Goal: Check status: Check status

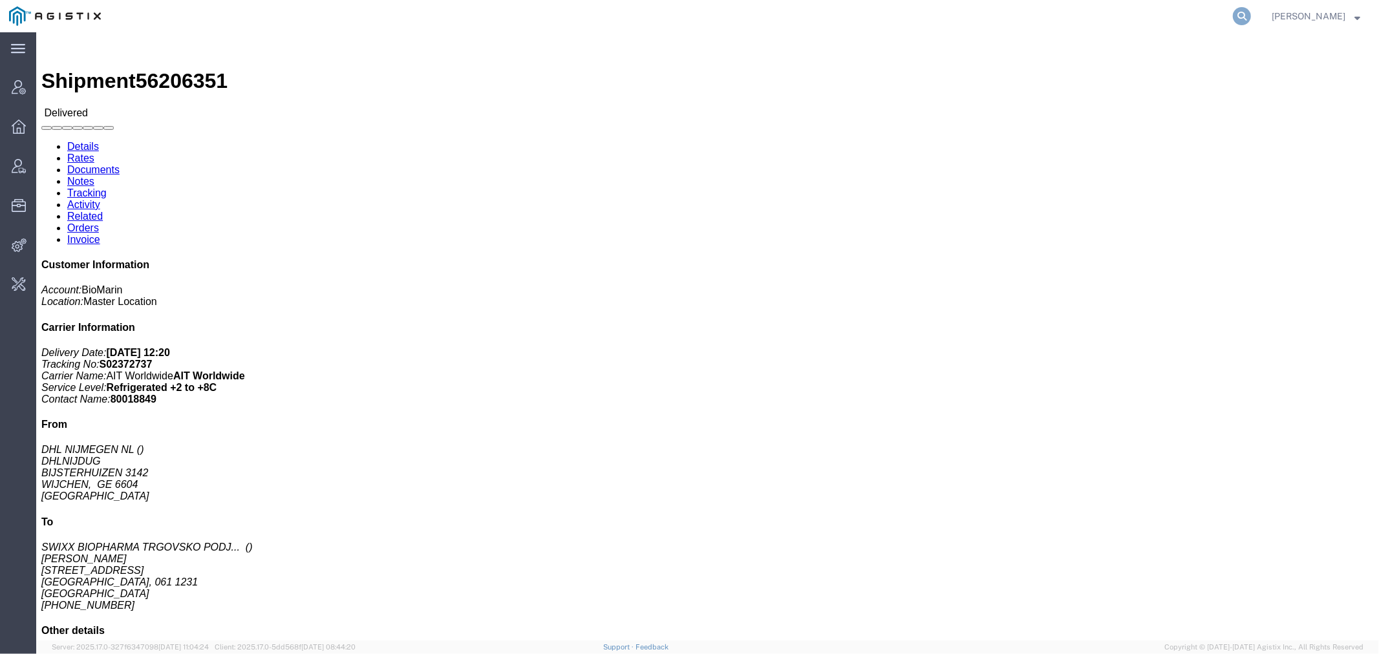
click at [1251, 8] on icon at bounding box center [1242, 16] width 18 height 18
type input "offline@dyn"
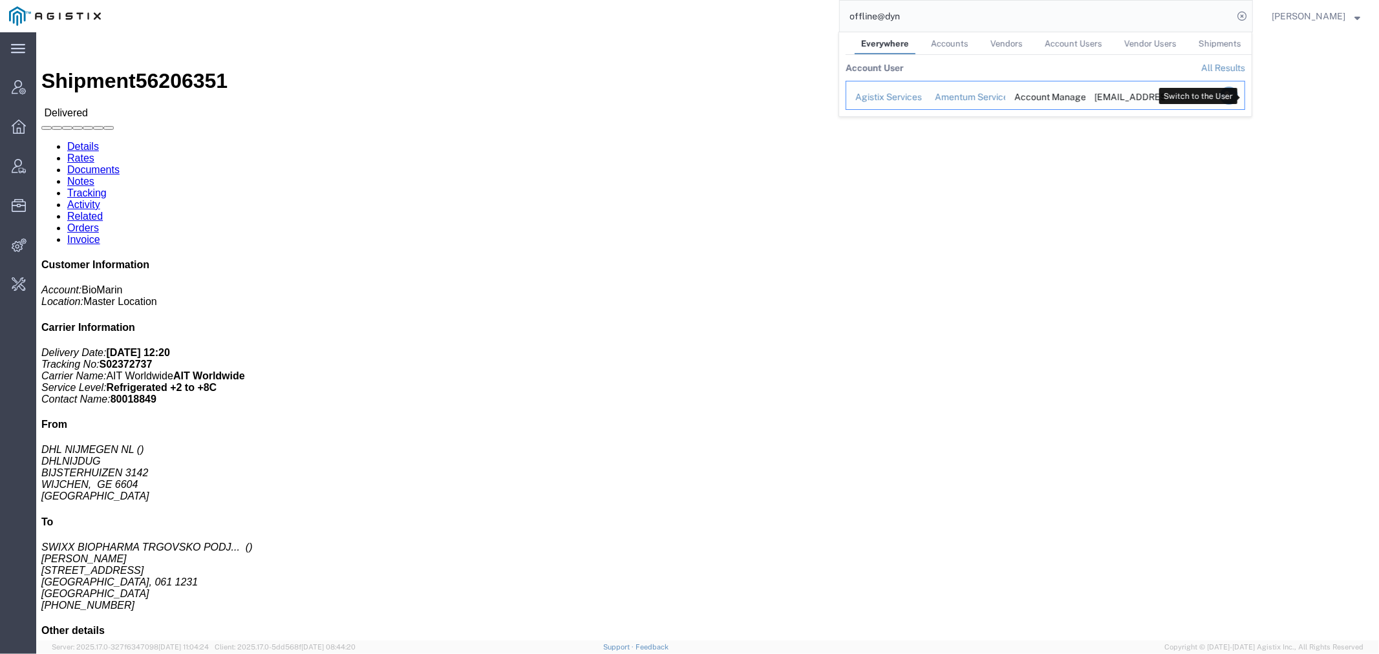
click at [1238, 96] on icon "Search Results" at bounding box center [1229, 96] width 18 height 18
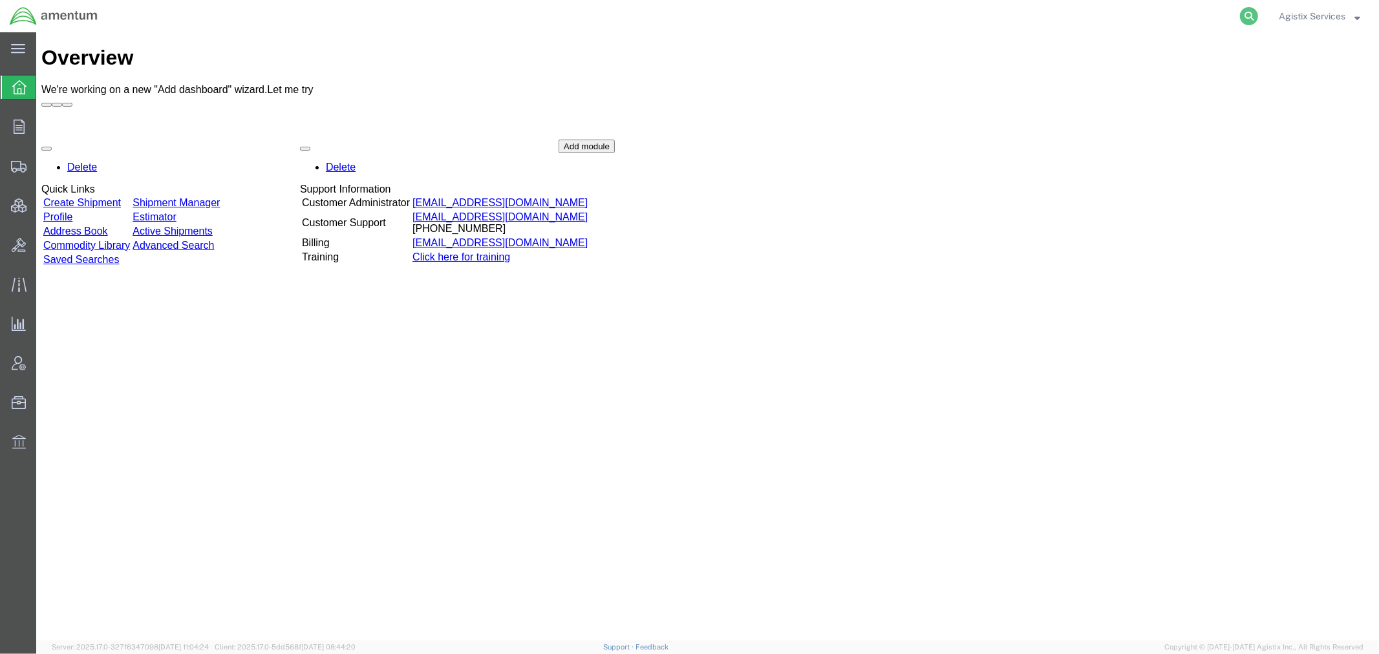
click at [1242, 17] on icon at bounding box center [1249, 16] width 18 height 18
click at [1005, 17] on input "search" at bounding box center [1043, 16] width 393 height 31
click at [919, 26] on input "search" at bounding box center [1043, 16] width 393 height 31
paste input "56524776"
type input "56524776"
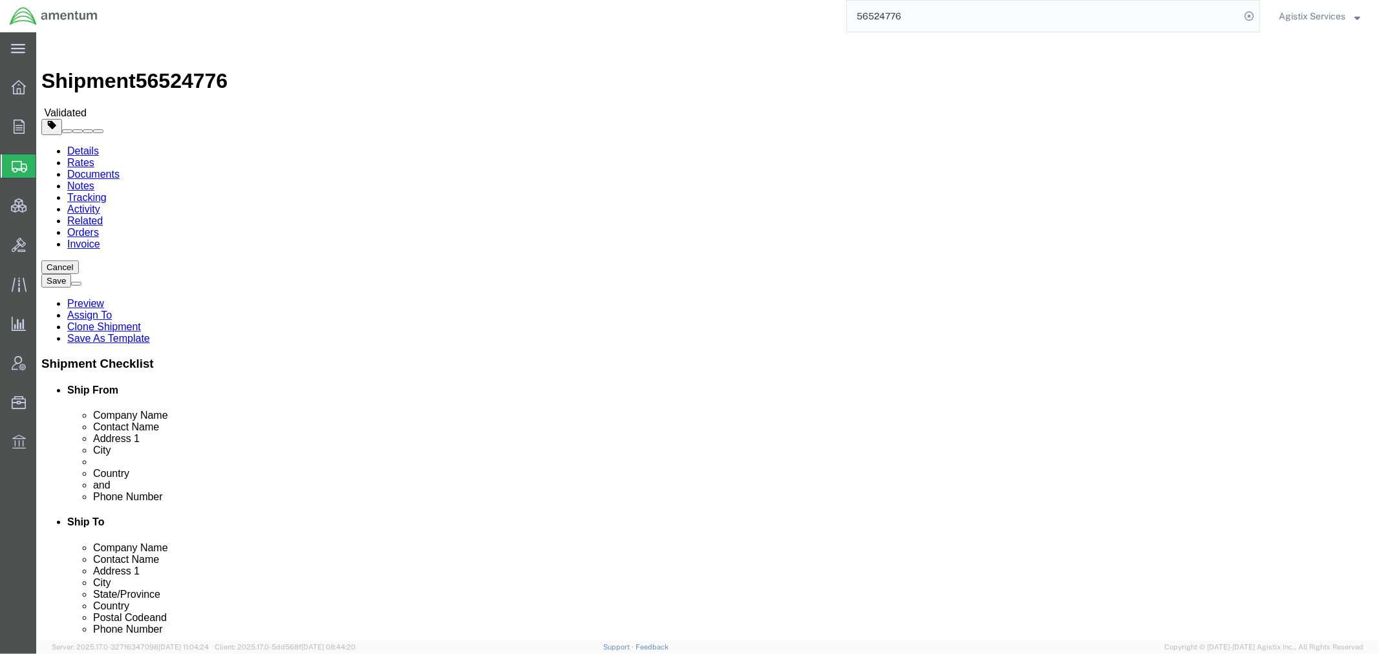
click icon
click dd "1.00 Each"
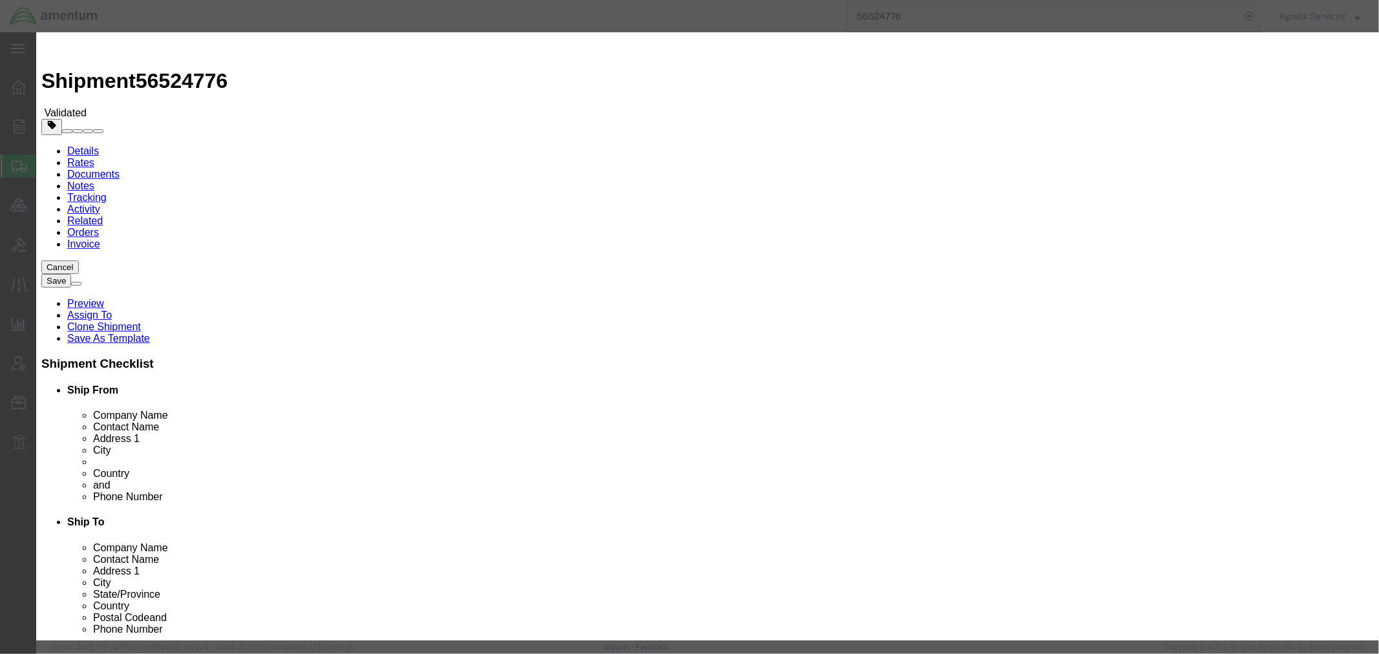
drag, startPoint x: 484, startPoint y: 147, endPoint x: 398, endPoint y: 147, distance: 86.0
click div "0.00 Select Bag Barrels 100Board Feet Bottle Box Blister Pack Carats Can Capsul…"
type input "1"
click button "Save & Close"
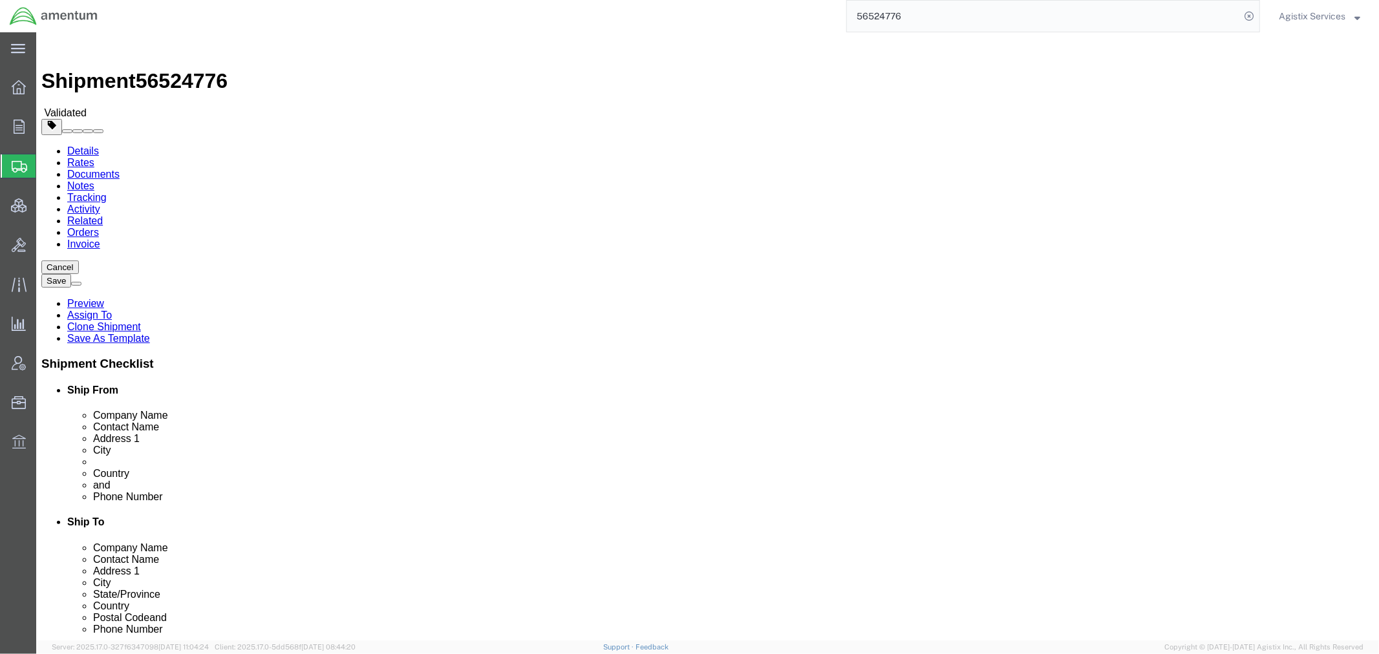
click button "Rate Shipment"
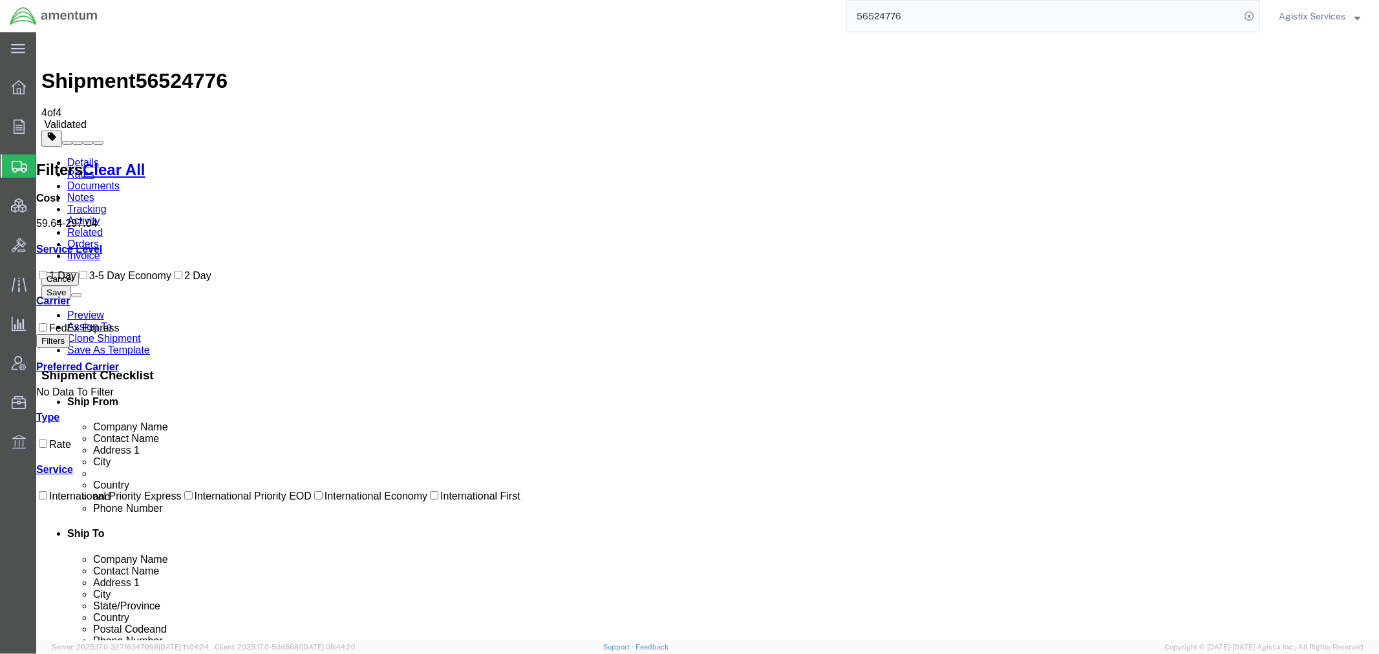
click at [1347, 14] on span "Agistix Services" at bounding box center [1319, 16] width 81 height 14
click at [1318, 94] on link "Logout" at bounding box center [1319, 91] width 101 height 22
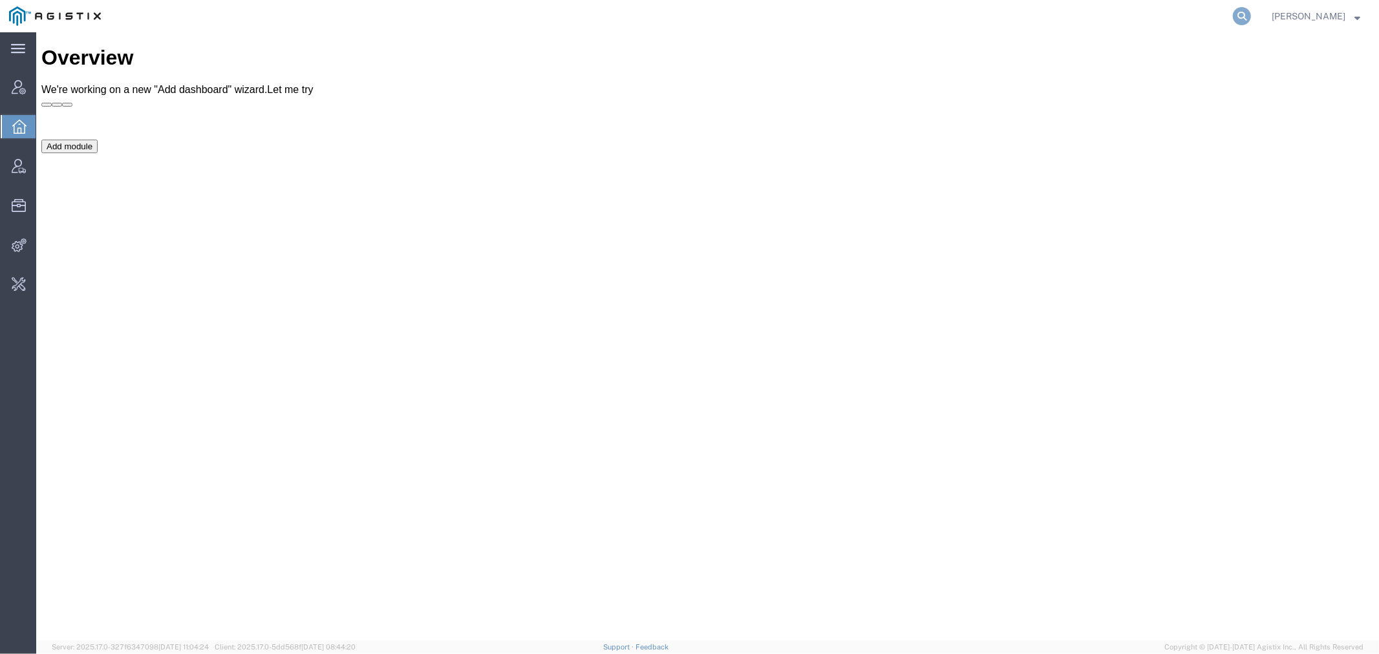
click at [1251, 17] on icon at bounding box center [1242, 16] width 18 height 18
paste input "56508565"
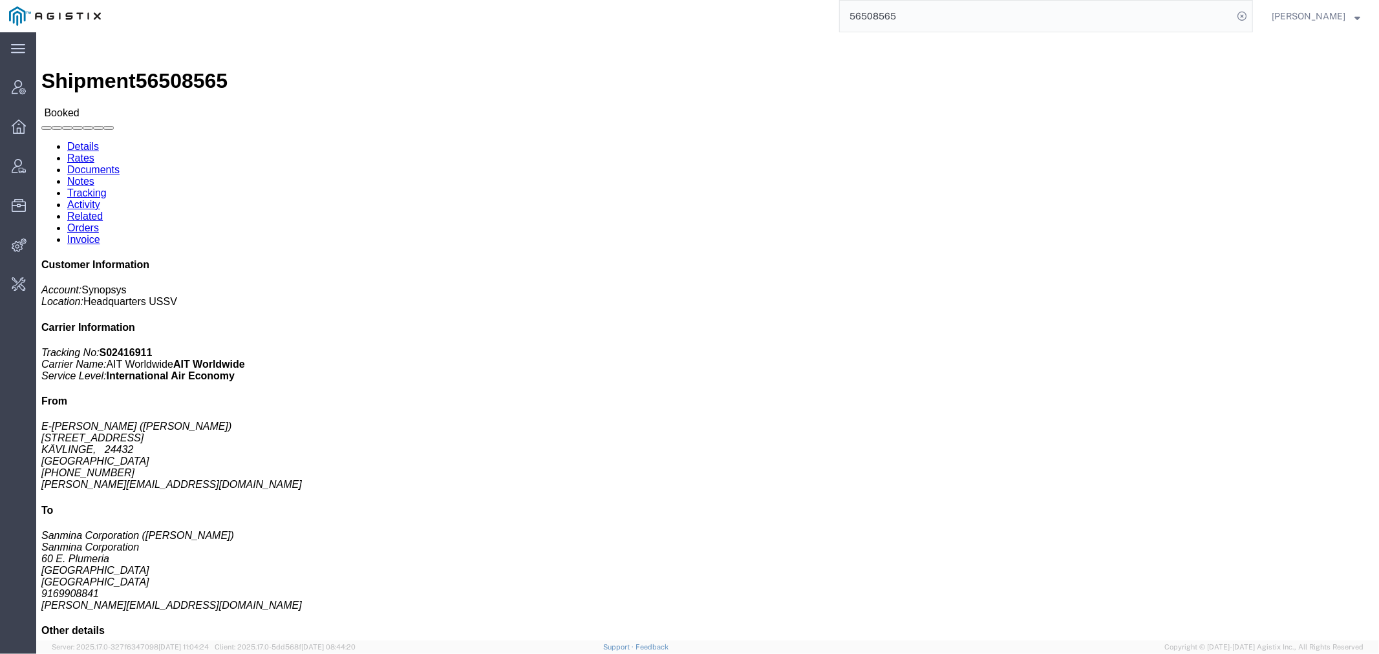
click link "Rates"
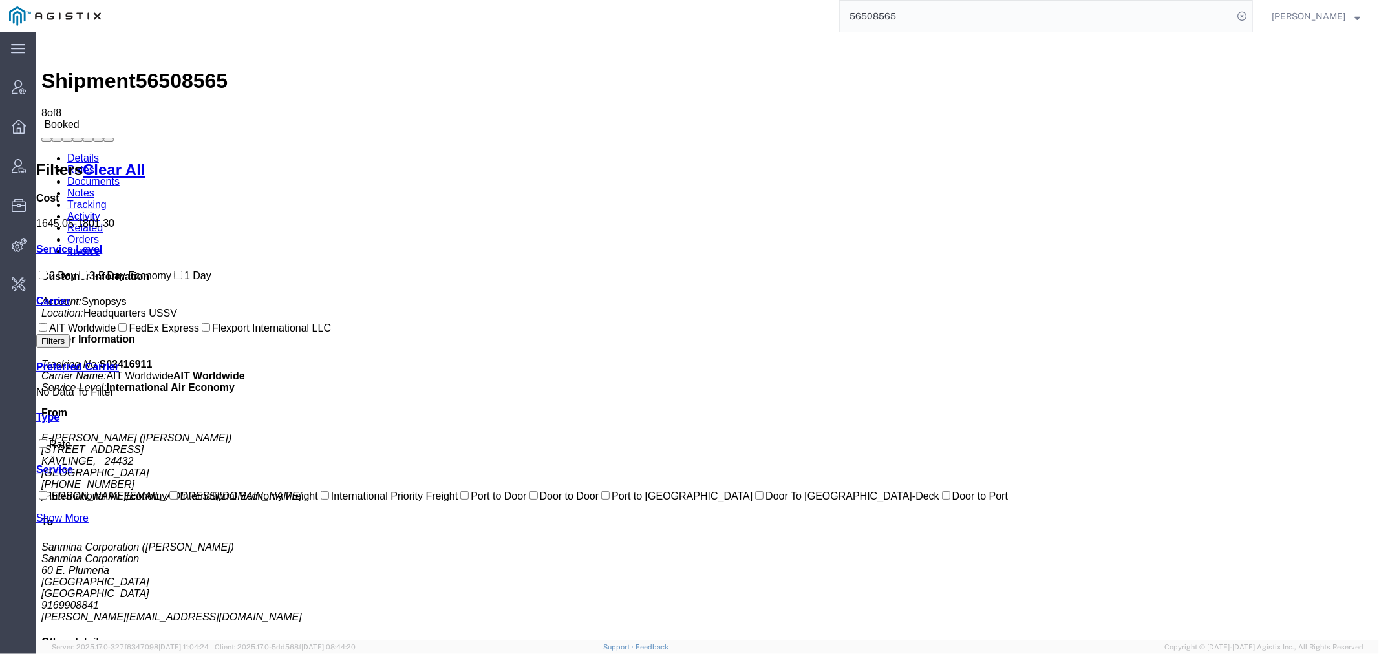
click at [100, 210] on link "Activity" at bounding box center [83, 215] width 33 height 11
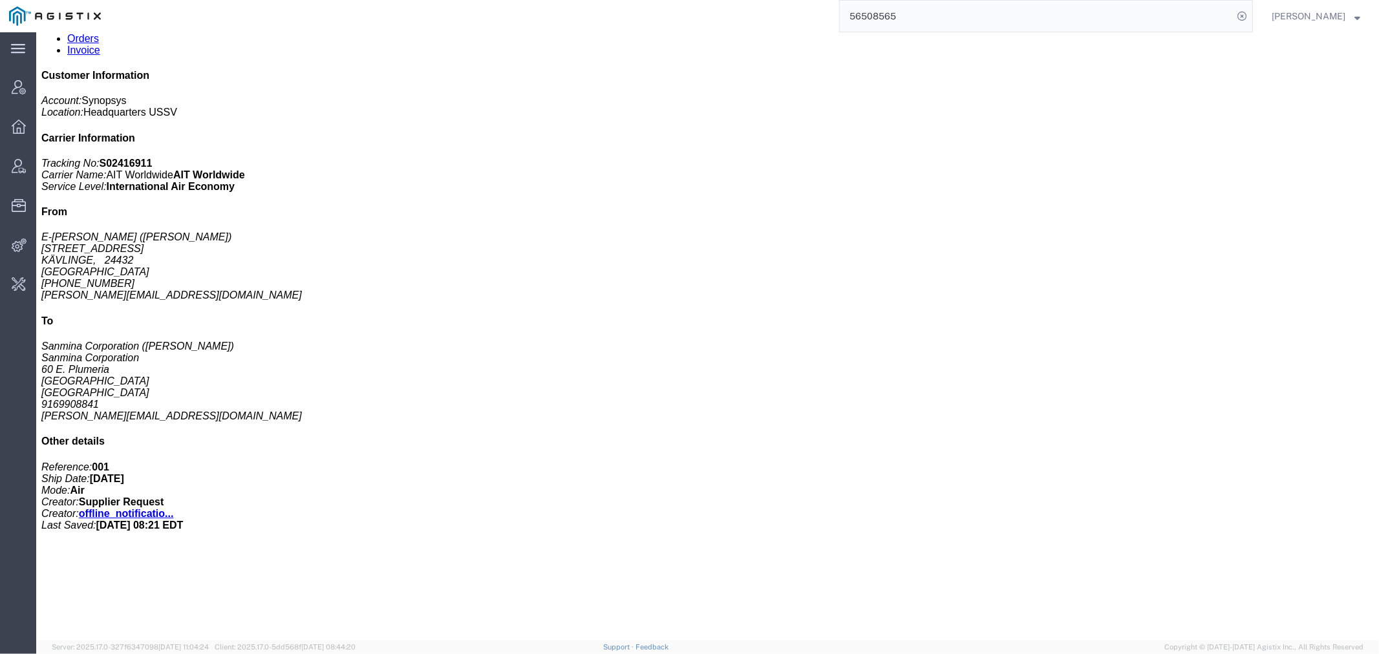
scroll to position [168, 0]
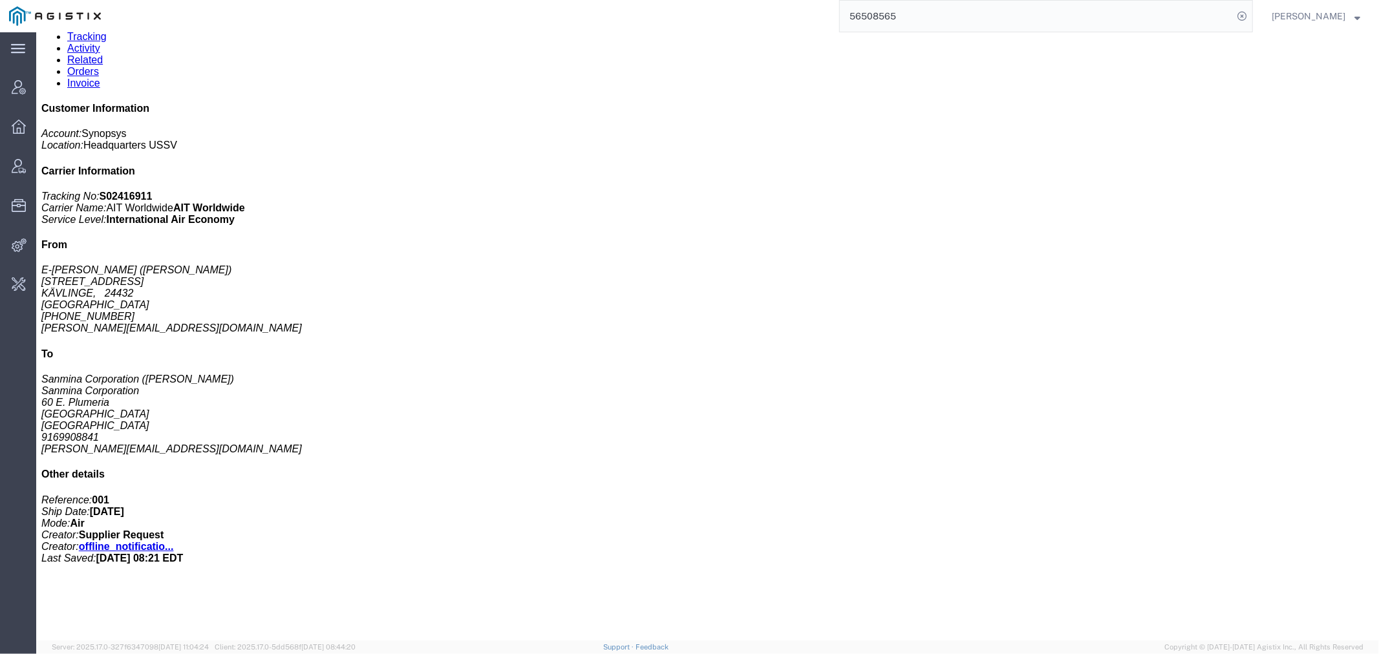
click at [870, 12] on input "56508565" at bounding box center [1036, 16] width 393 height 31
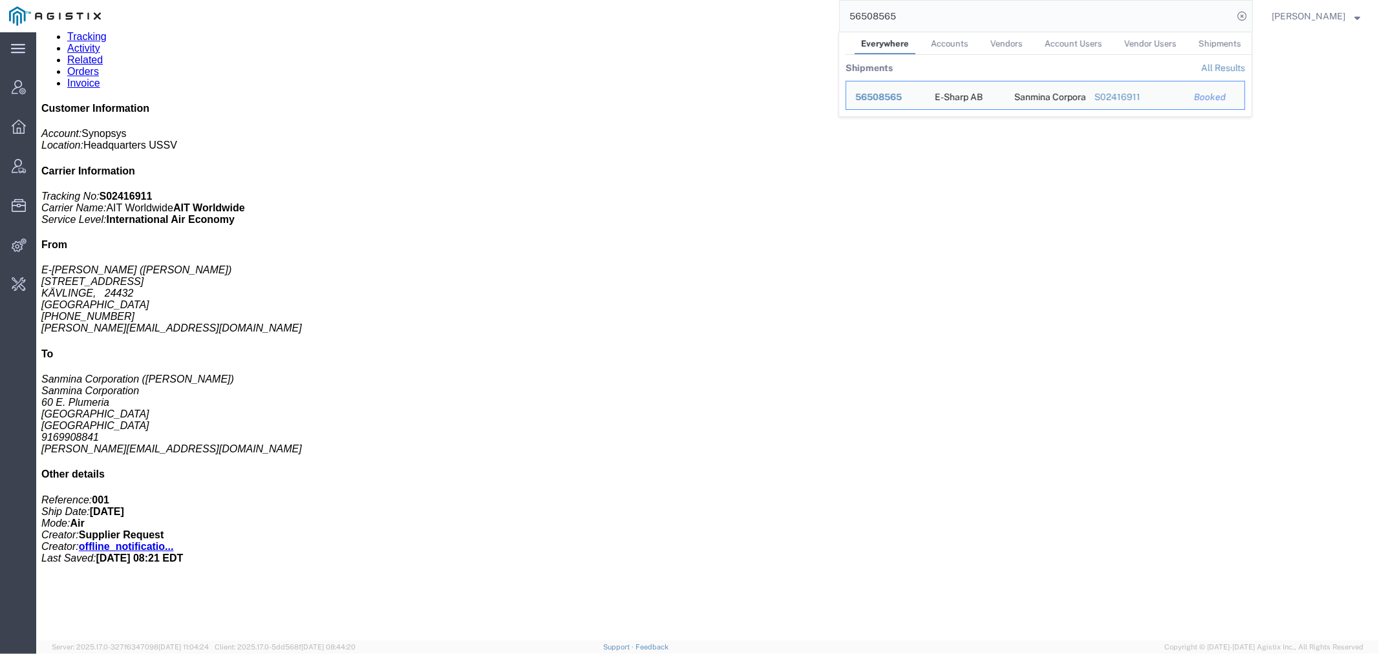
click at [870, 12] on input "56508565" at bounding box center [1036, 16] width 393 height 31
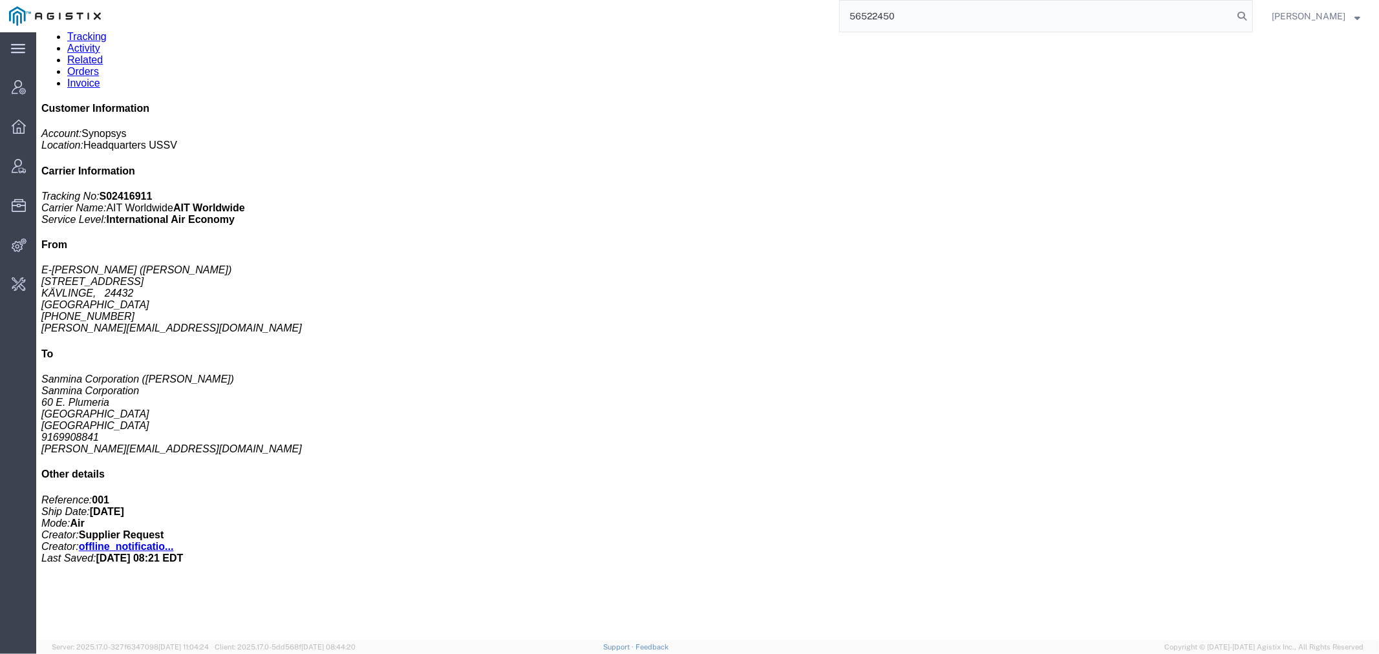
drag, startPoint x: 121, startPoint y: 76, endPoint x: 222, endPoint y: 184, distance: 148.7
click at [94, 6] on link "Rates" at bounding box center [80, 0] width 27 height 11
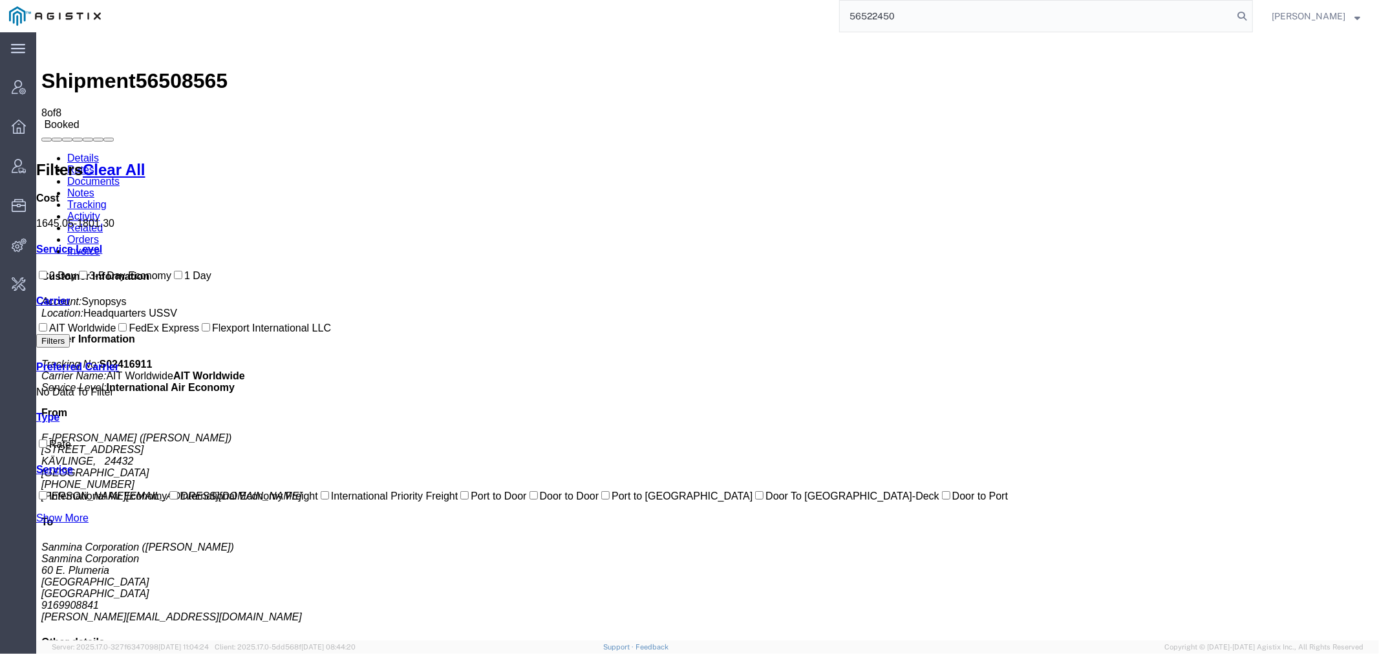
drag, startPoint x: 941, startPoint y: 28, endPoint x: 698, endPoint y: 5, distance: 244.1
click at [698, 5] on div "56522450" at bounding box center [681, 16] width 1143 height 32
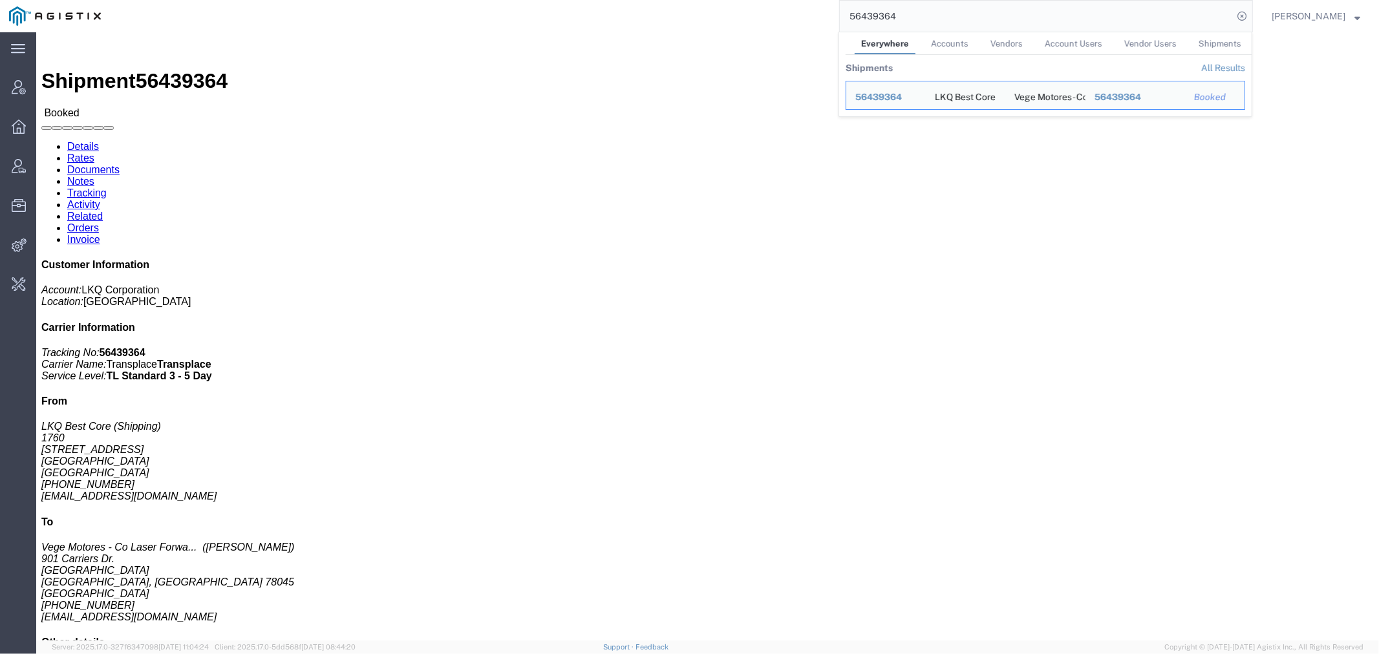
drag, startPoint x: 931, startPoint y: 8, endPoint x: 724, endPoint y: 14, distance: 206.9
click at [732, 12] on div "56439364 Everywhere Accounts Vendors Account Users Vendor Users Shipments Shipm…" at bounding box center [681, 16] width 1143 height 32
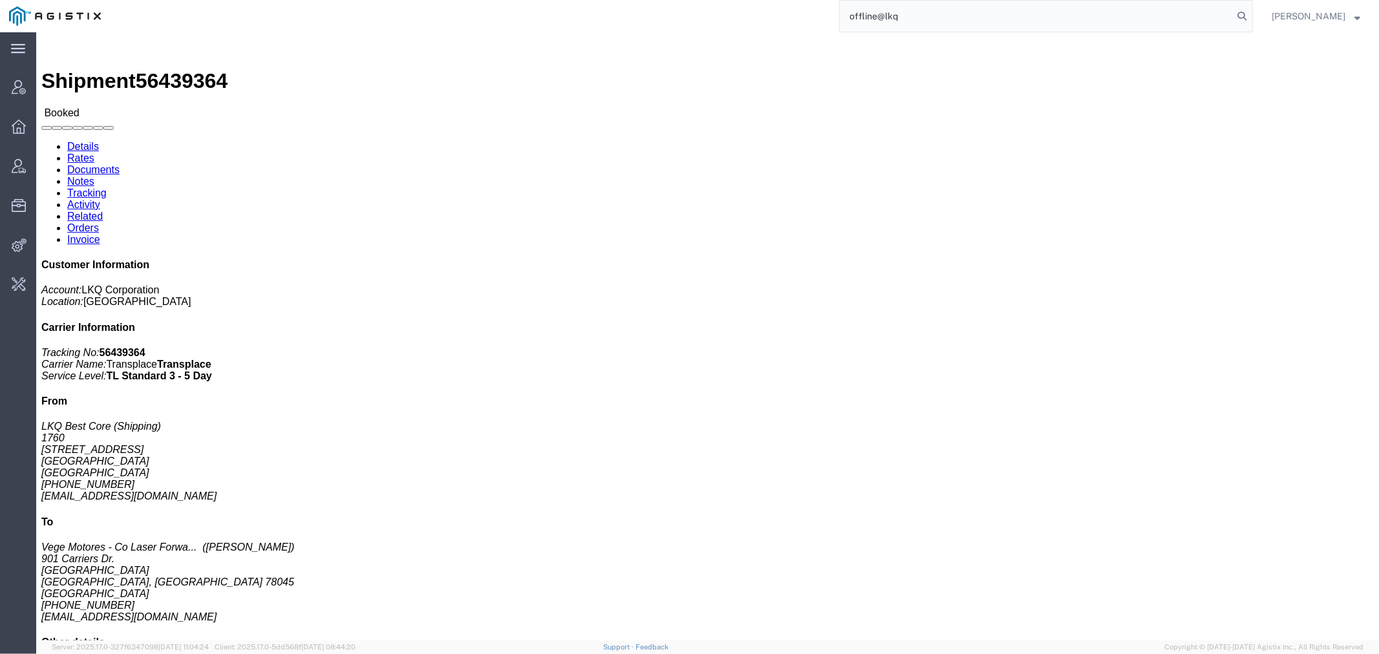
type input "offline@lkq"
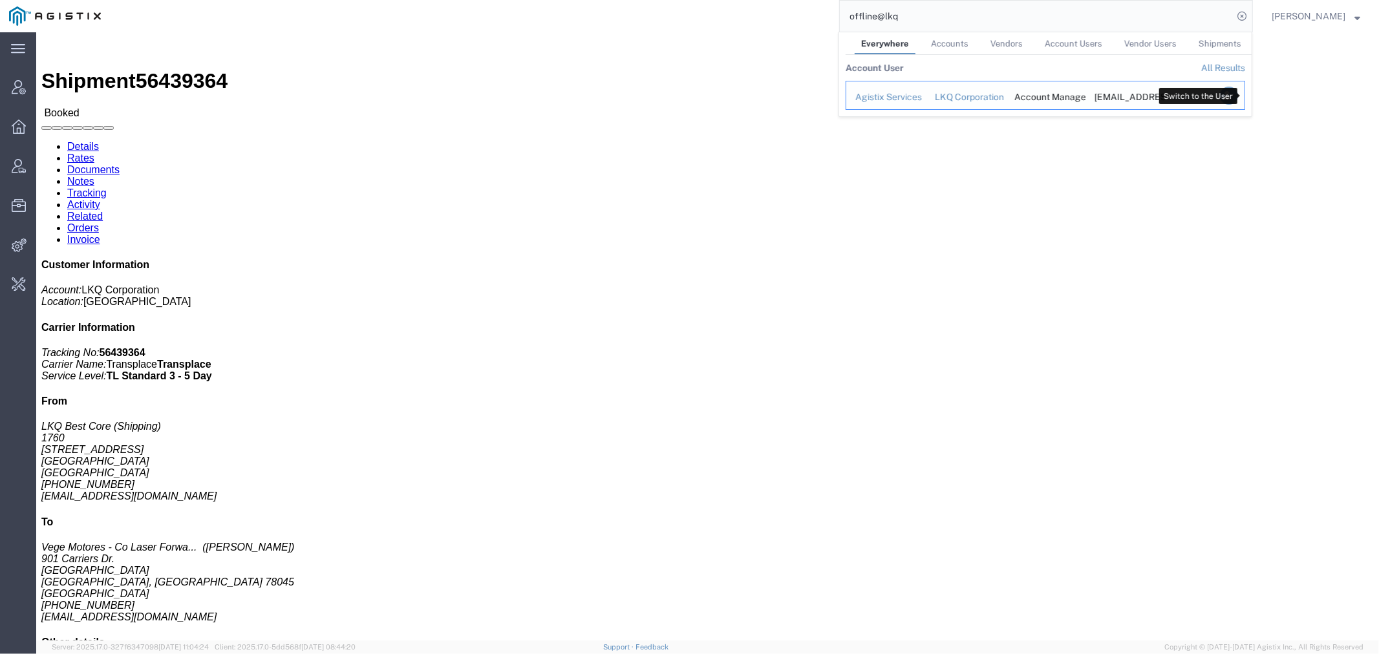
click at [1238, 96] on icon "Search Results" at bounding box center [1229, 96] width 18 height 18
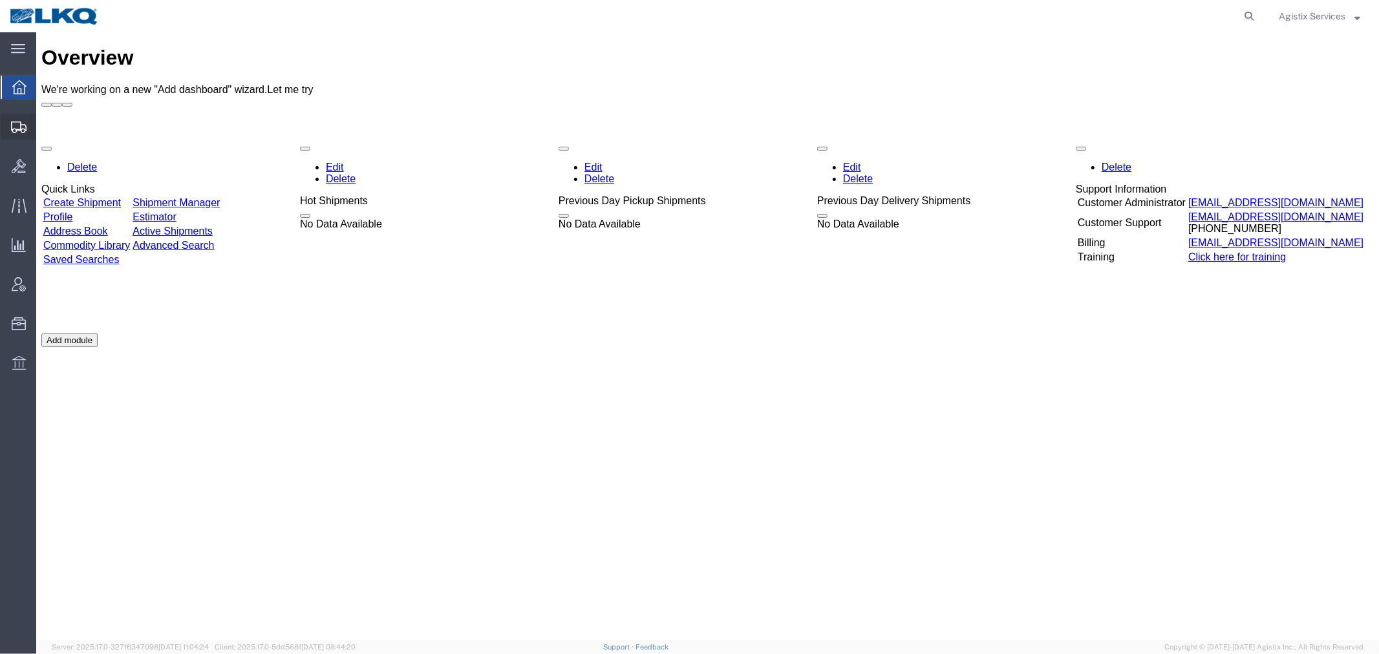
click at [0, 0] on span "Create from Template" at bounding box center [0, 0] width 0 height 0
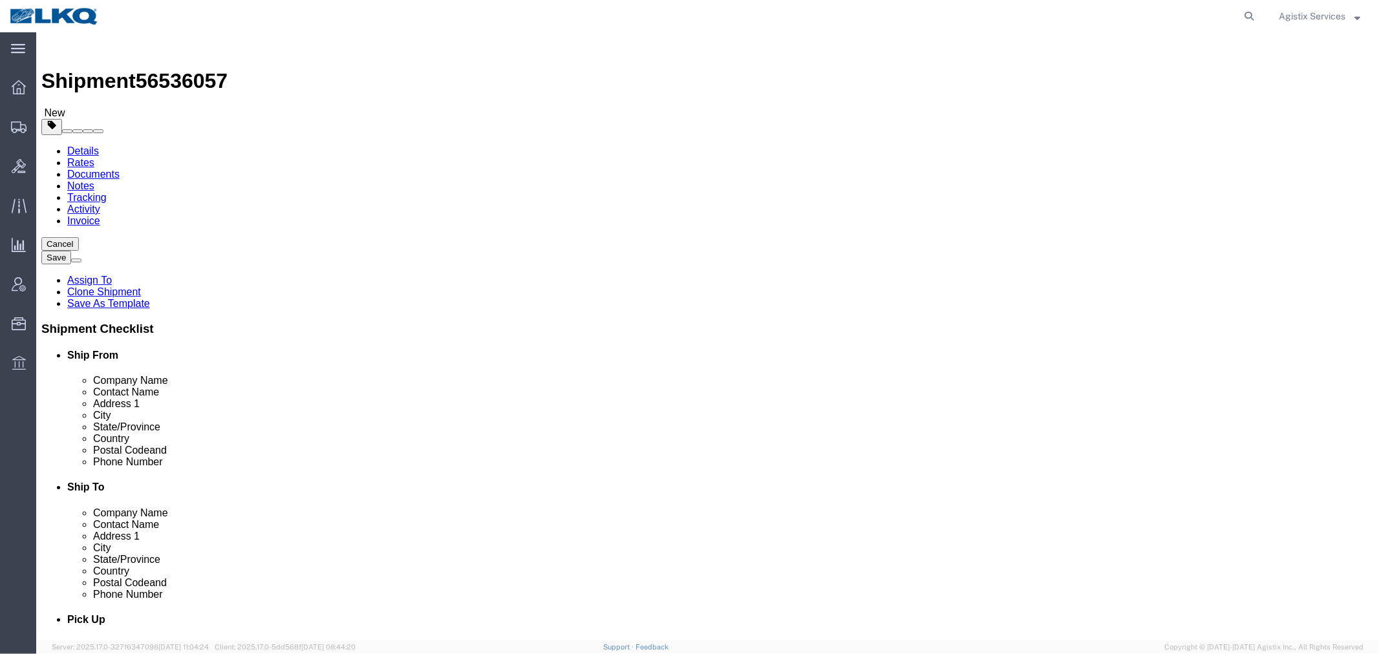
select select "27348"
select select "28018"
drag, startPoint x: 1254, startPoint y: 52, endPoint x: 1178, endPoint y: 94, distance: 86.8
click button "Cancel"
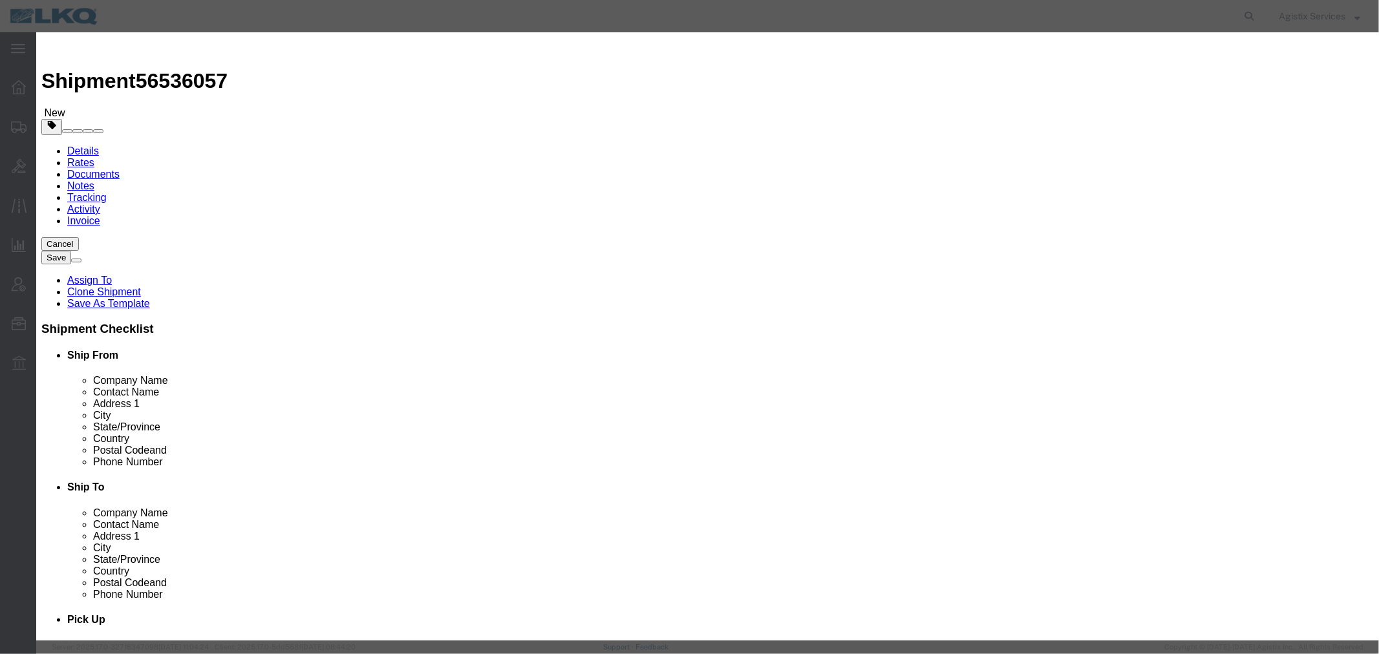
click button "Yes"
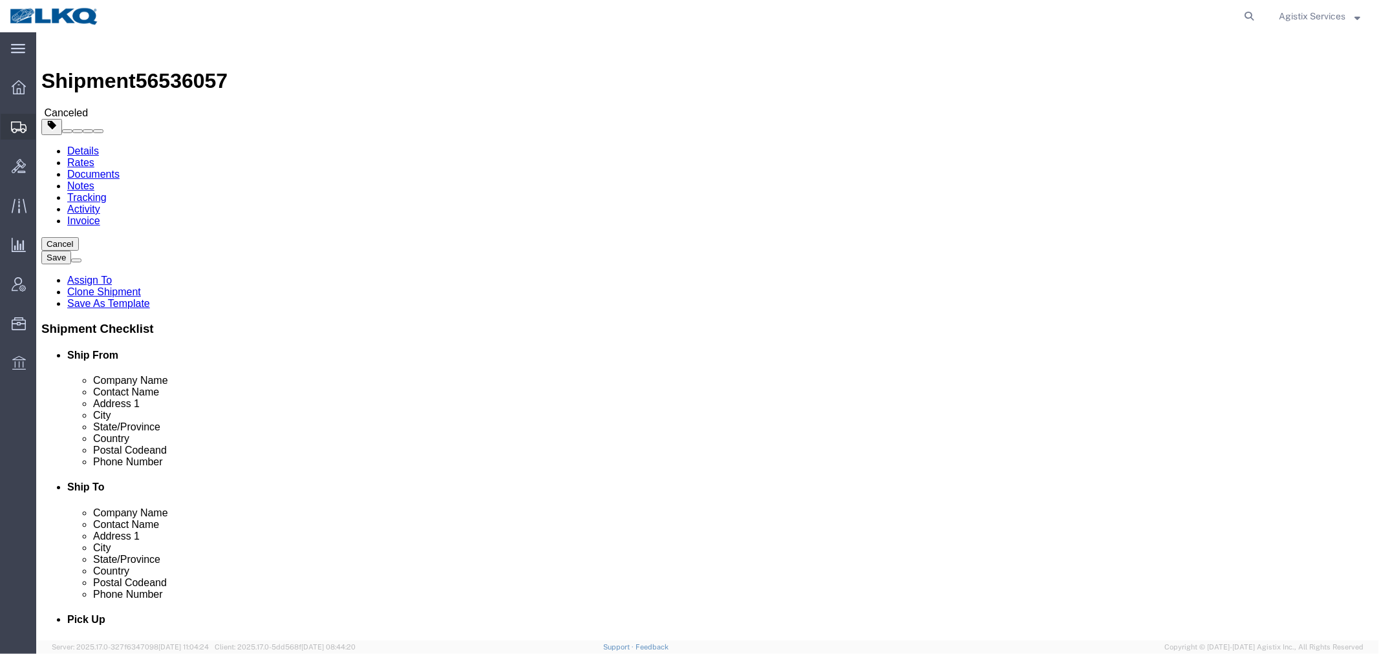
click at [0, 0] on span "Create from Template" at bounding box center [0, 0] width 0 height 0
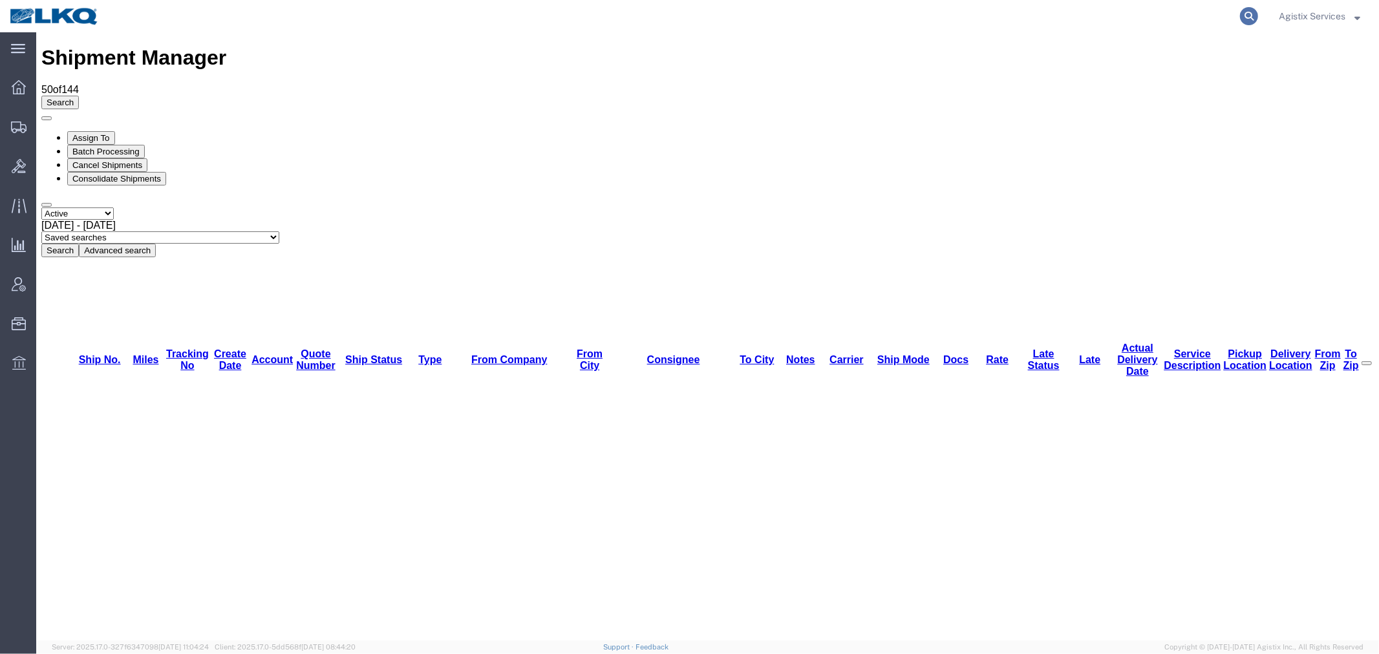
click at [1248, 17] on icon at bounding box center [1249, 16] width 18 height 18
paste input "56439364"
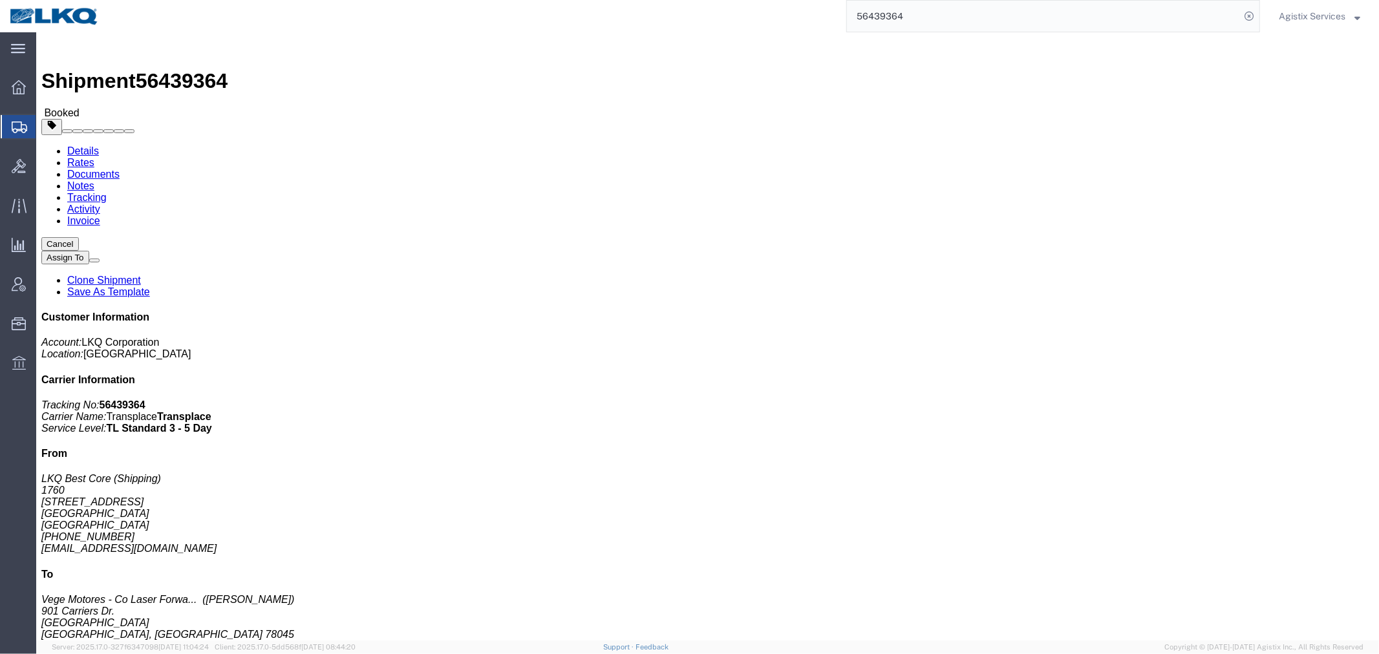
click b "Dedicated_1760_Laser Forwarding_Eng Trans"
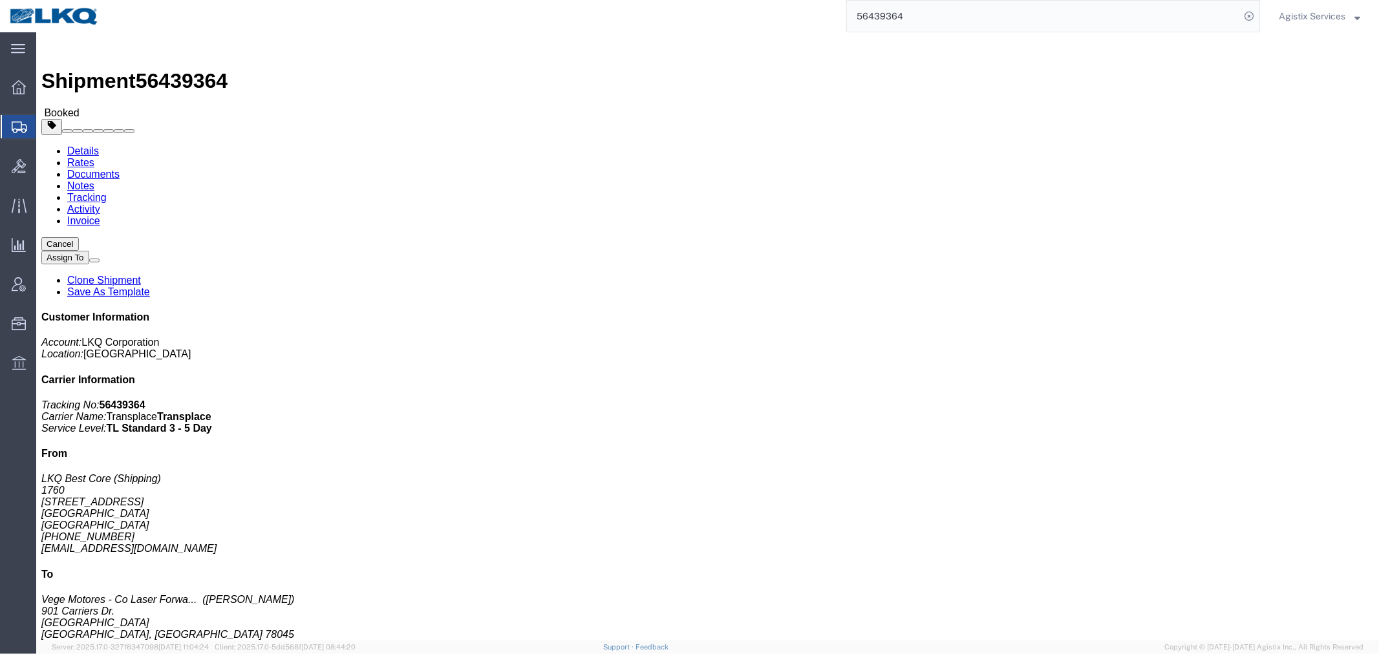
click b "Dedicated_1760_Laser Forwarding_Eng Trans"
drag, startPoint x: 1027, startPoint y: 153, endPoint x: 893, endPoint y: 151, distance: 134.5
click p "Customer Ref: Dedicated_1760_Laser Forwarding_Eng Trans Bill Of Lading: 56439364"
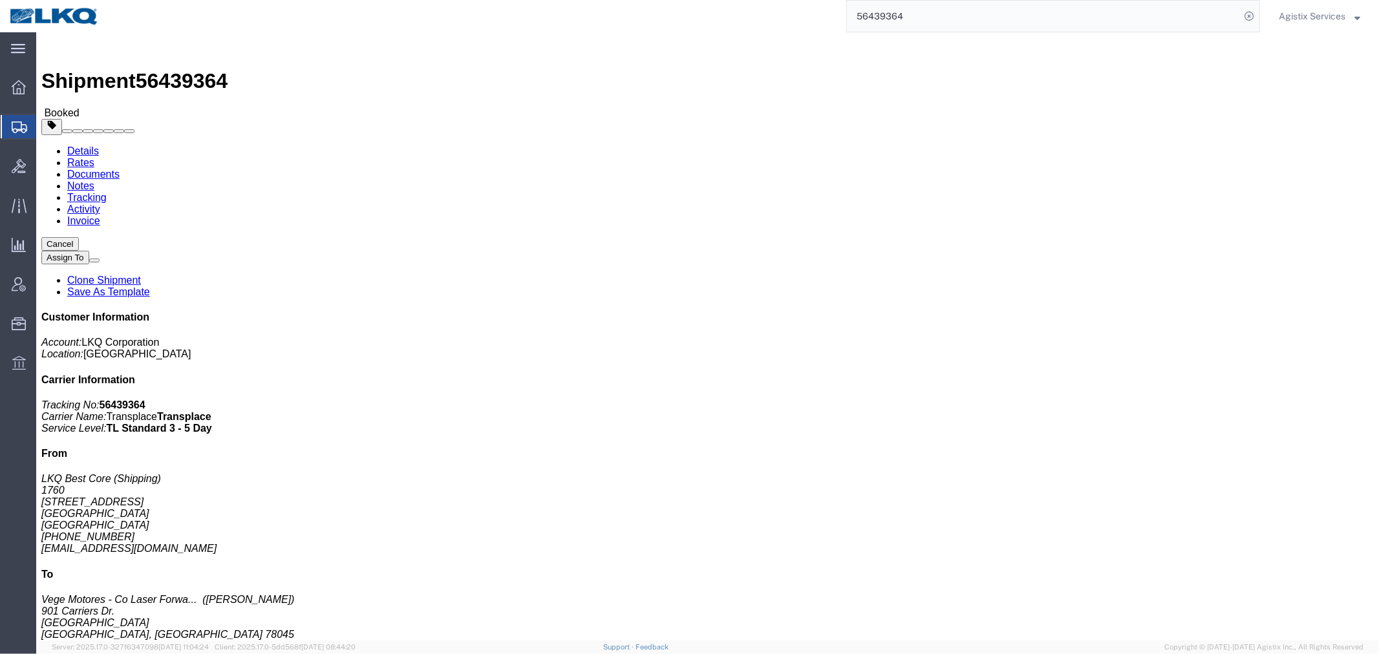
click link "Activity"
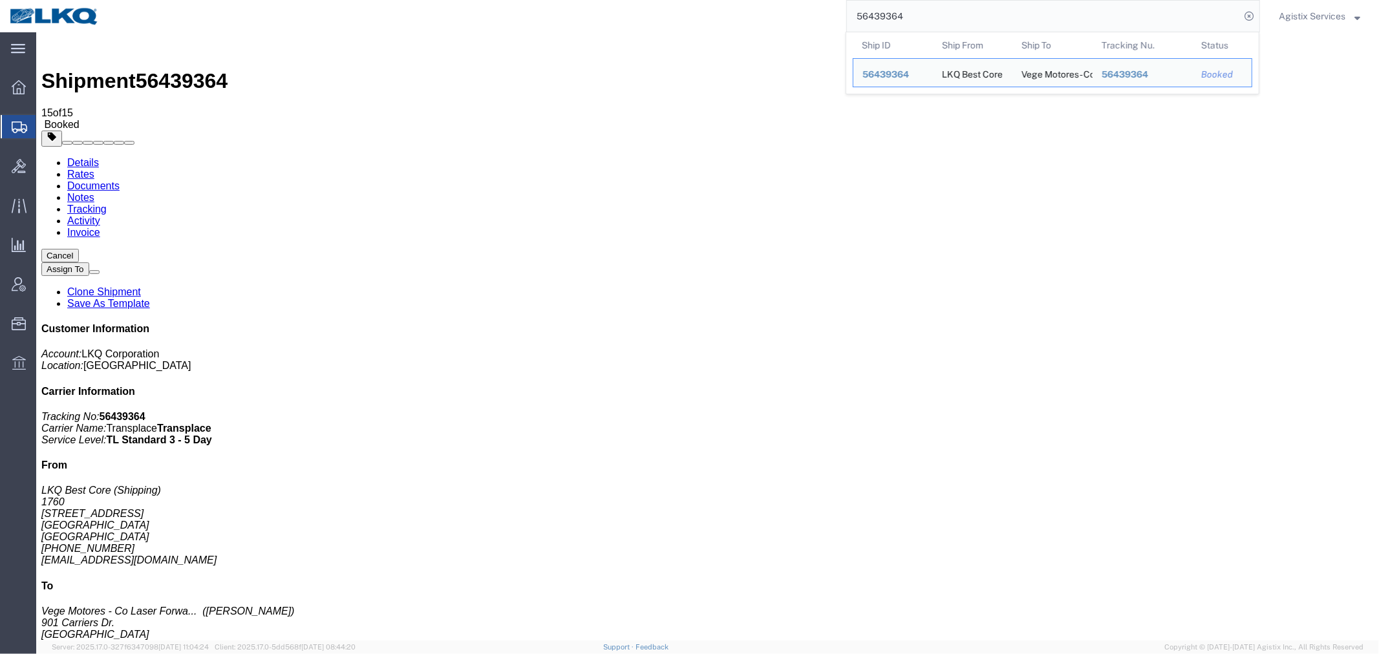
click at [890, 9] on input "56439364" at bounding box center [1043, 16] width 393 height 31
click at [890, 14] on input "56439364" at bounding box center [1043, 16] width 393 height 31
paste input "5"
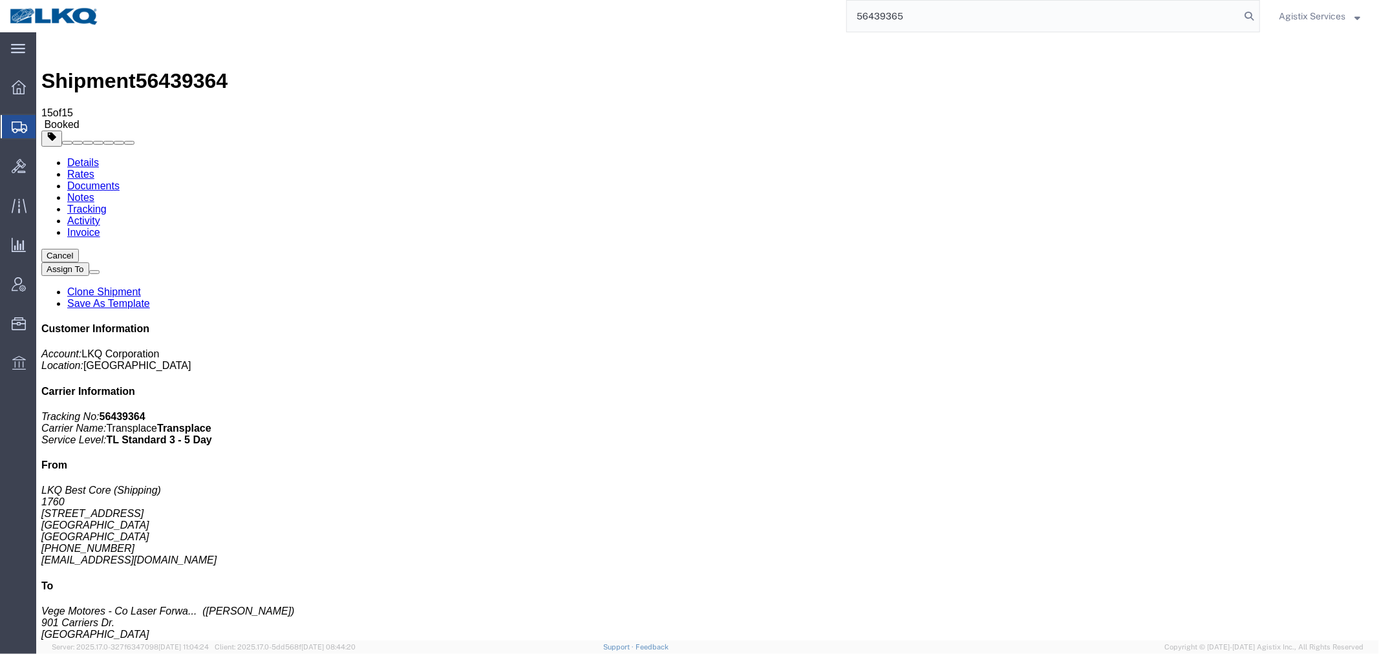
type input "56439365"
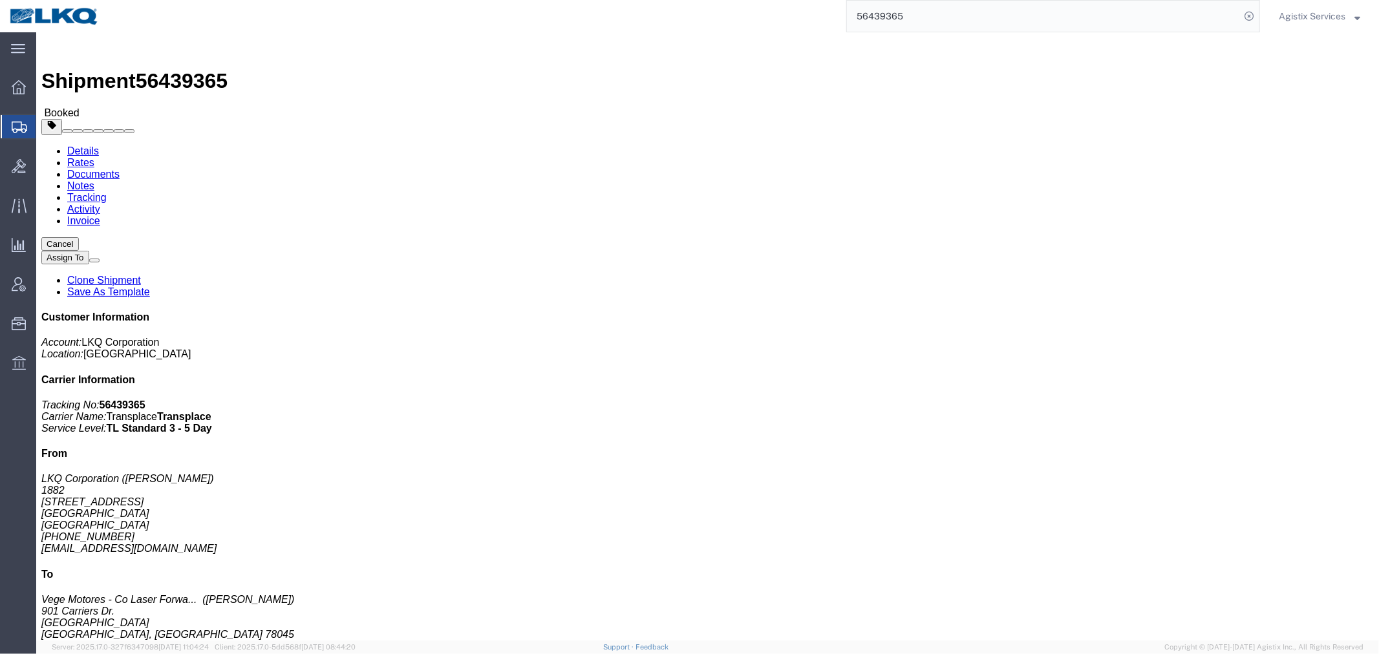
click link "Activity"
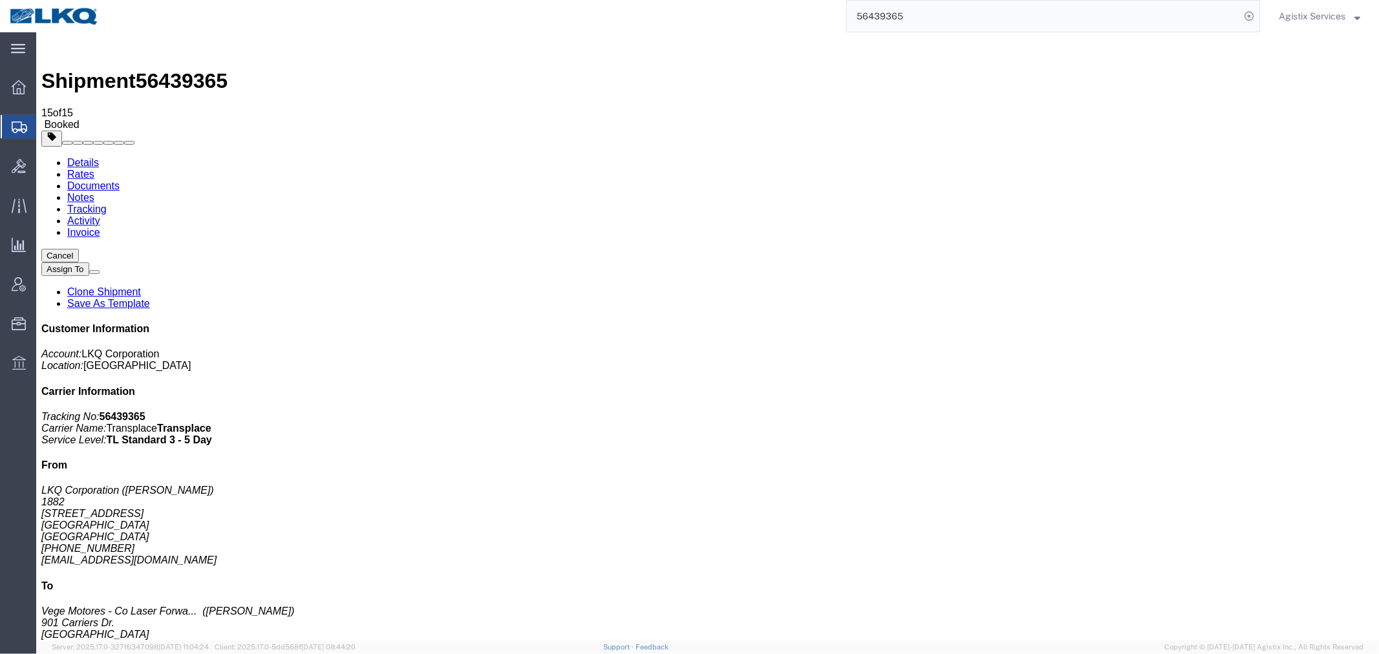
drag, startPoint x: 390, startPoint y: 573, endPoint x: 572, endPoint y: 569, distance: 182.4
copy td "Dedicated_1882_Laser Forwarding_Eng Tran"
click at [0, 0] on span "Create from Template" at bounding box center [0, 0] width 0 height 0
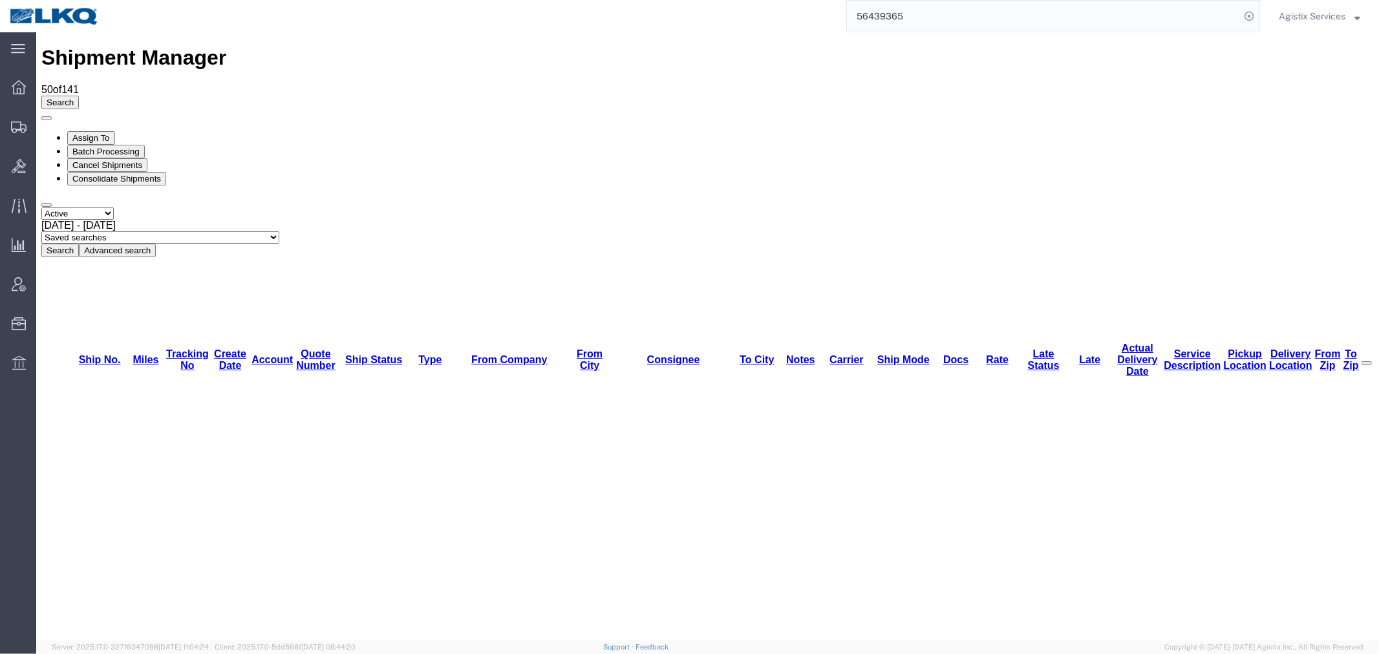
click at [875, 17] on input "56439365" at bounding box center [1043, 16] width 393 height 31
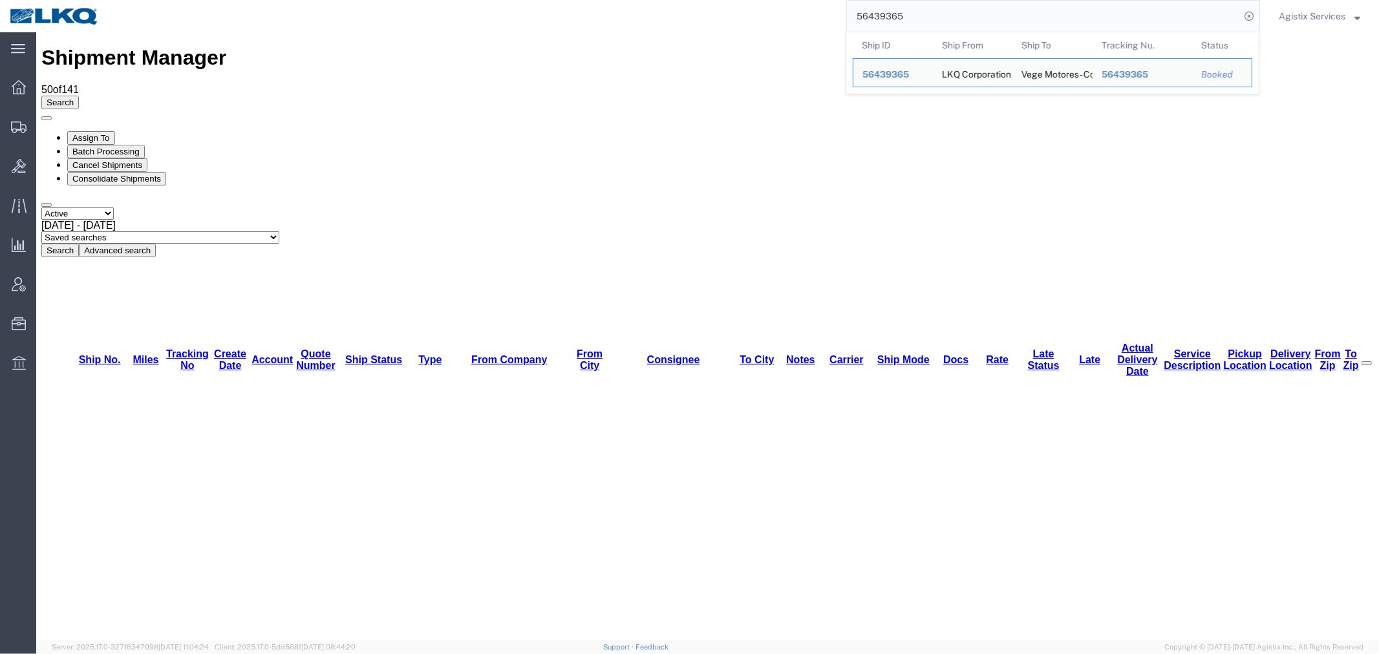
click at [875, 17] on input "56439365" at bounding box center [1043, 16] width 393 height 31
click at [1316, 17] on span "Agistix Services" at bounding box center [1312, 16] width 67 height 14
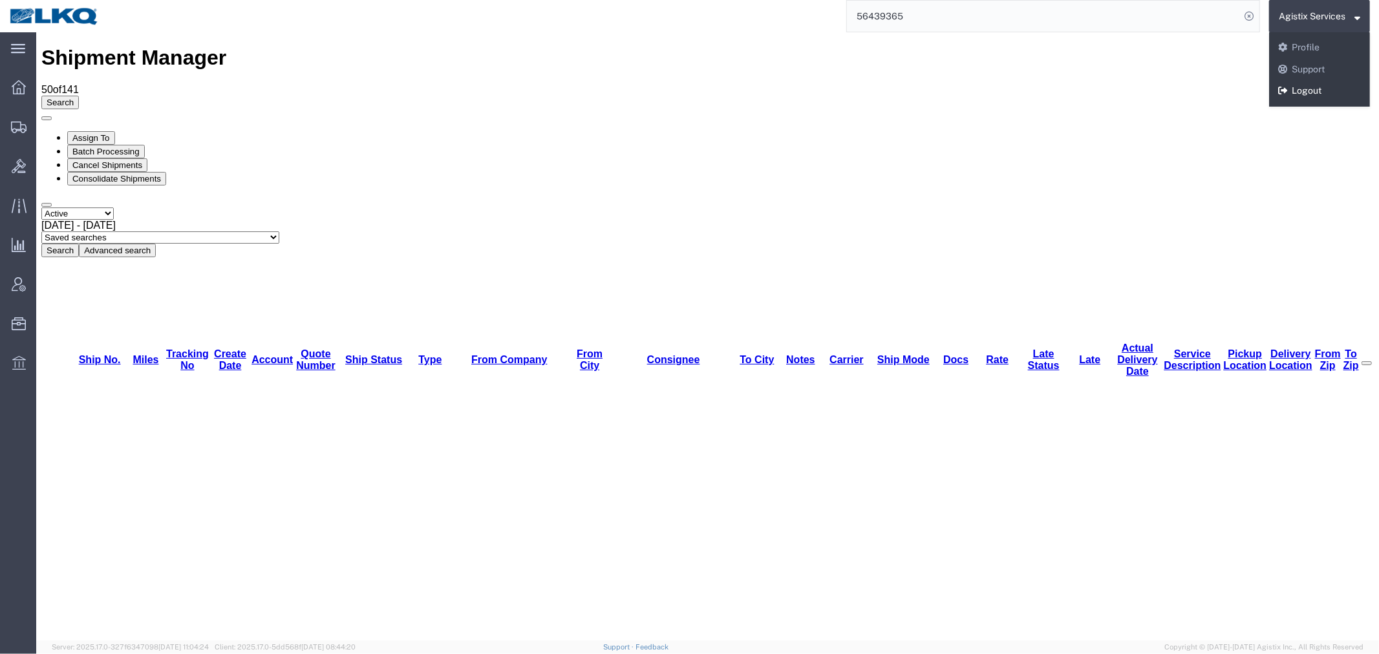
click at [1293, 94] on link "Logout" at bounding box center [1319, 91] width 101 height 22
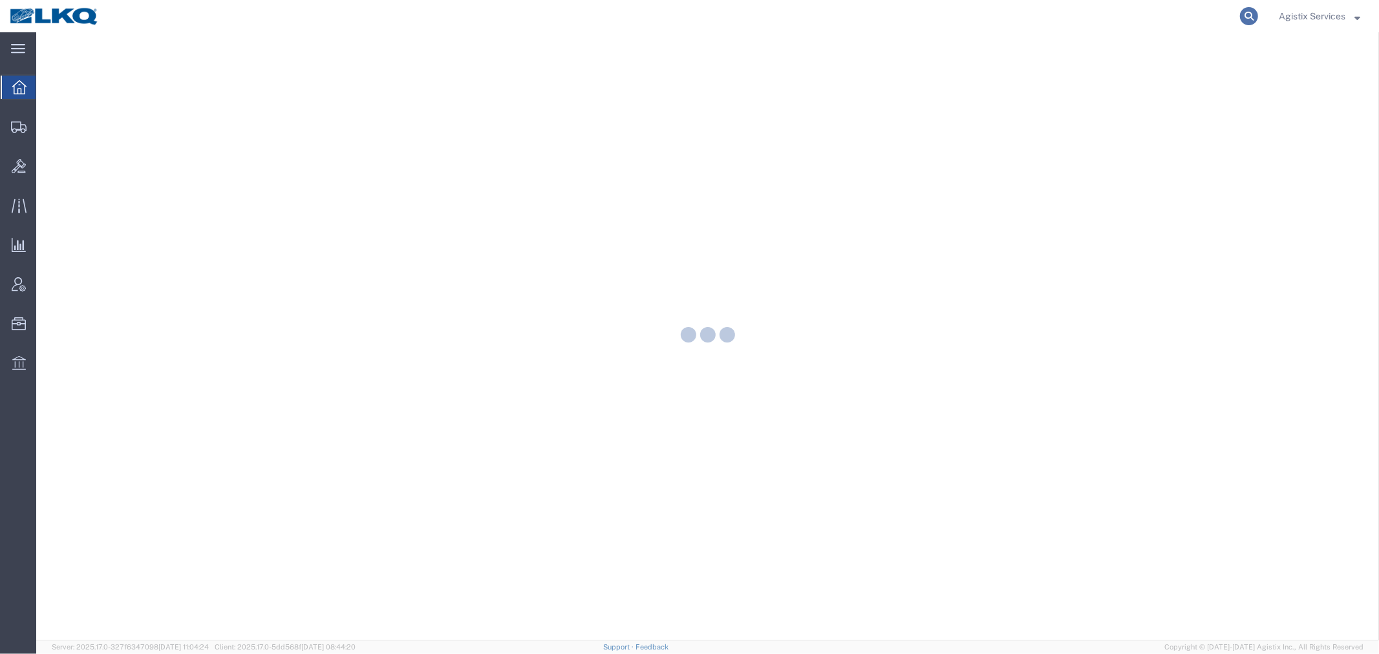
click at [1244, 16] on icon at bounding box center [1249, 16] width 18 height 18
paste input "56439365"
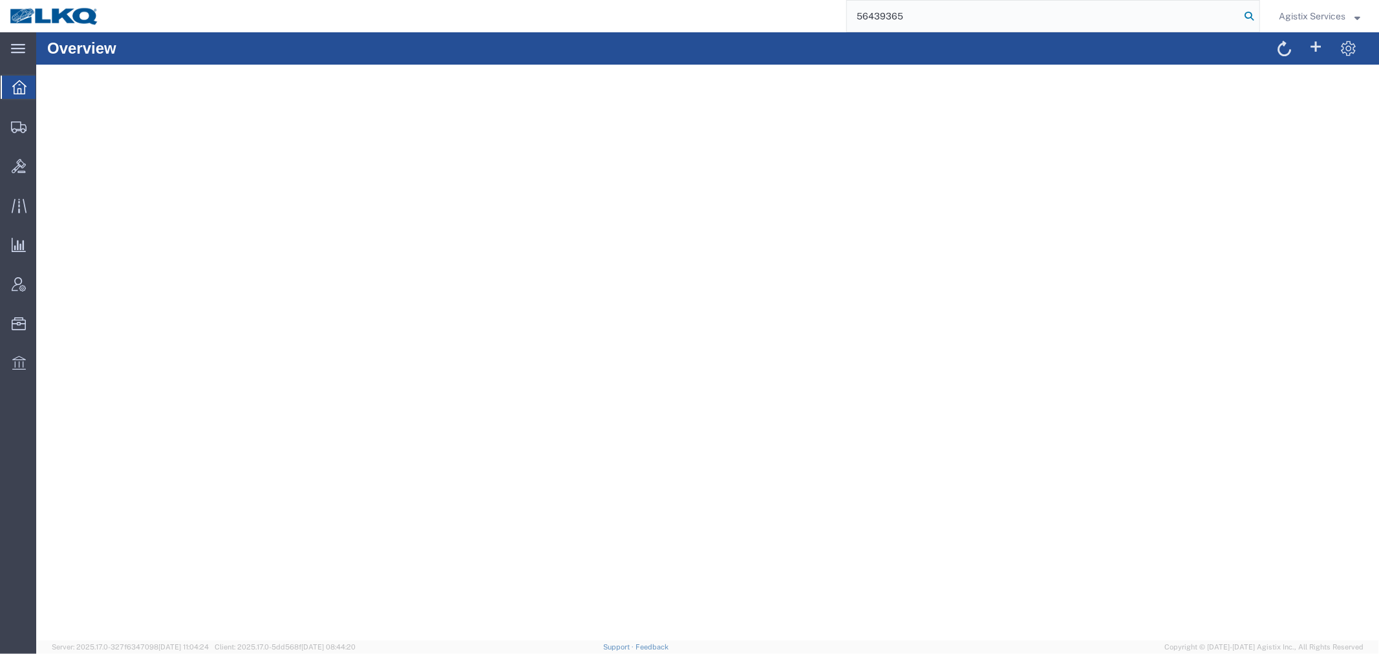
type input "56439365"
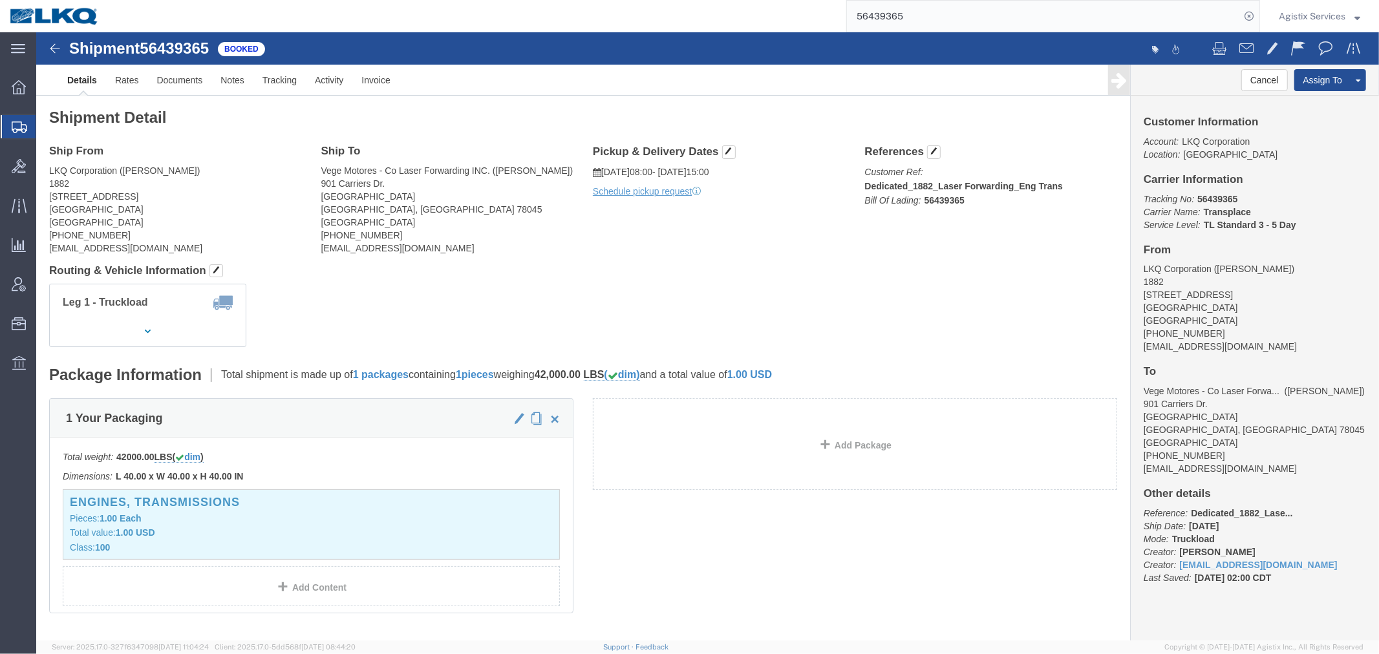
drag, startPoint x: 1019, startPoint y: 153, endPoint x: 827, endPoint y: 154, distance: 192.0
click div "Ship From LKQ Corporation ([PERSON_NAME]) 1882 [STREET_ADDRESS] [PHONE_NUMBER] …"
drag, startPoint x: 1036, startPoint y: 151, endPoint x: 1027, endPoint y: 150, distance: 8.4
click p "Customer Ref: Dedicated_1882_Laser Forwarding_Eng Trans Bill Of Lading: 56439365"
copy b "Dedicated_1882_Laser Forwarding_Eng Trans"
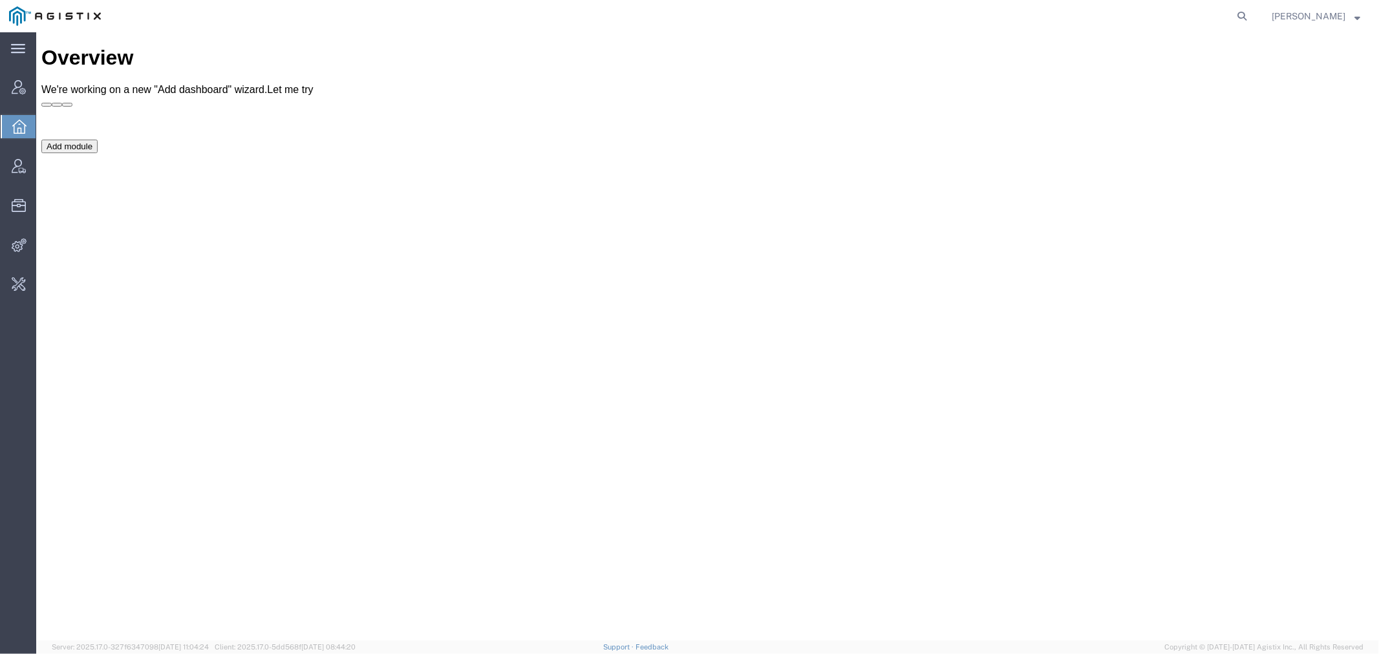
click at [1250, 8] on form at bounding box center [1242, 16] width 21 height 32
click at [1251, 14] on icon at bounding box center [1242, 16] width 18 height 18
paste input "[PERSON_NAME][EMAIL_ADDRESS][PERSON_NAME][DOMAIN_NAME]"
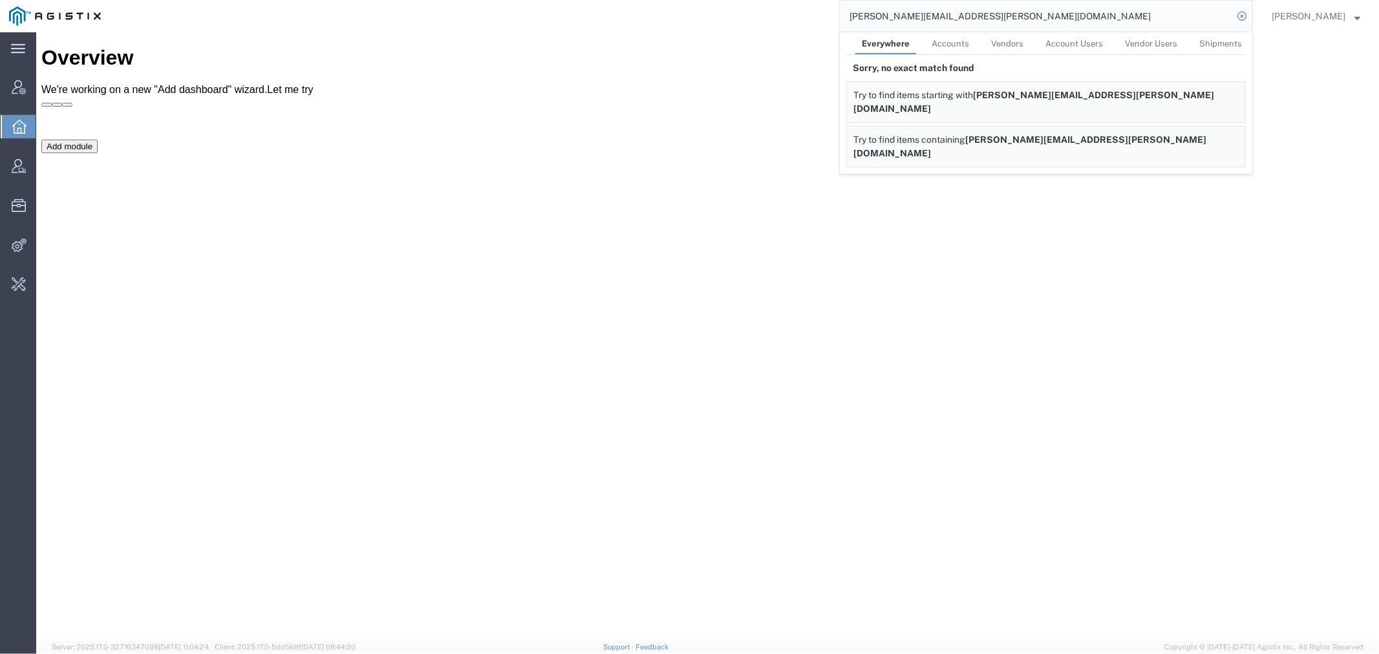
drag, startPoint x: 1087, startPoint y: 14, endPoint x: 535, endPoint y: 14, distance: 552.1
click at [578, 14] on div "[PERSON_NAME][EMAIL_ADDRESS][PERSON_NAME][DOMAIN_NAME] Everywhere Accounts Vend…" at bounding box center [681, 16] width 1143 height 32
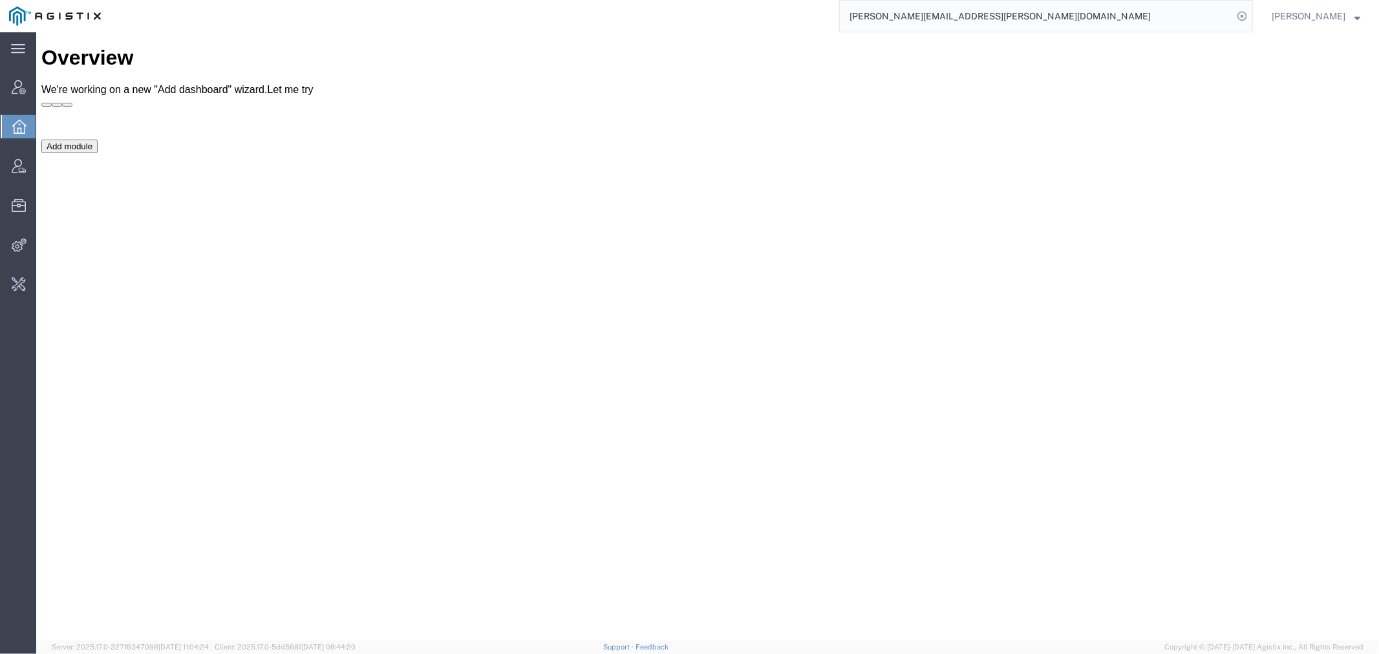
click at [901, 17] on input "[PERSON_NAME][EMAIL_ADDRESS][PERSON_NAME][DOMAIN_NAME]" at bounding box center [1036, 16] width 393 height 31
paste input "56441346"
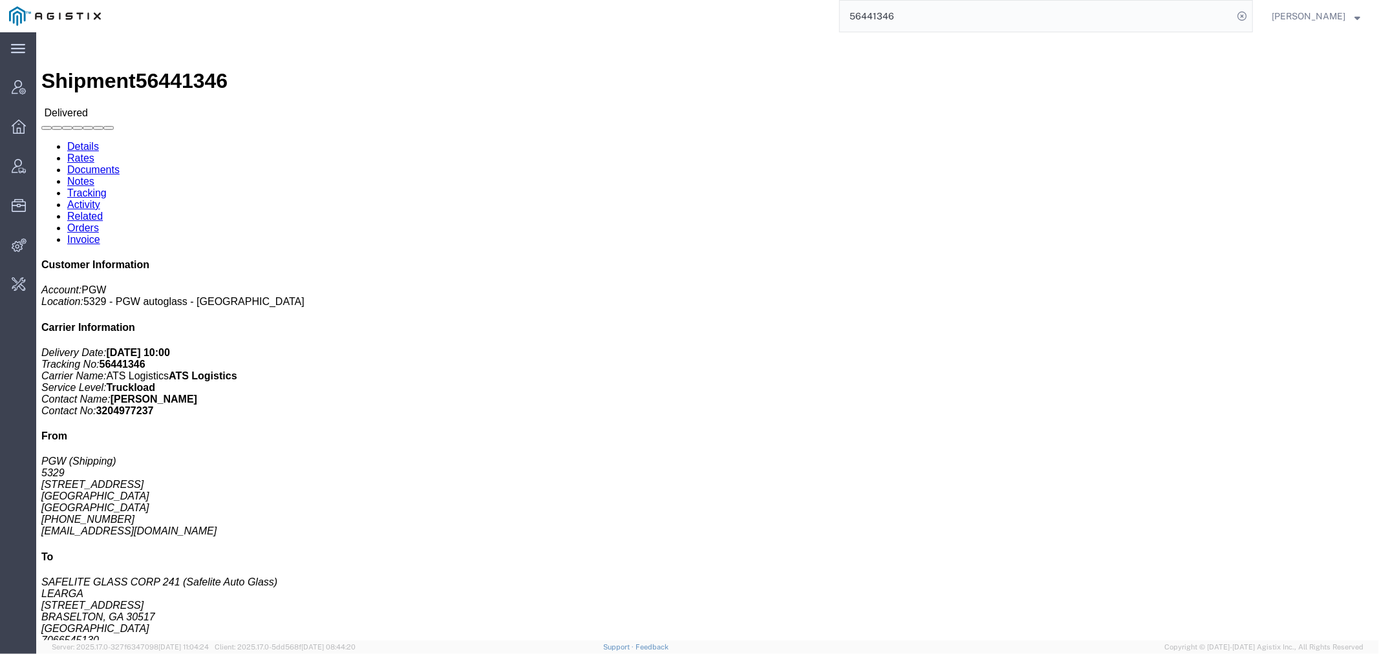
click link "Activity"
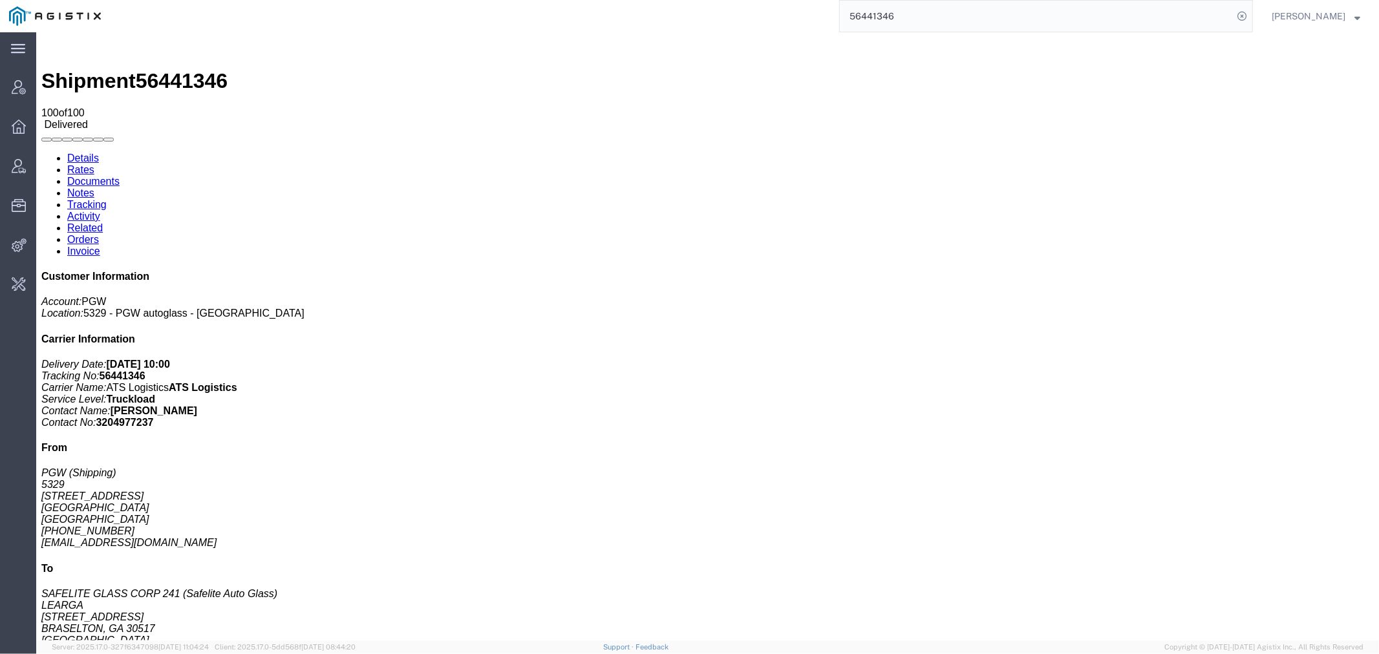
click at [91, 152] on link "Details" at bounding box center [83, 157] width 32 height 11
drag, startPoint x: 408, startPoint y: 133, endPoint x: 220, endPoint y: 111, distance: 189.4
click div "Shipment Detail Ship From PGW (Shipping) [STREET_ADDRESS] [PHONE_NUMBER] [EMAIL…"
click at [896, 14] on input "56441346" at bounding box center [1036, 16] width 393 height 31
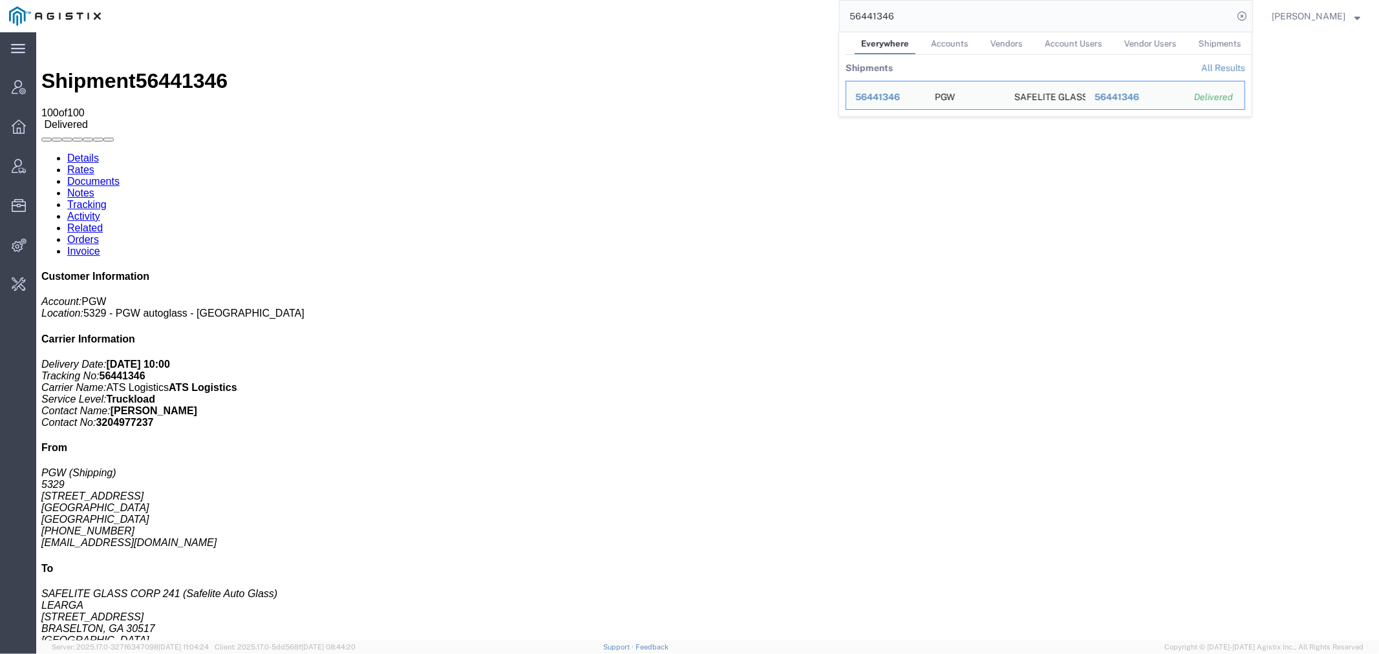
click at [896, 14] on input "56441346" at bounding box center [1036, 16] width 393 height 31
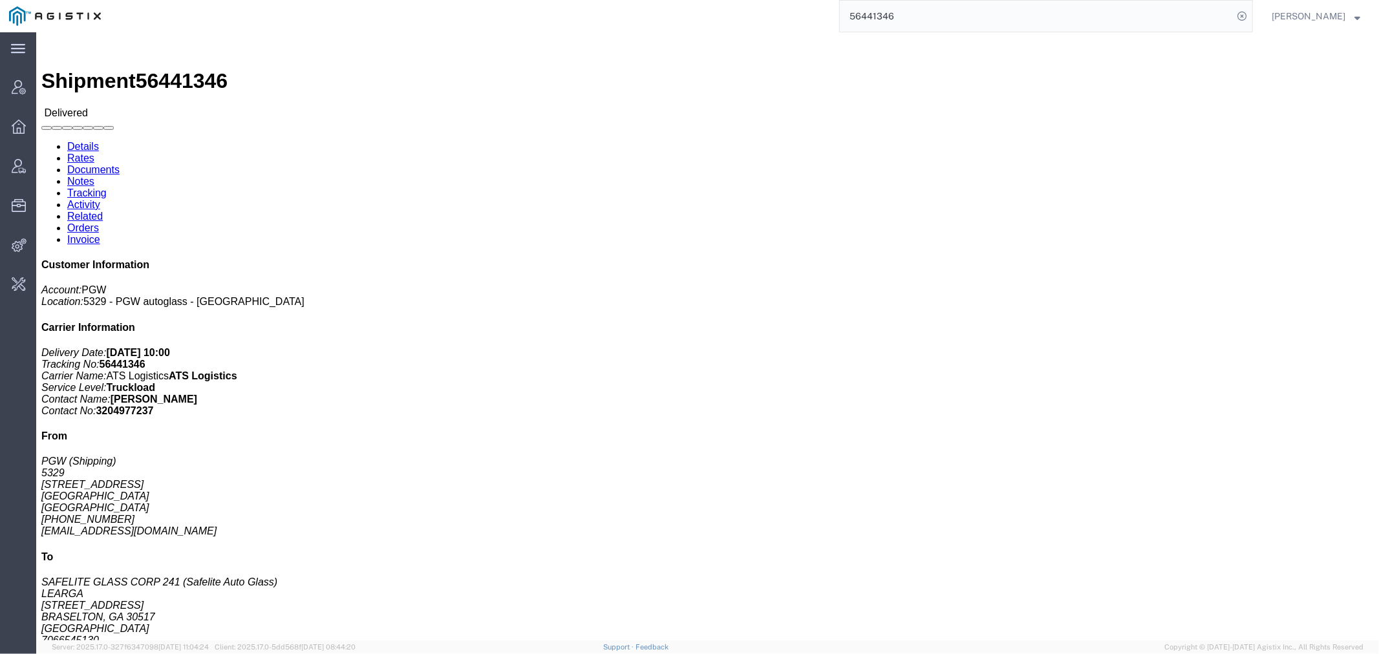
click link "Activity"
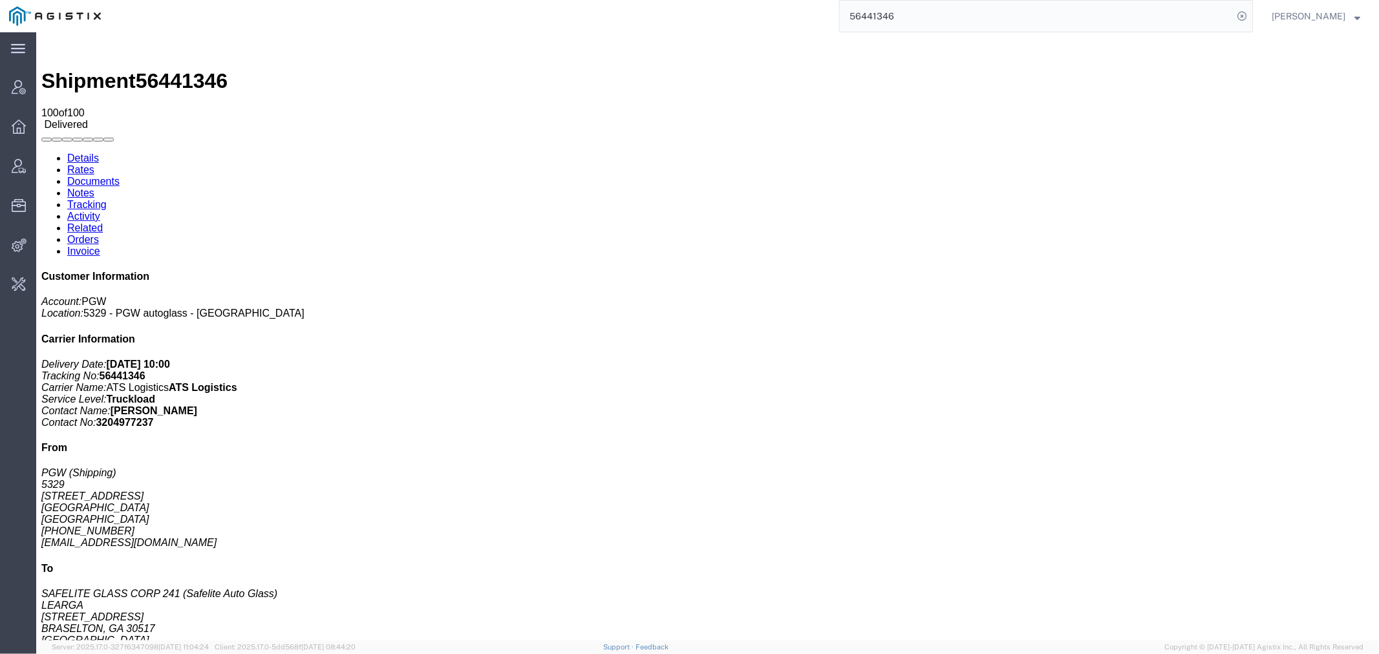
click at [67, 152] on link "Details" at bounding box center [83, 157] width 32 height 11
click b "666667"
copy b "666667"
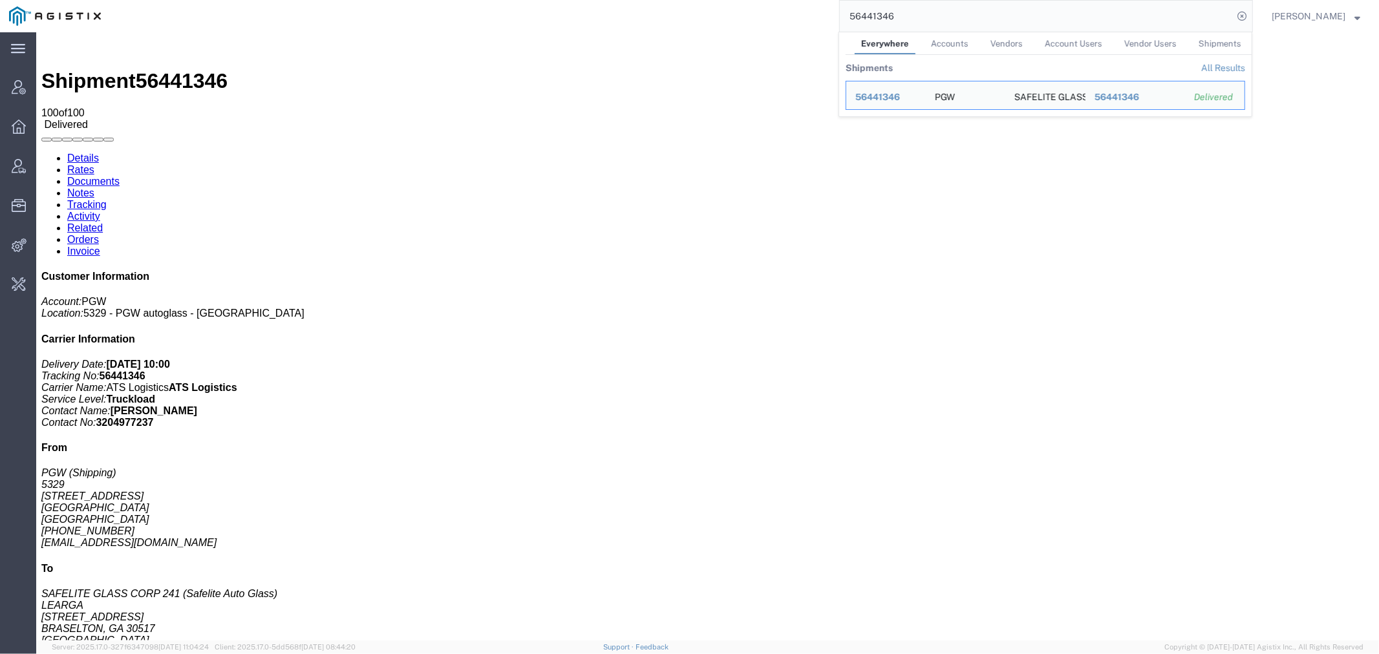
drag, startPoint x: 742, startPoint y: 15, endPoint x: 658, endPoint y: 11, distance: 83.5
click at [666, 15] on div "56441346 Everywhere Accounts Vendors Account Users Vendor Users Shipments Shipm…" at bounding box center [681, 16] width 1143 height 32
drag, startPoint x: 158, startPoint y: 21, endPoint x: 147, endPoint y: 30, distance: 14.2
click div "Shipment 56441346 100 of 100 Delivered"
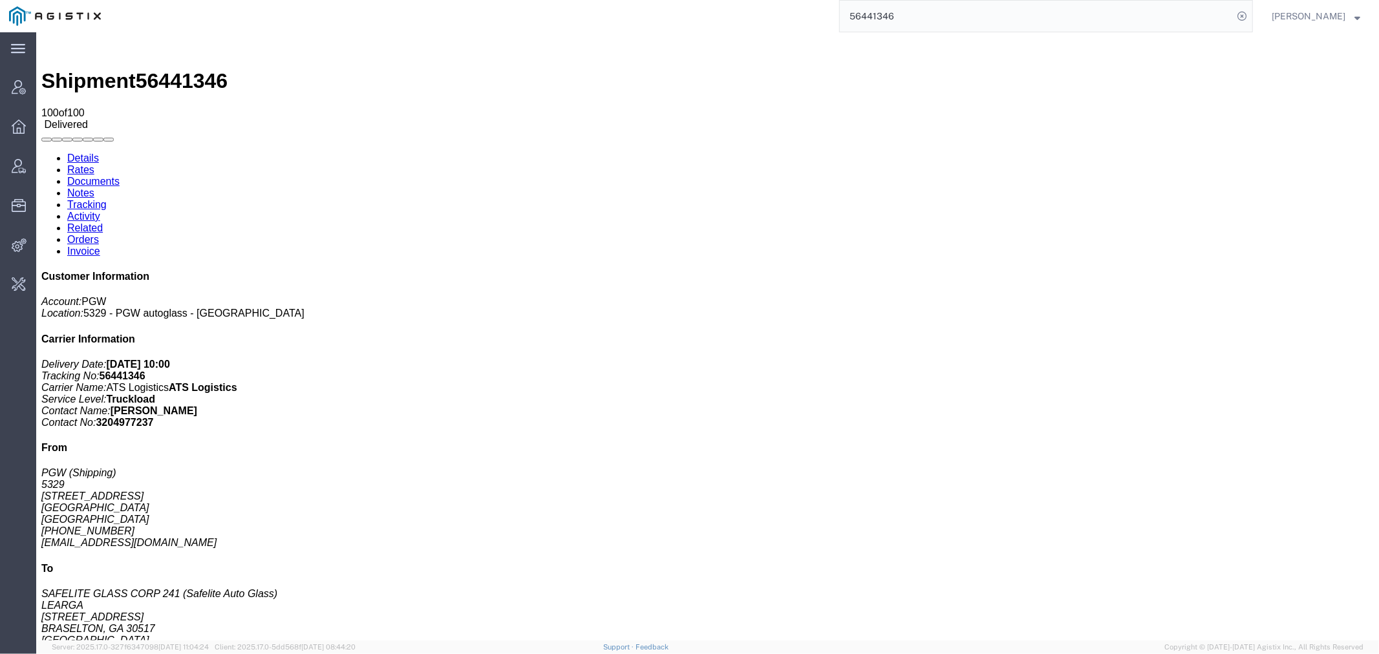
click div "Shipment 56441346 100 of 100 Delivered"
click span "56441346"
copy span "56441346"
click at [914, 15] on input "56441346" at bounding box center [1036, 16] width 393 height 31
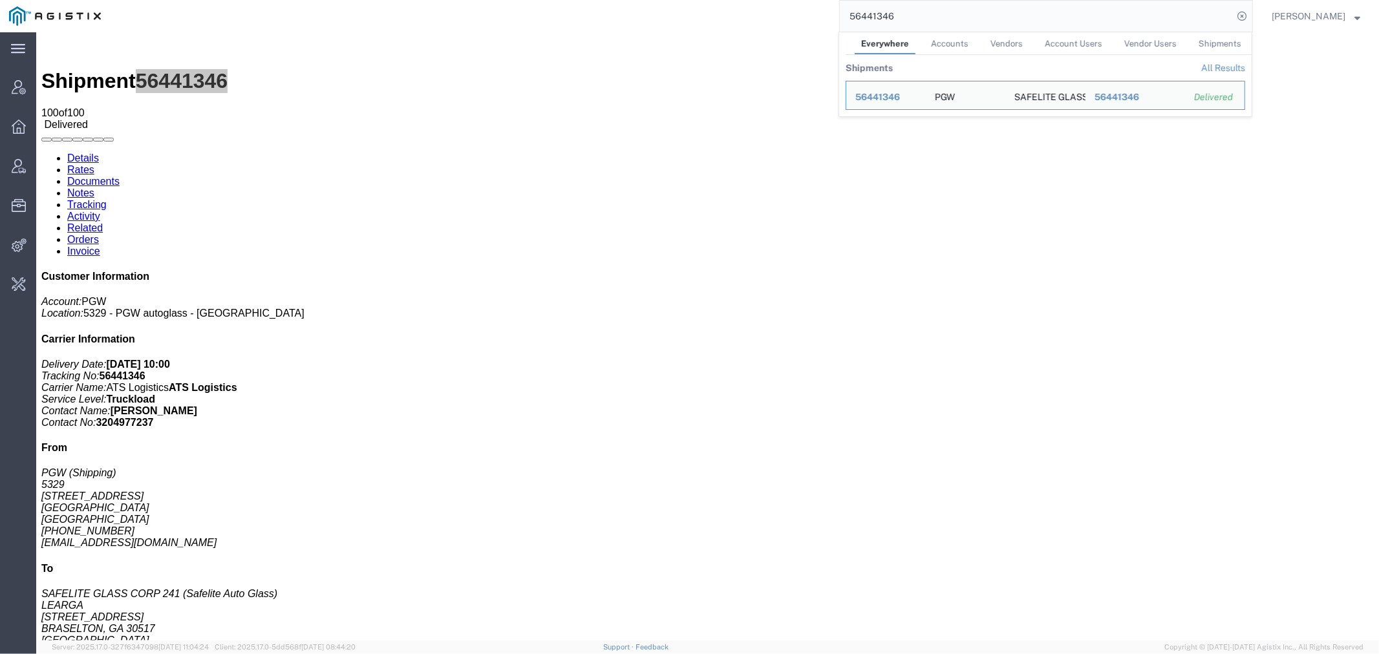
click at [914, 15] on input "56441346" at bounding box center [1036, 16] width 393 height 31
paste input "5747"
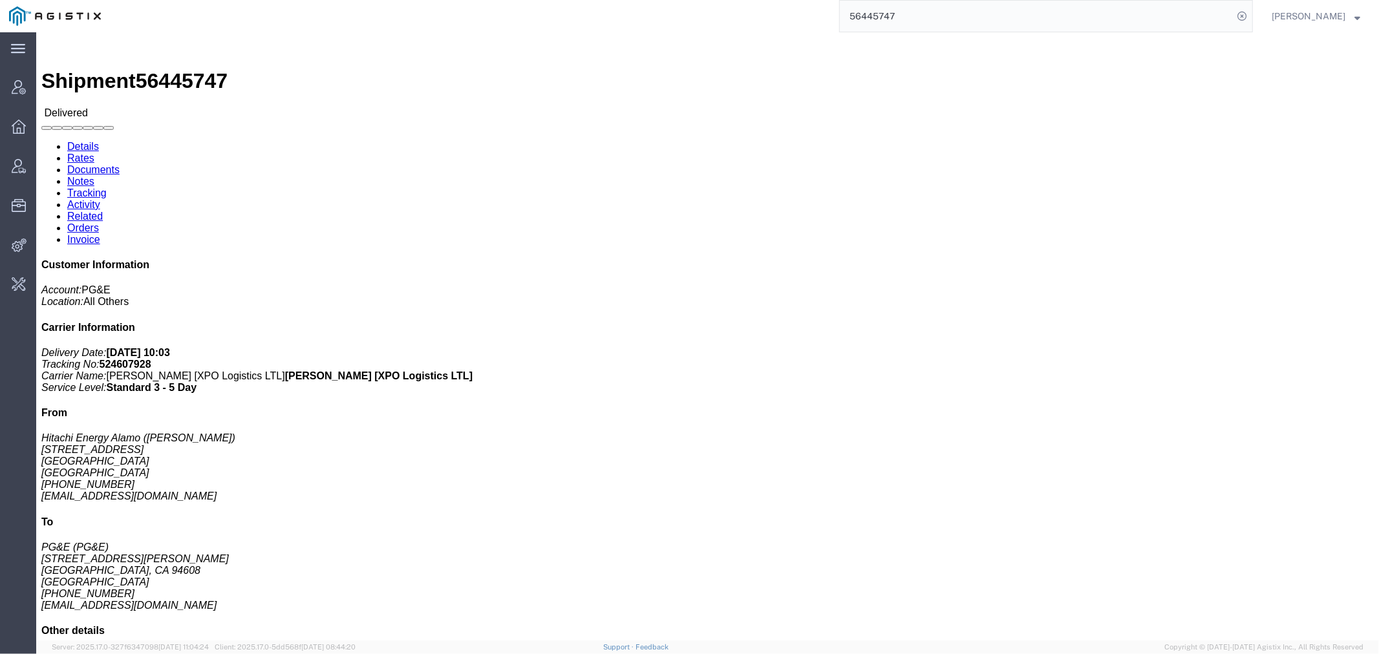
click address "Hitachi Energy Alamo (Songa Maclin) 1133 S Cavalier DR Alamo, TN 38001 United S…"
copy address "songa.macli@hitachienergy.com"
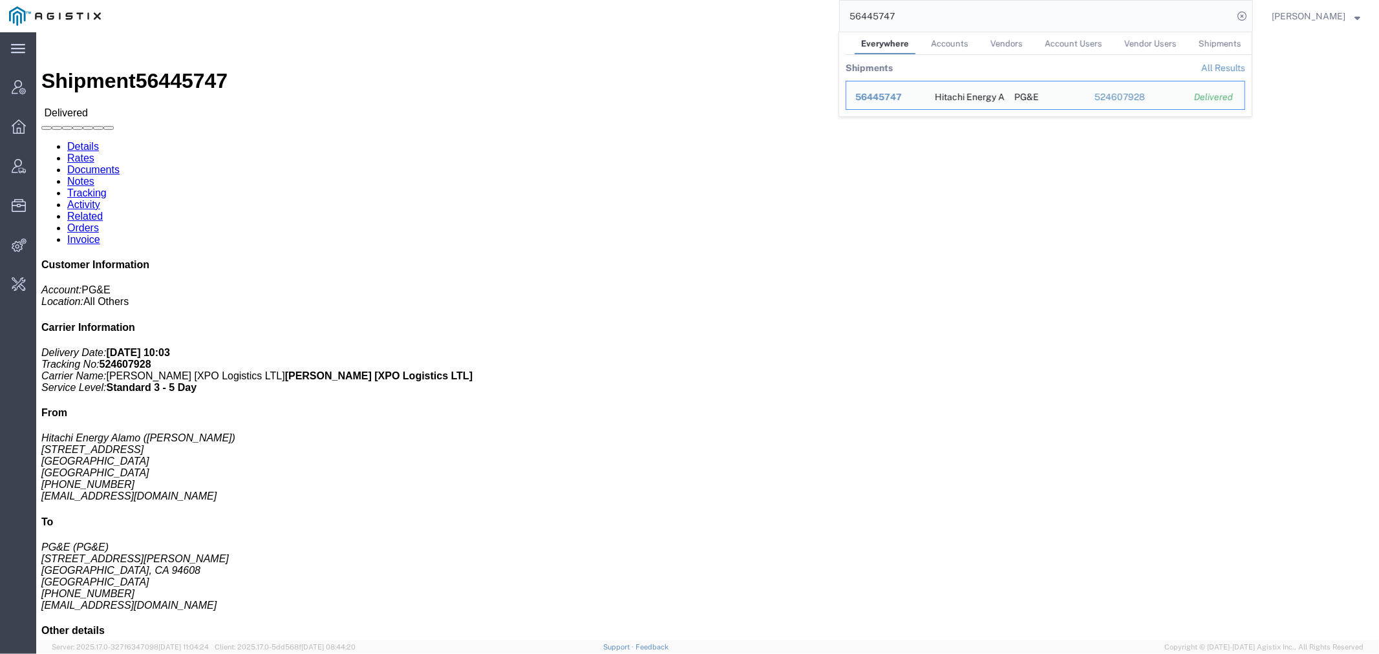
drag, startPoint x: 919, startPoint y: 17, endPoint x: 702, endPoint y: 19, distance: 217.2
click at [725, 17] on div "56445747 Everywhere Accounts Vendors Account Users Vendor Users Shipments Shipm…" at bounding box center [681, 16] width 1143 height 32
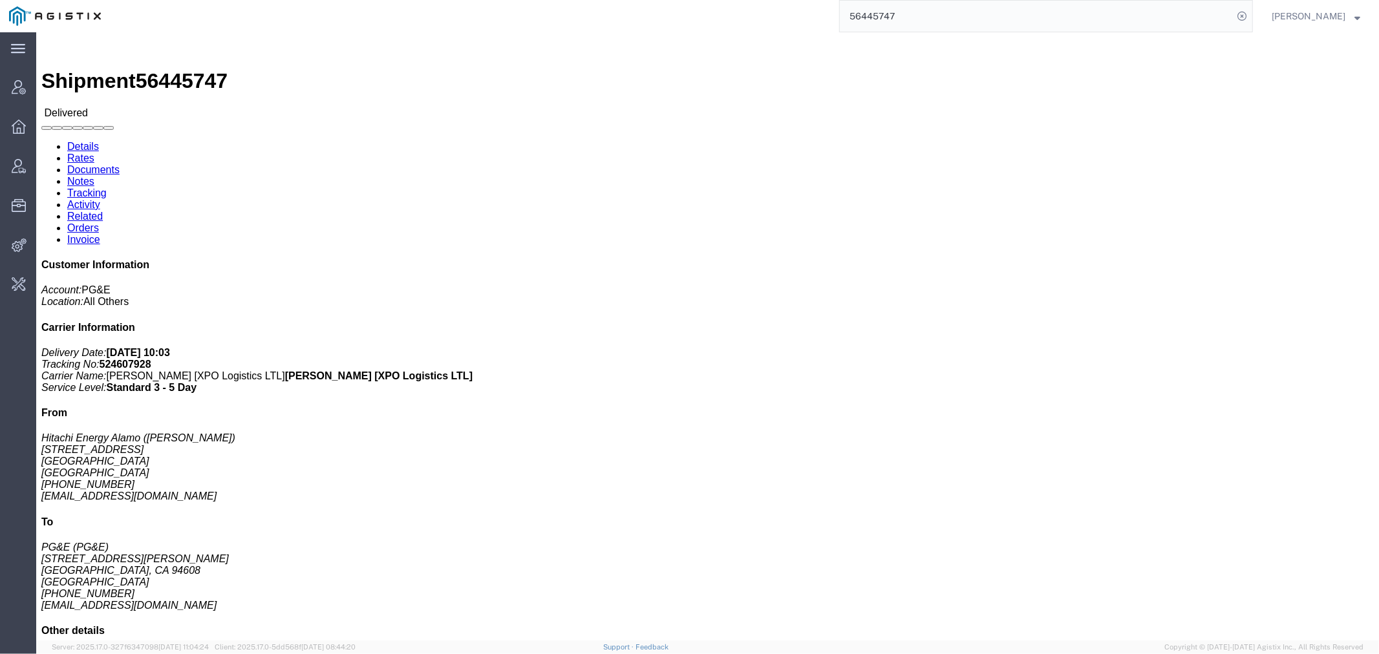
paste input "songa.macli@hitachienergy.com"
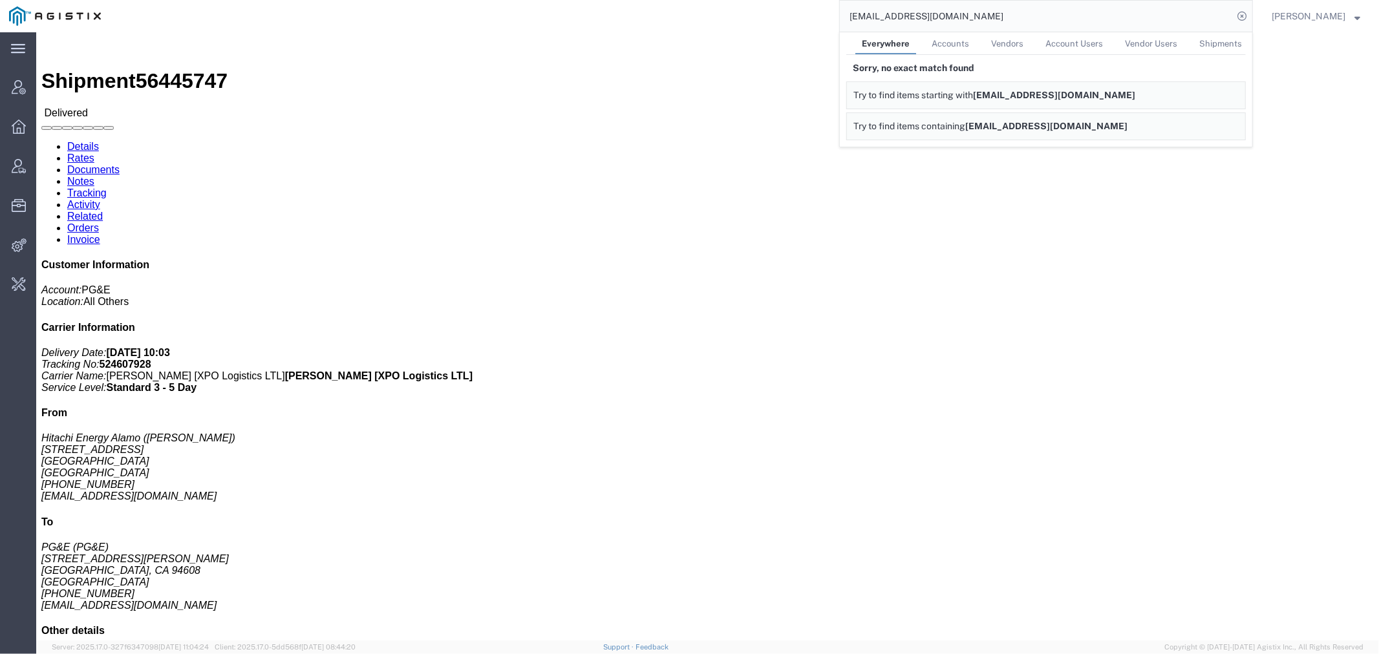
click at [918, 20] on input "songa.macli@hitachienergy.com" at bounding box center [1036, 16] width 393 height 31
drag, startPoint x: 927, startPoint y: 14, endPoint x: 697, endPoint y: 21, distance: 230.3
click at [699, 17] on div "songa.macli@hitachienergy.com Everywhere Accounts Vendors Account Users Vendor …" at bounding box center [681, 16] width 1143 height 32
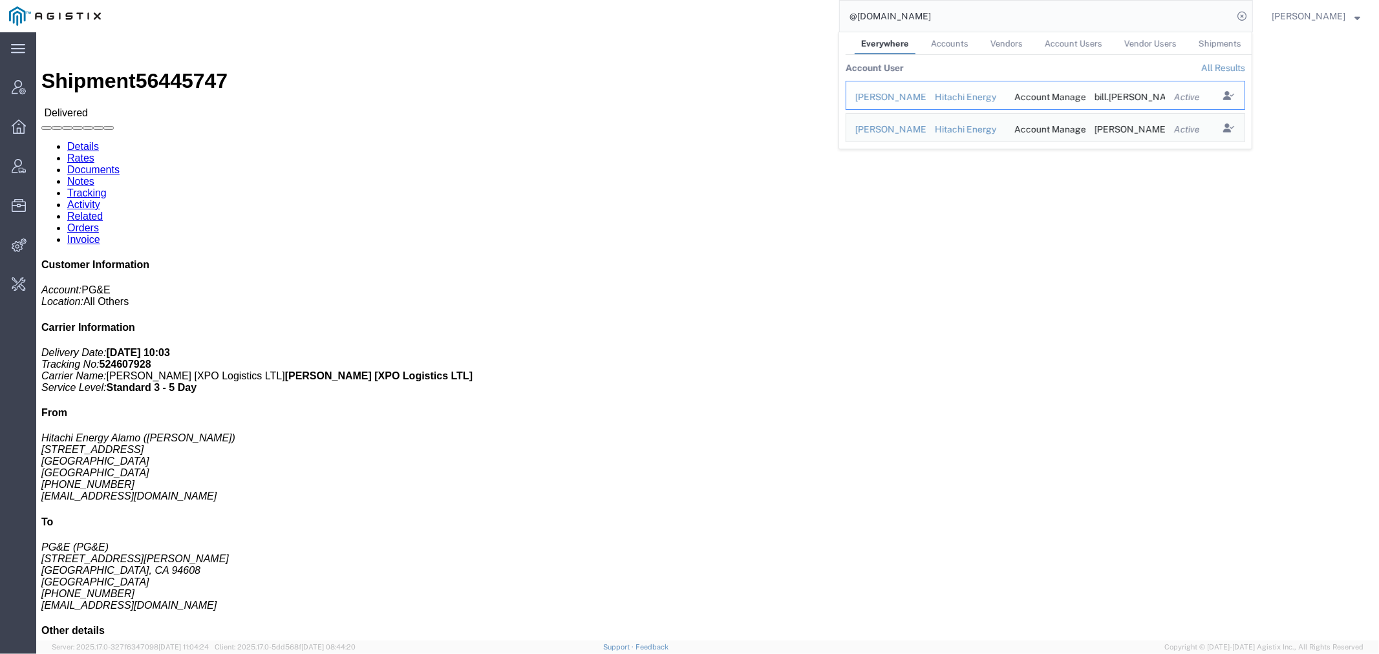
click at [972, 98] on div "Hitachi Energy" at bounding box center [966, 98] width 62 height 14
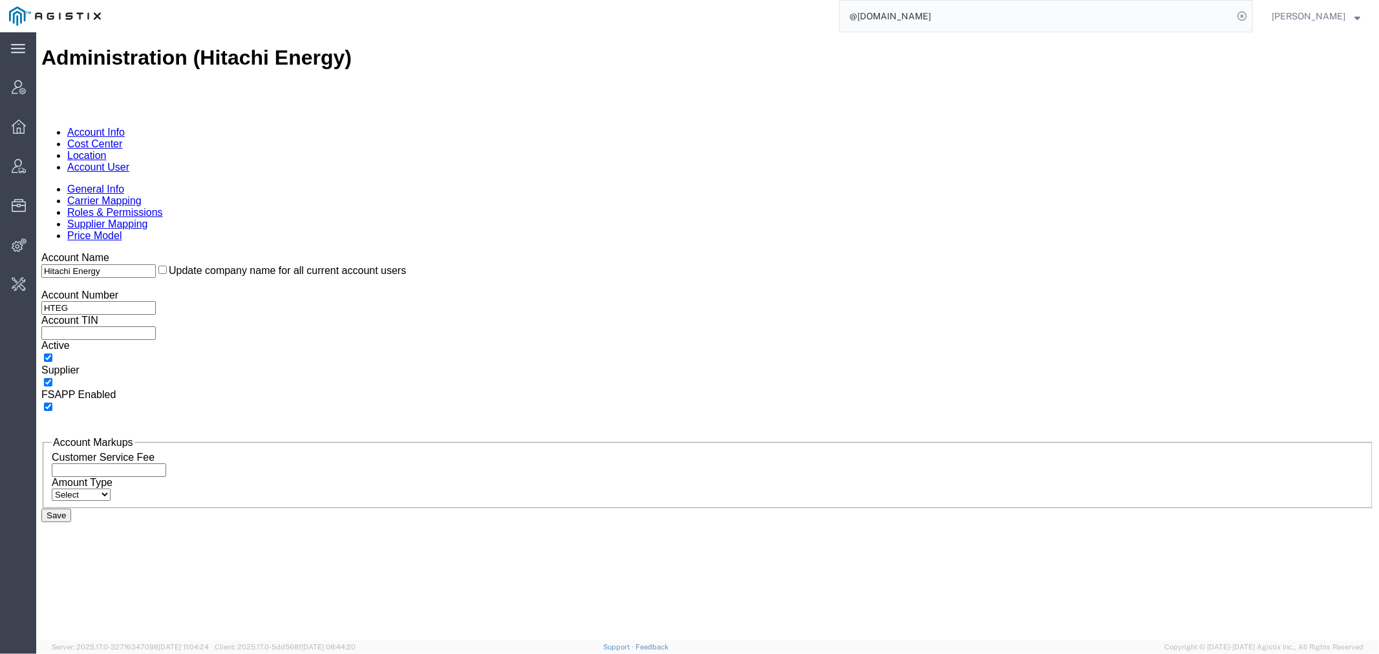
click at [141, 195] on link "Carrier Mapping" at bounding box center [104, 200] width 74 height 11
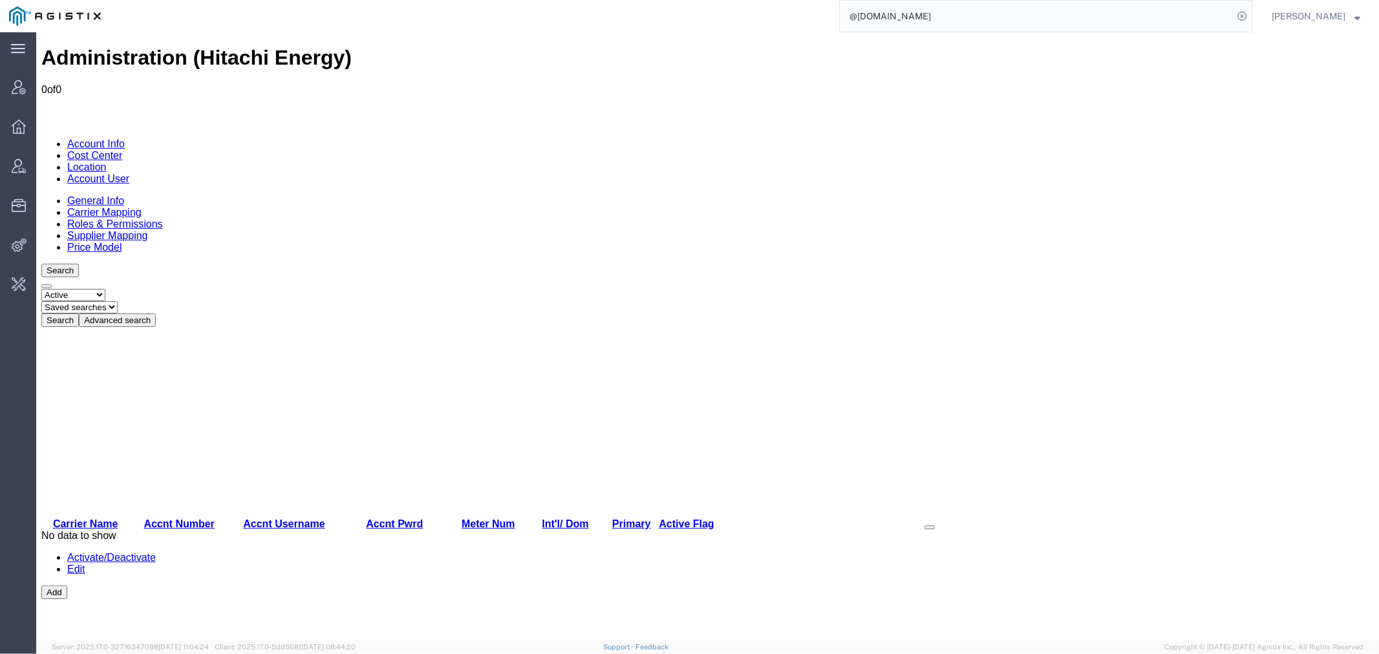
click at [129, 173] on link "Account User" at bounding box center [98, 178] width 62 height 11
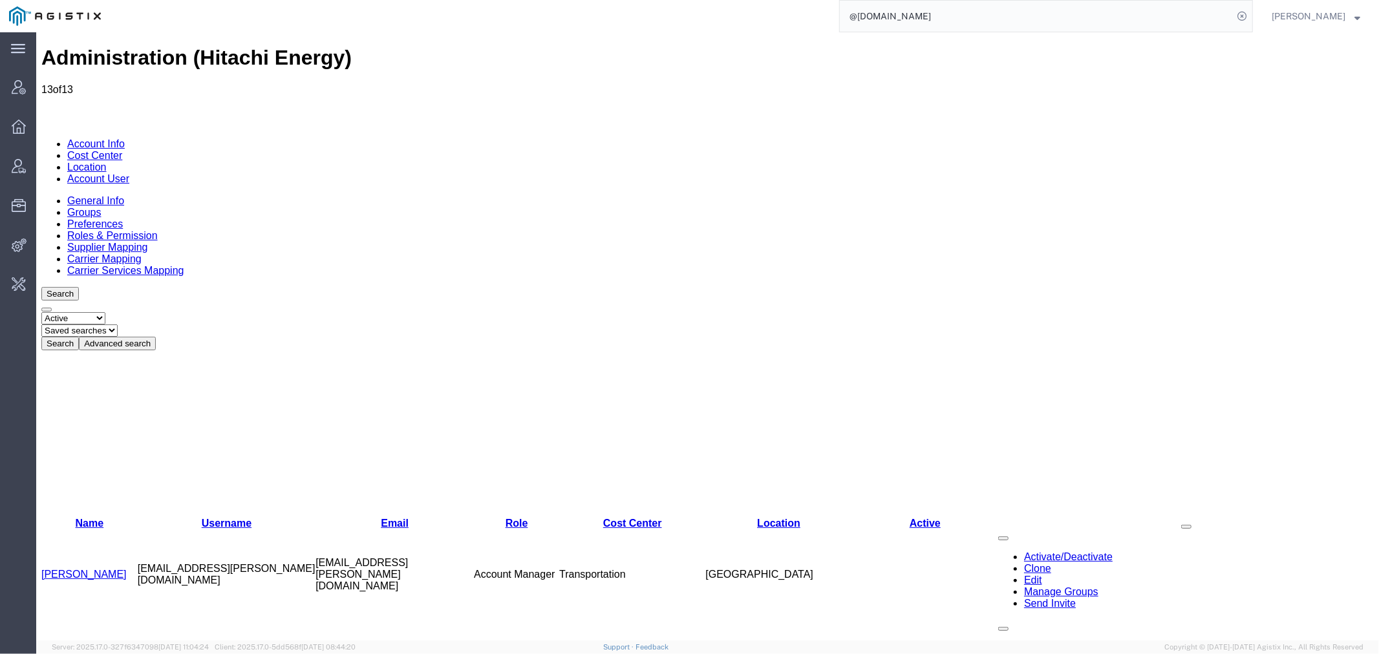
drag, startPoint x: 403, startPoint y: 184, endPoint x: 310, endPoint y: 184, distance: 93.1
drag, startPoint x: 280, startPoint y: 409, endPoint x: 135, endPoint y: 412, distance: 144.8
copy td "songa.maclin@hitachienergy.com"
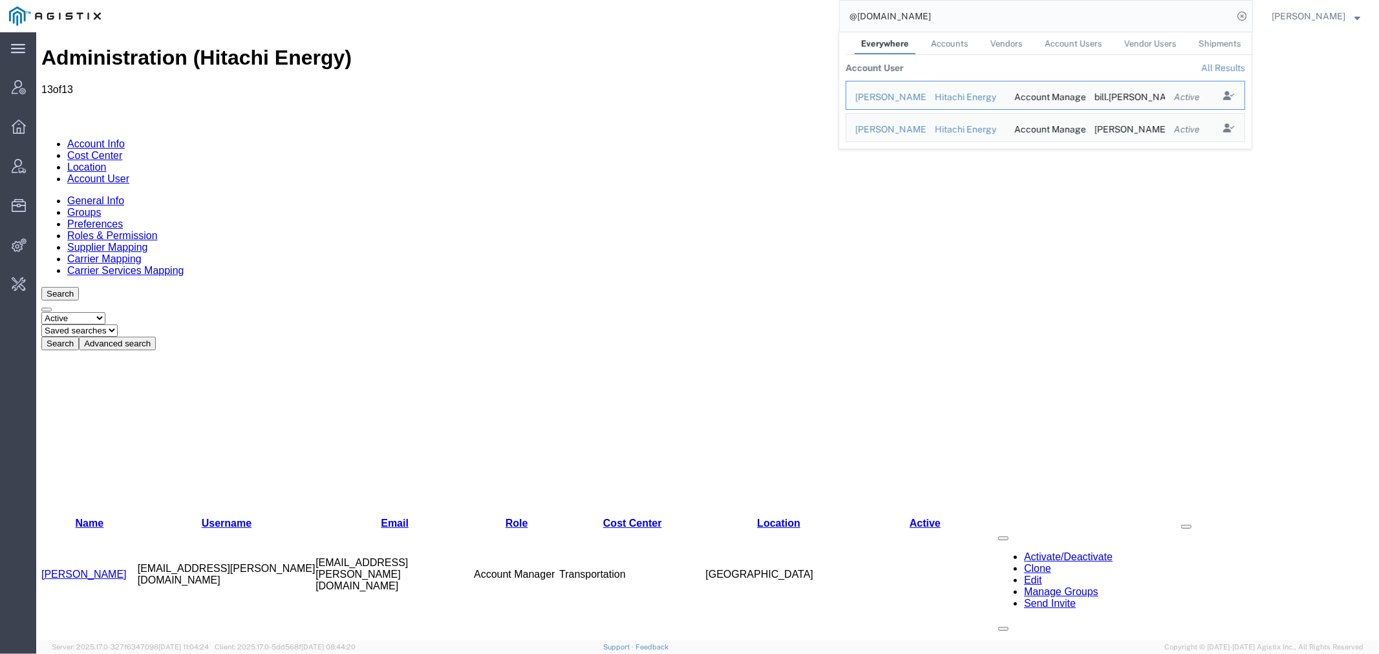
drag, startPoint x: 998, startPoint y: 16, endPoint x: 774, endPoint y: 16, distance: 223.7
click at [782, 16] on div "@hitachienergy.com Everywhere Accounts Vendors Account Users Vendor Users Shipm…" at bounding box center [681, 16] width 1143 height 32
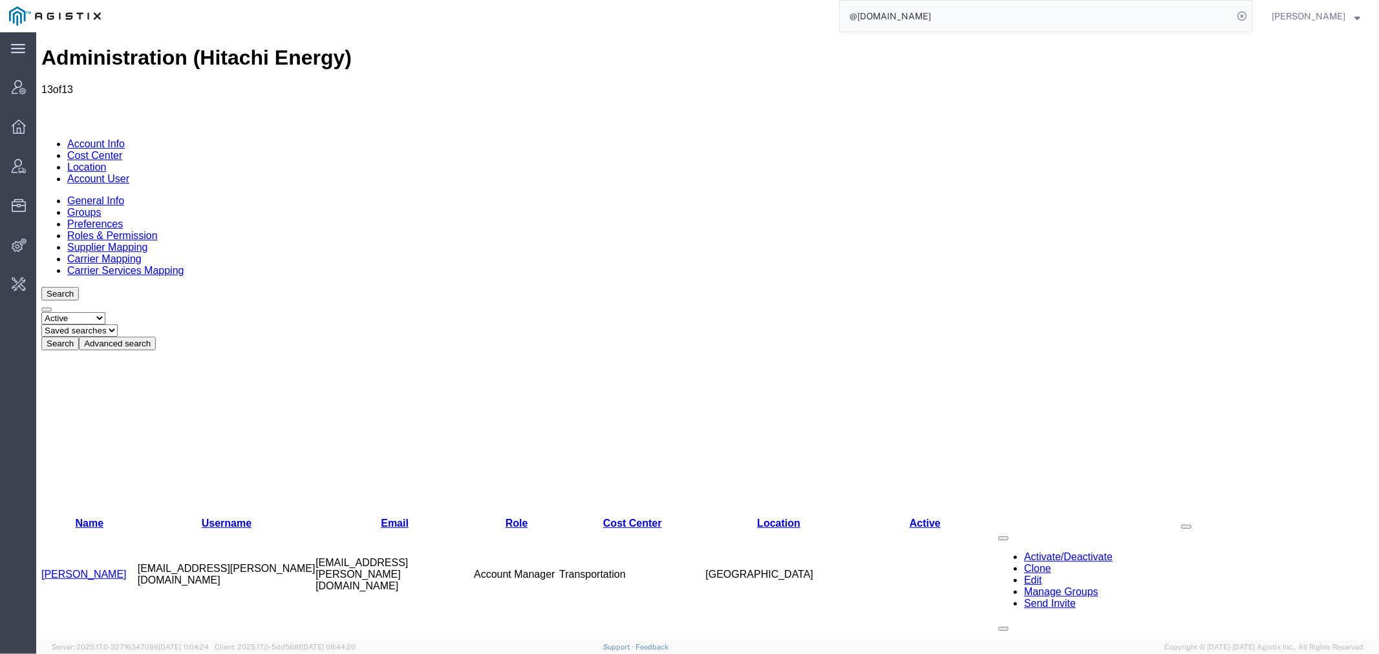
paste input "songa.maclin"
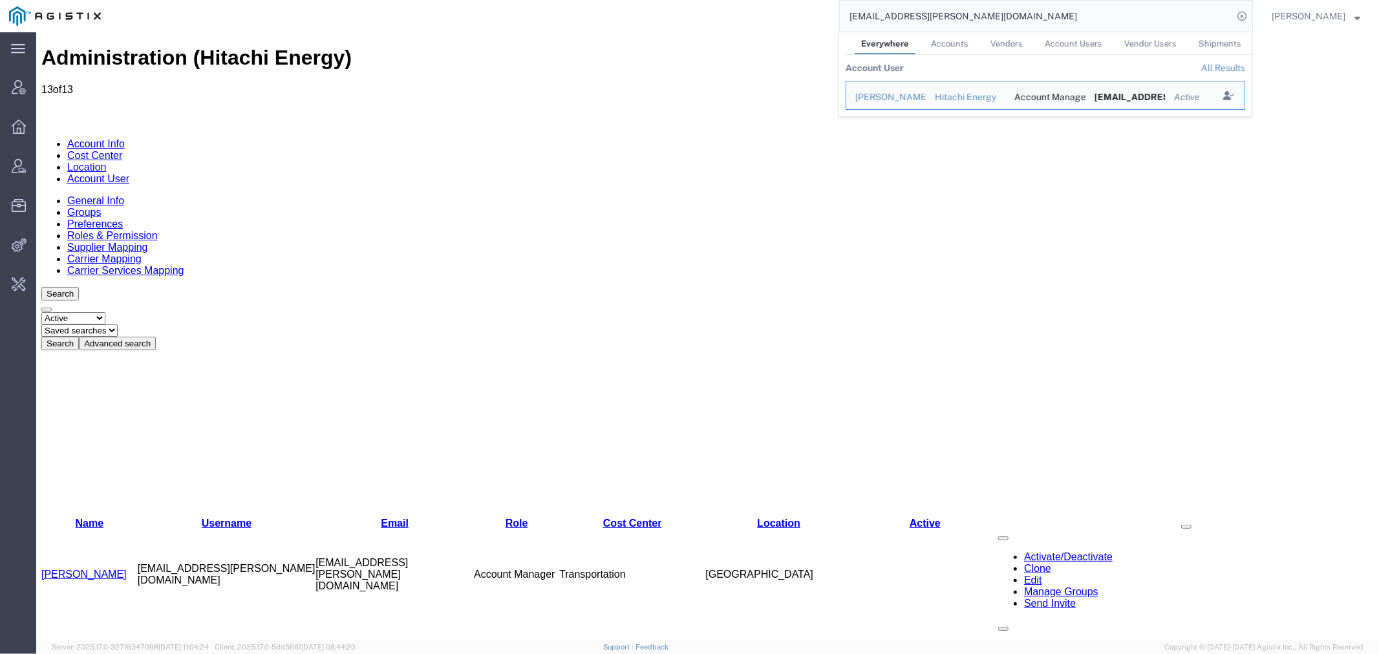
click at [884, 17] on input "songa.maclin@hitachienergy.com" at bounding box center [1036, 16] width 393 height 31
paste input "56445747"
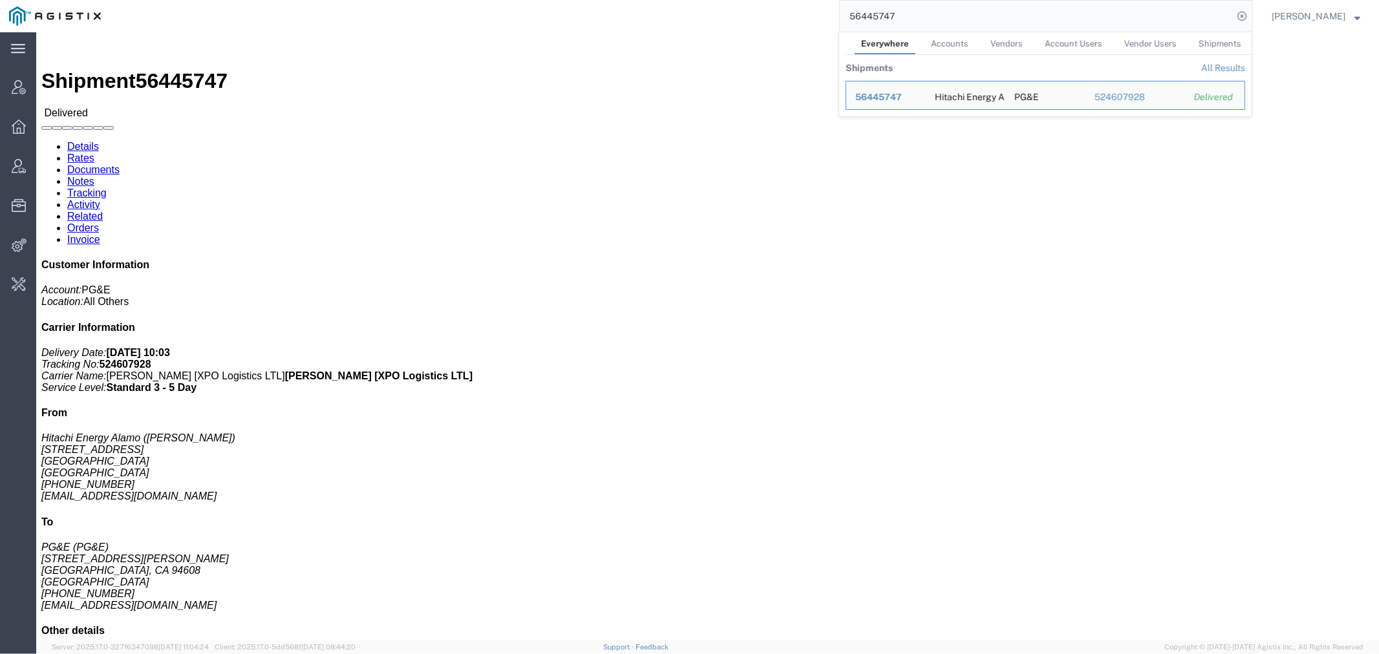
drag, startPoint x: 948, startPoint y: 21, endPoint x: 735, endPoint y: 0, distance: 213.7
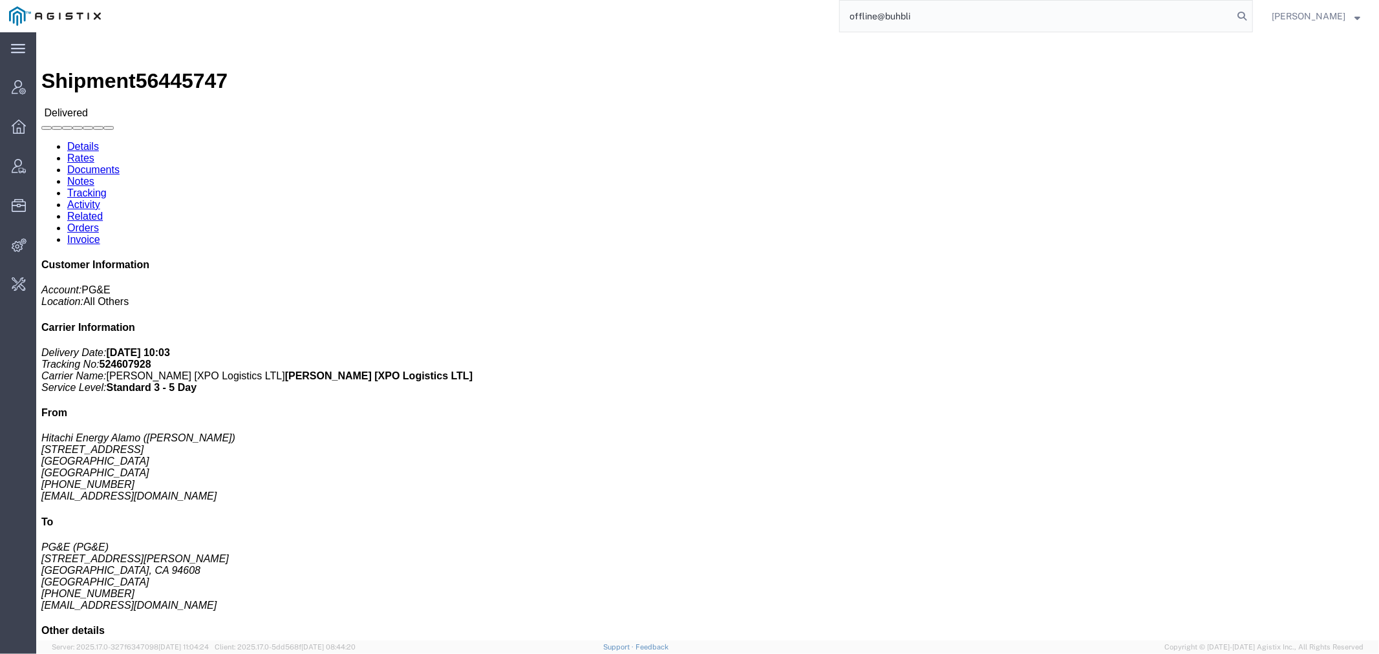
type input "offline@buhbli"
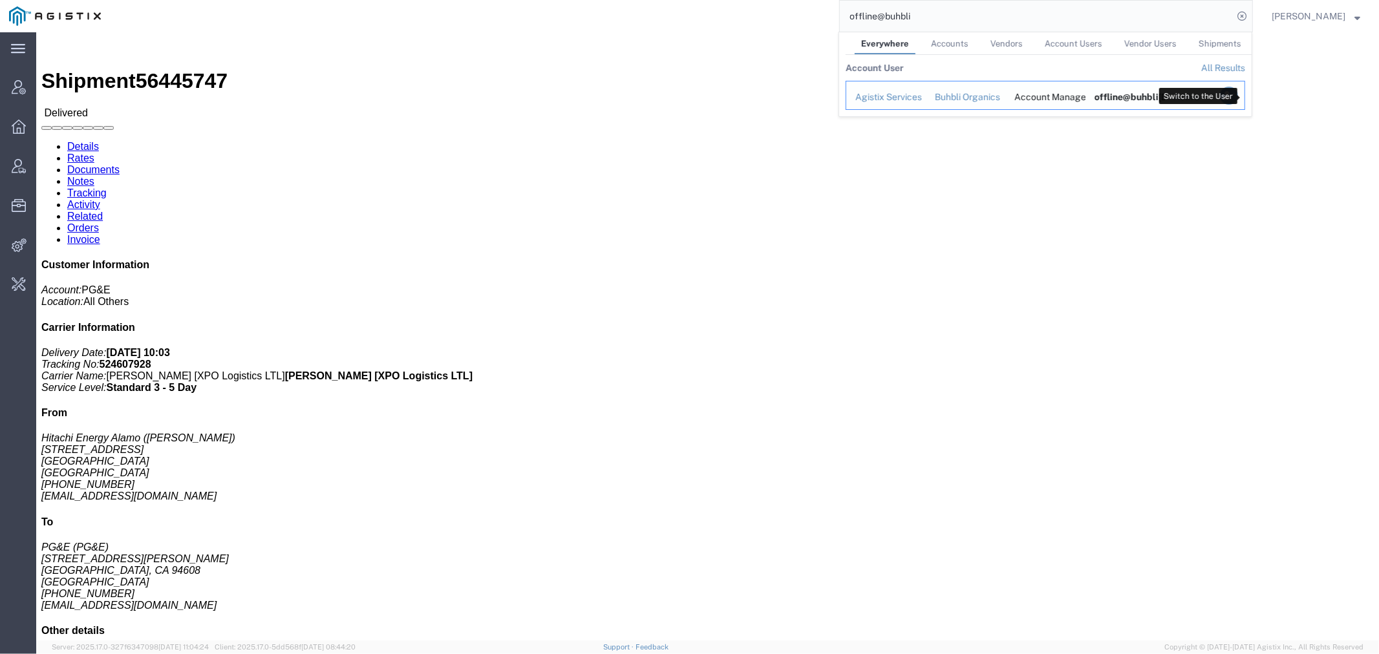
click at [1238, 94] on icon "Search Results" at bounding box center [1229, 96] width 18 height 18
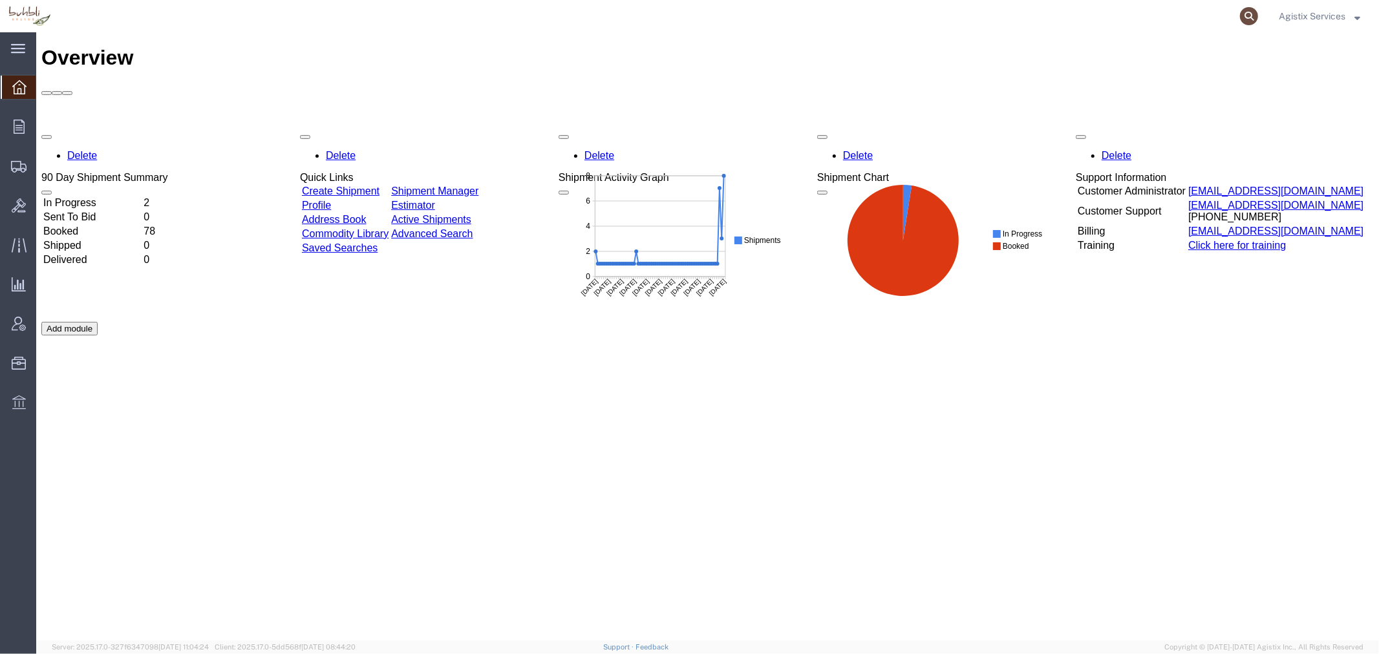
click at [1248, 16] on icon at bounding box center [1249, 16] width 18 height 18
click at [1147, 14] on input "search" at bounding box center [1043, 16] width 393 height 31
click at [0, 0] on span "Order Manager" at bounding box center [0, 0] width 0 height 0
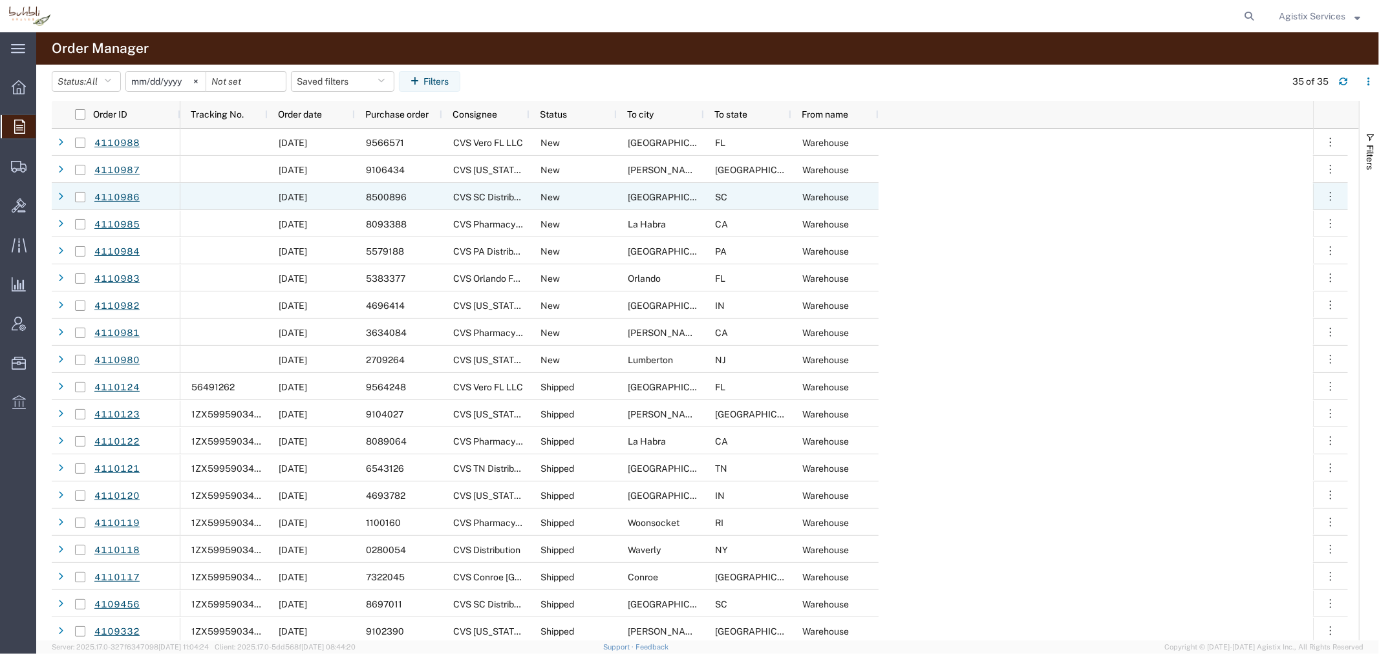
click at [396, 197] on span "8500896" at bounding box center [386, 197] width 41 height 10
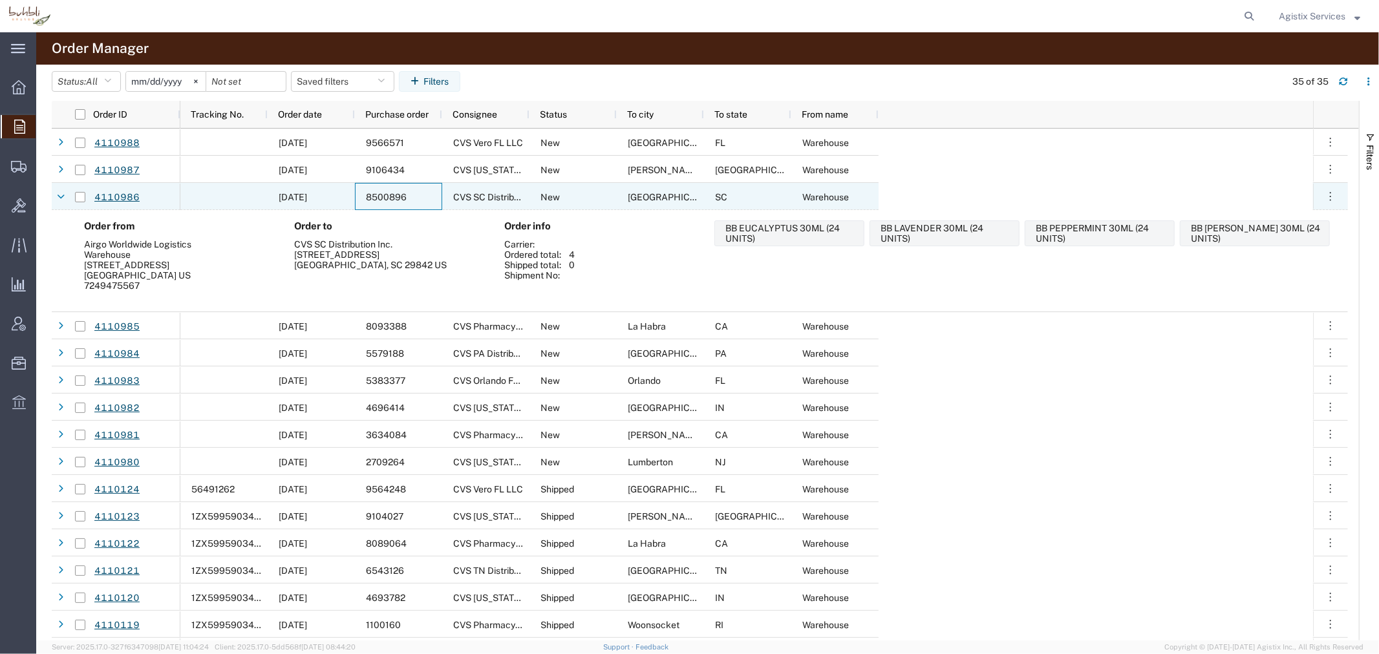
click at [406, 198] on div "8500896" at bounding box center [398, 196] width 87 height 27
drag, startPoint x: 391, startPoint y: 197, endPoint x: 380, endPoint y: 197, distance: 11.0
click at [380, 197] on span "8500896" at bounding box center [386, 197] width 41 height 10
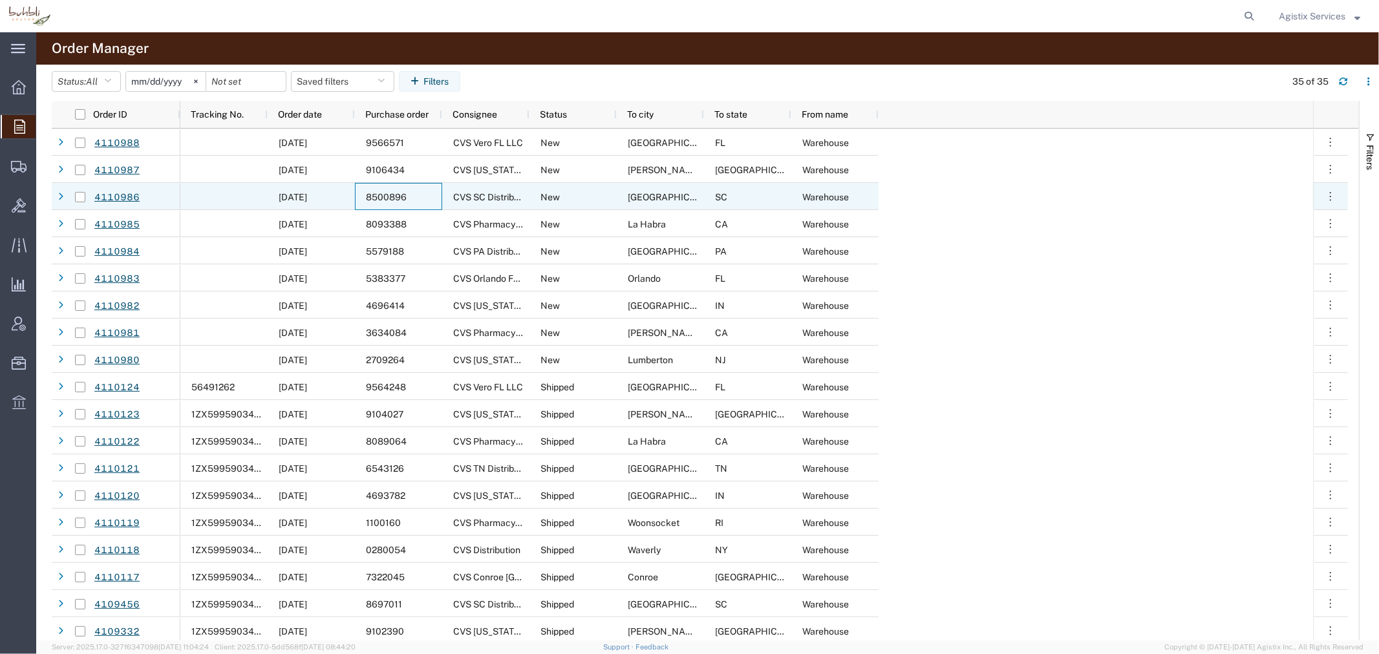
click at [380, 197] on span "8500896" at bounding box center [386, 197] width 41 height 10
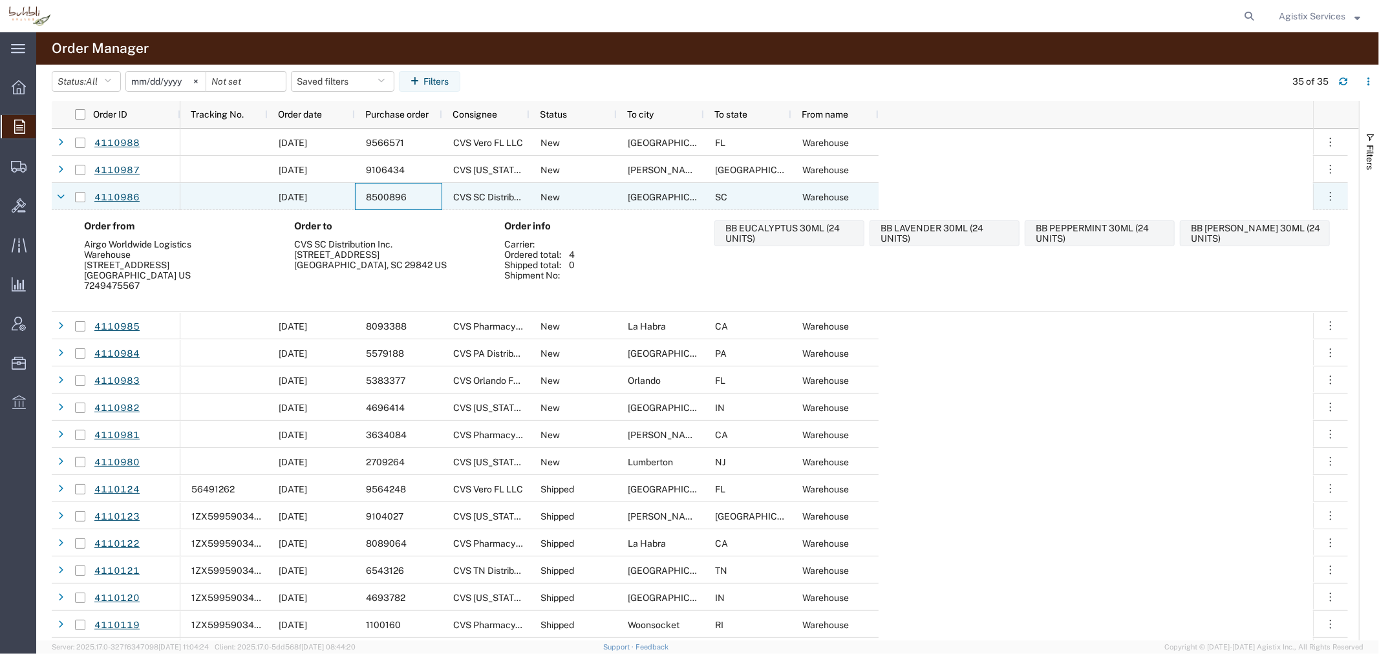
click at [380, 197] on span "8500896" at bounding box center [386, 197] width 41 height 10
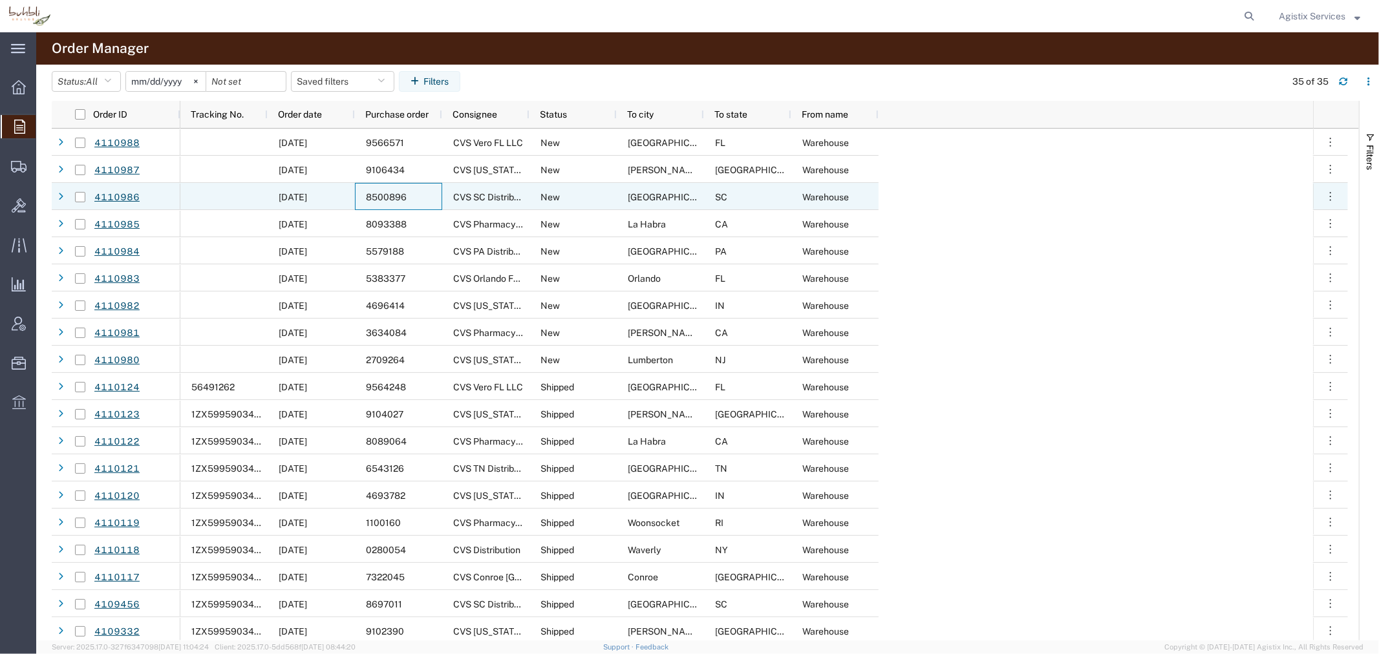
click at [380, 197] on span "8500896" at bounding box center [386, 197] width 41 height 10
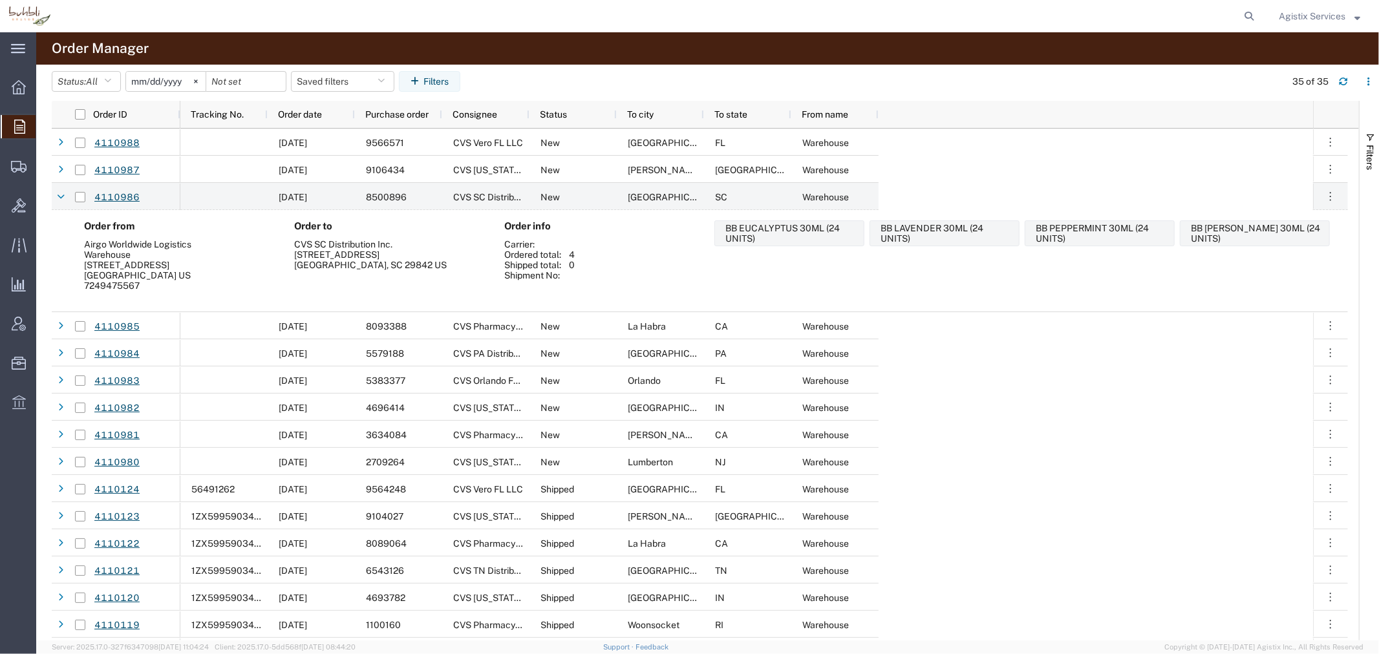
drag, startPoint x: 379, startPoint y: 197, endPoint x: 335, endPoint y: 256, distance: 74.0
click at [335, 256] on div "[STREET_ADDRESS]" at bounding box center [392, 255] width 197 height 10
drag, startPoint x: 149, startPoint y: 196, endPoint x: 434, endPoint y: 195, distance: 284.4
drag, startPoint x: 1190, startPoint y: 28, endPoint x: 1269, endPoint y: 21, distance: 79.8
click at [1233, 32] on div "main_menu Created with Sketch. Collapse Menu Overview Orders Order Manager Crea…" at bounding box center [689, 343] width 1379 height 622
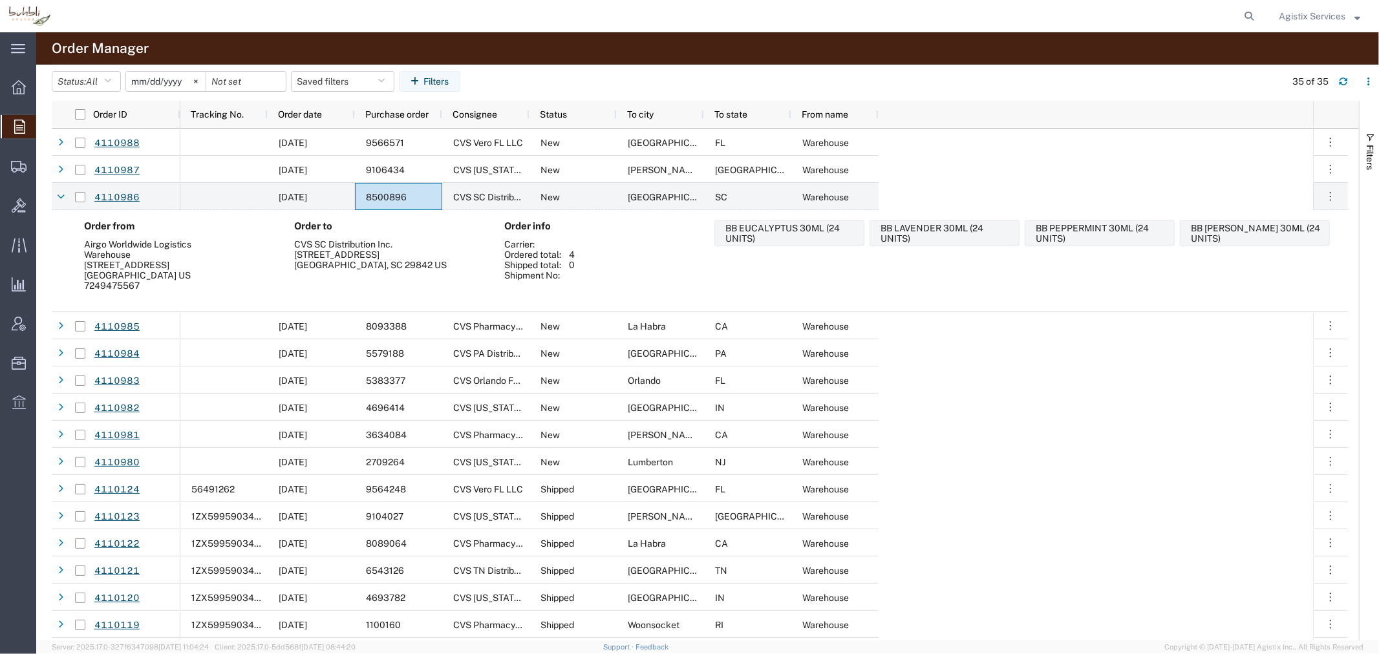
click at [1290, 13] on span "Agistix Services" at bounding box center [1312, 16] width 67 height 14
click at [1322, 91] on link "Logout" at bounding box center [1319, 91] width 101 height 22
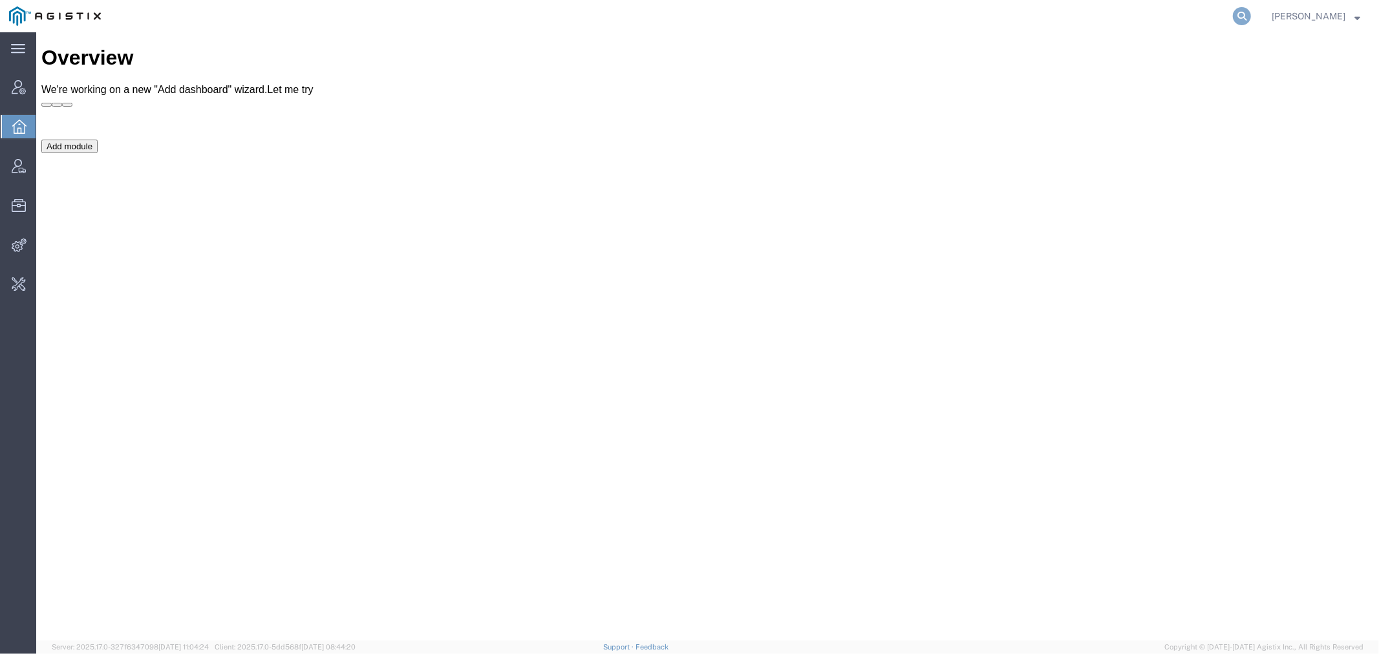
click at [1251, 18] on icon at bounding box center [1242, 16] width 18 height 18
paste input "56524776"
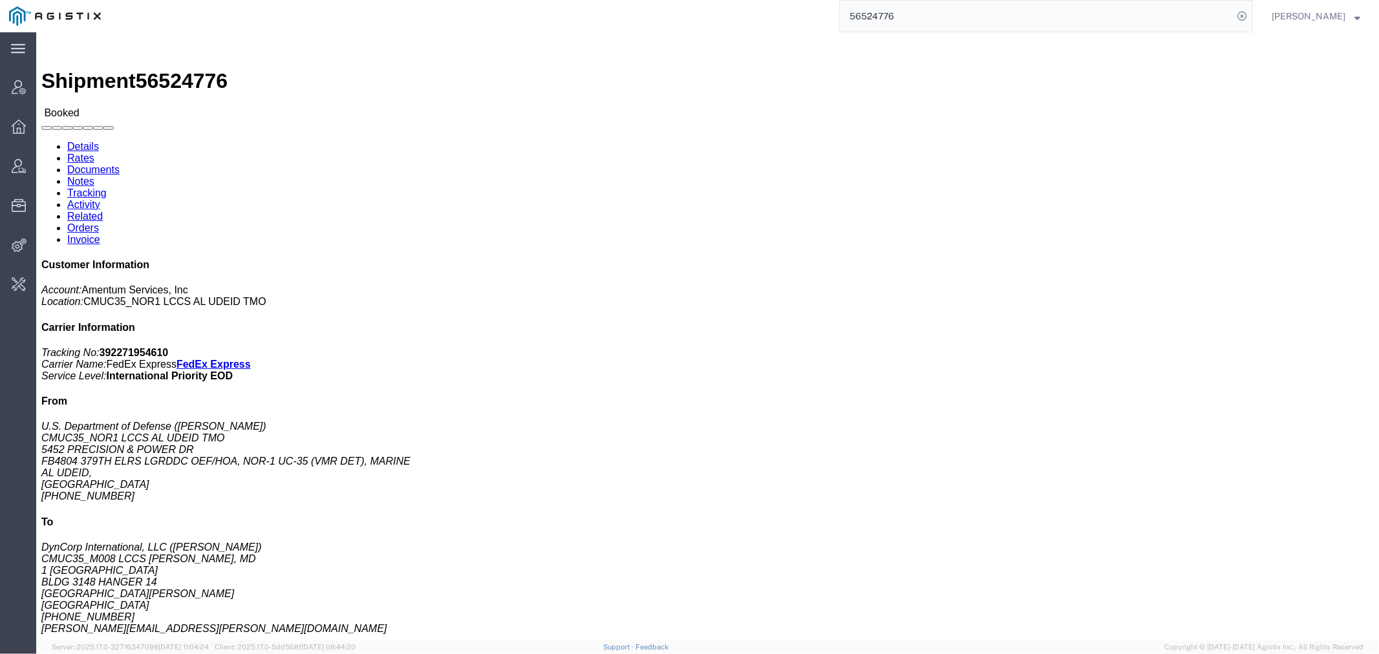
click link "Activity"
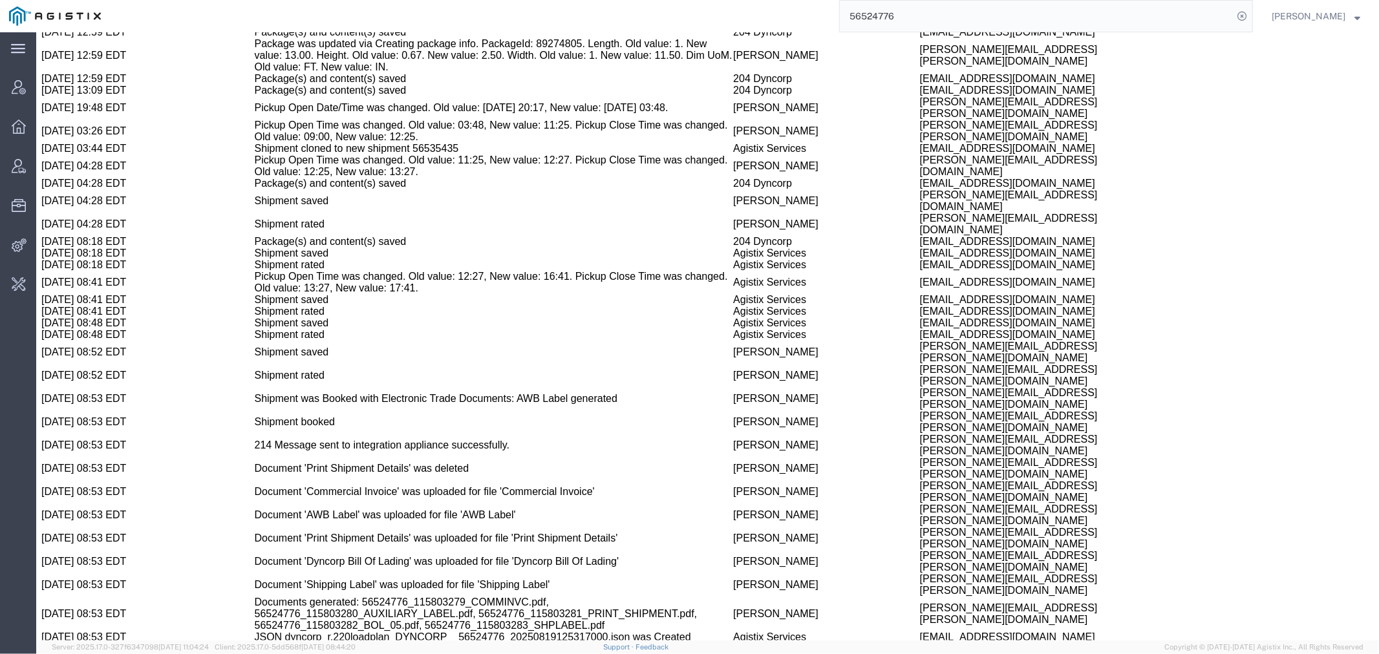
scroll to position [1853, 0]
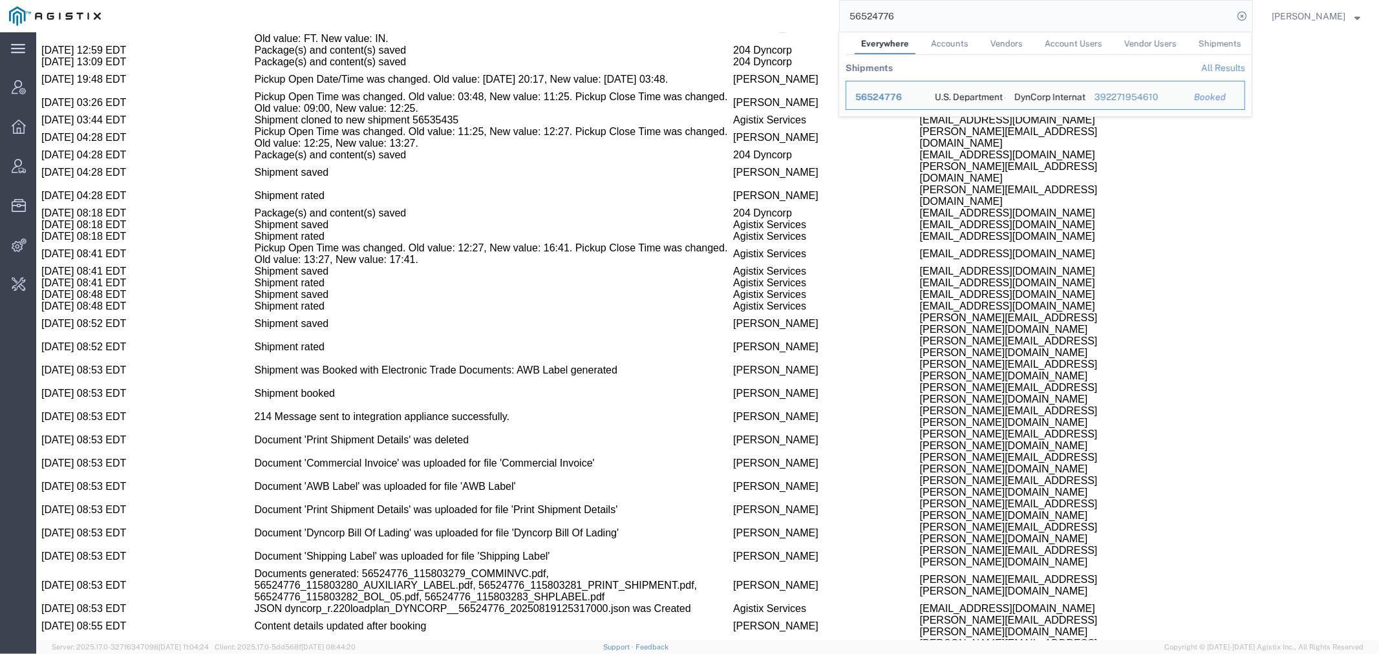
drag, startPoint x: 871, startPoint y: 16, endPoint x: 773, endPoint y: 16, distance: 98.9
click at [773, 16] on div "56524776 Everywhere Accounts Vendors Account Users Vendor Users Shipments Shipm…" at bounding box center [681, 16] width 1143 height 32
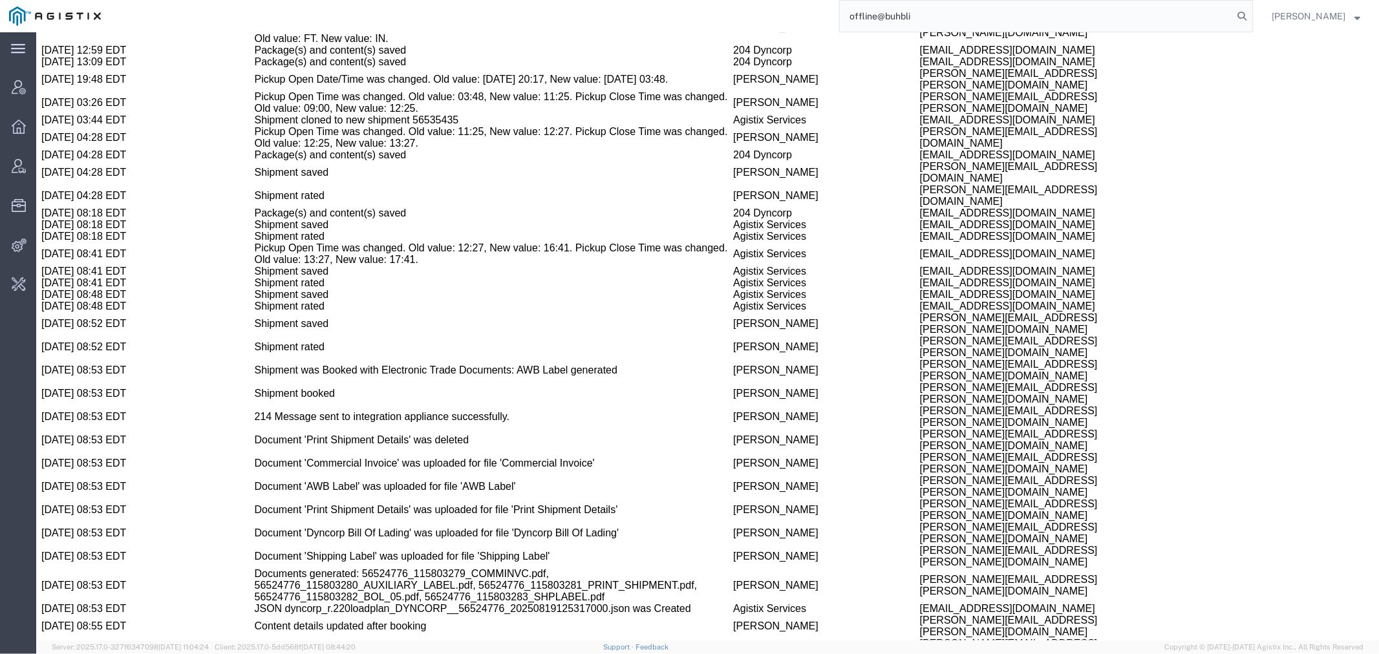
type input "offline@buhbli"
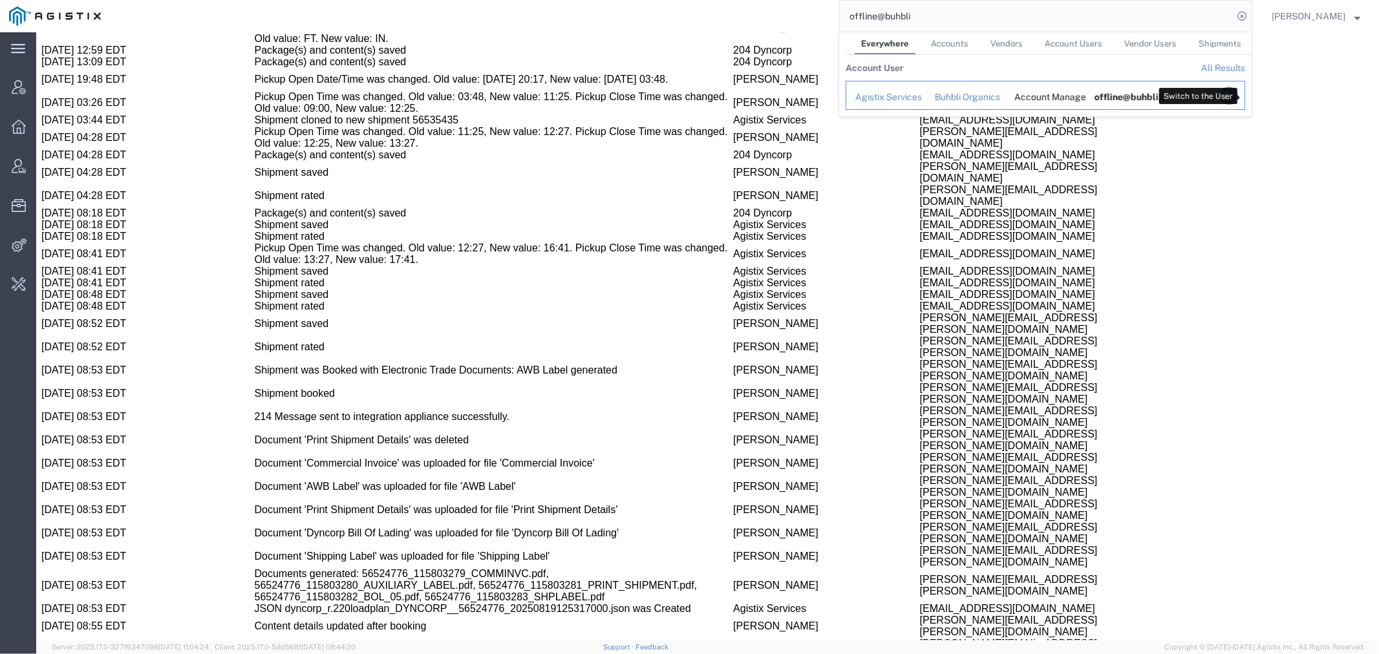
click at [1238, 93] on icon "Search Results" at bounding box center [1229, 96] width 18 height 18
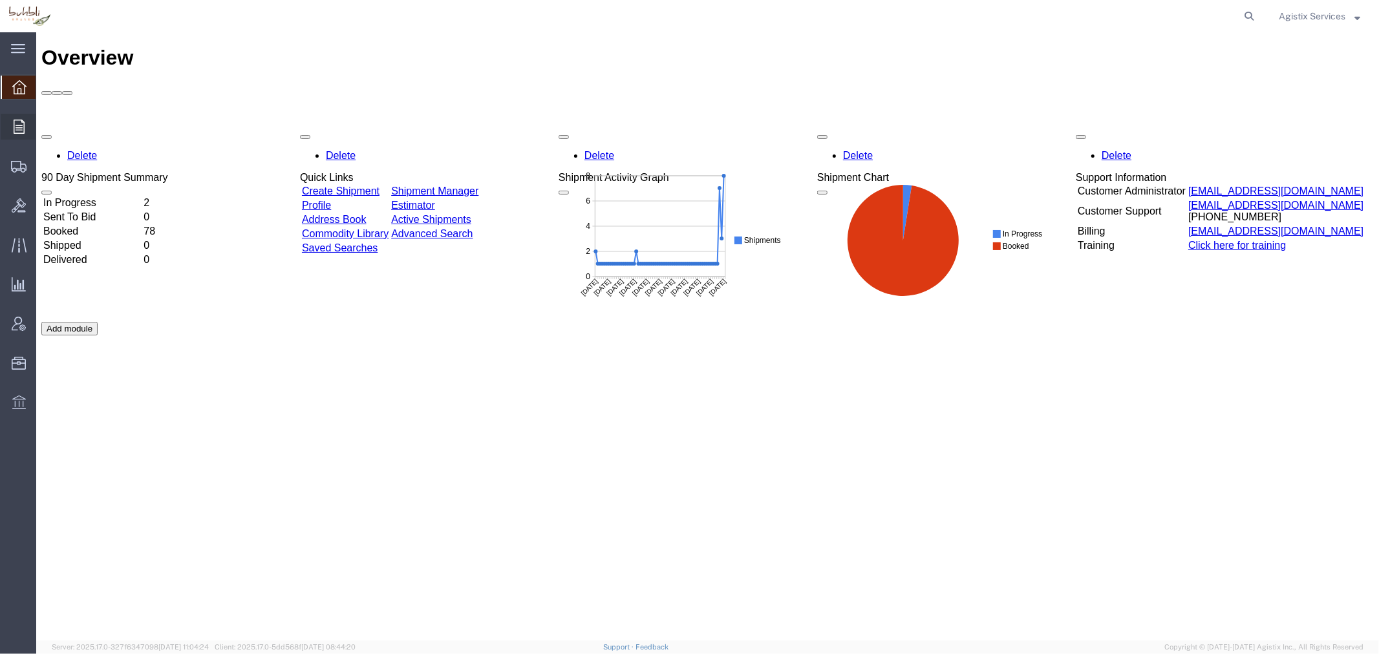
click at [0, 0] on span "Order Manager" at bounding box center [0, 0] width 0 height 0
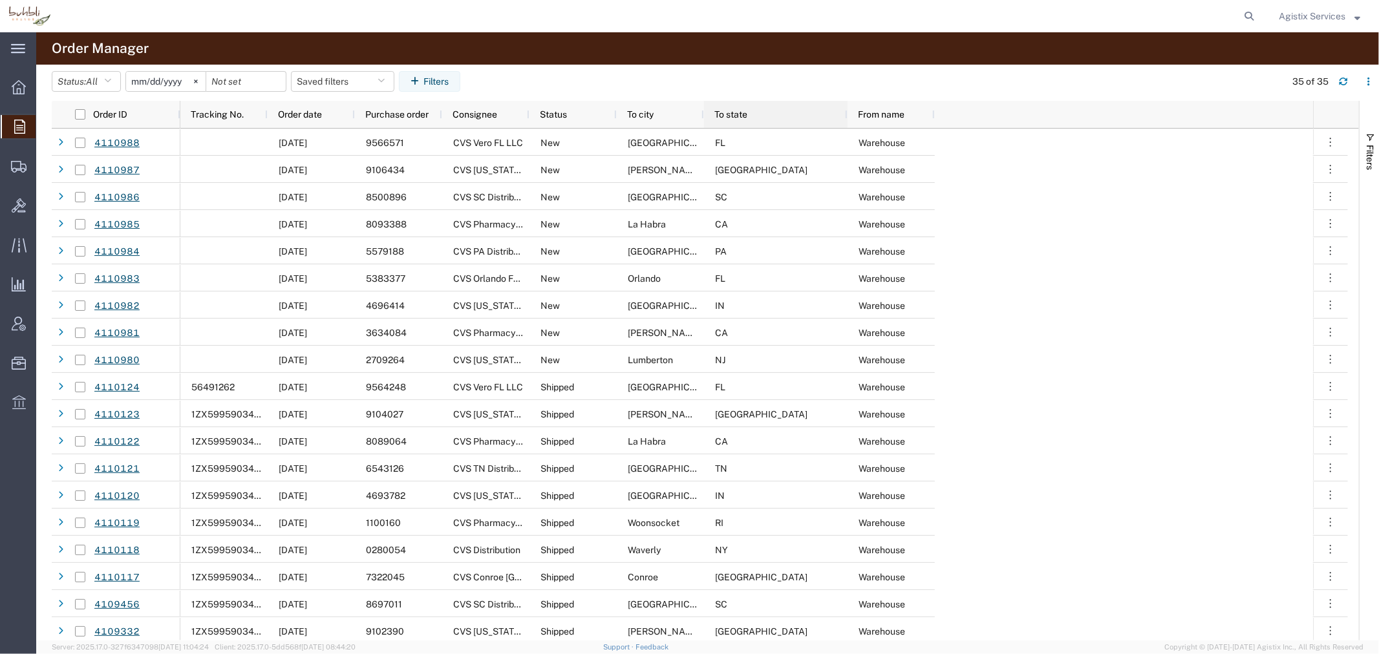
drag, startPoint x: 789, startPoint y: 120, endPoint x: 845, endPoint y: 119, distance: 56.2
click at [845, 119] on div at bounding box center [846, 114] width 5 height 27
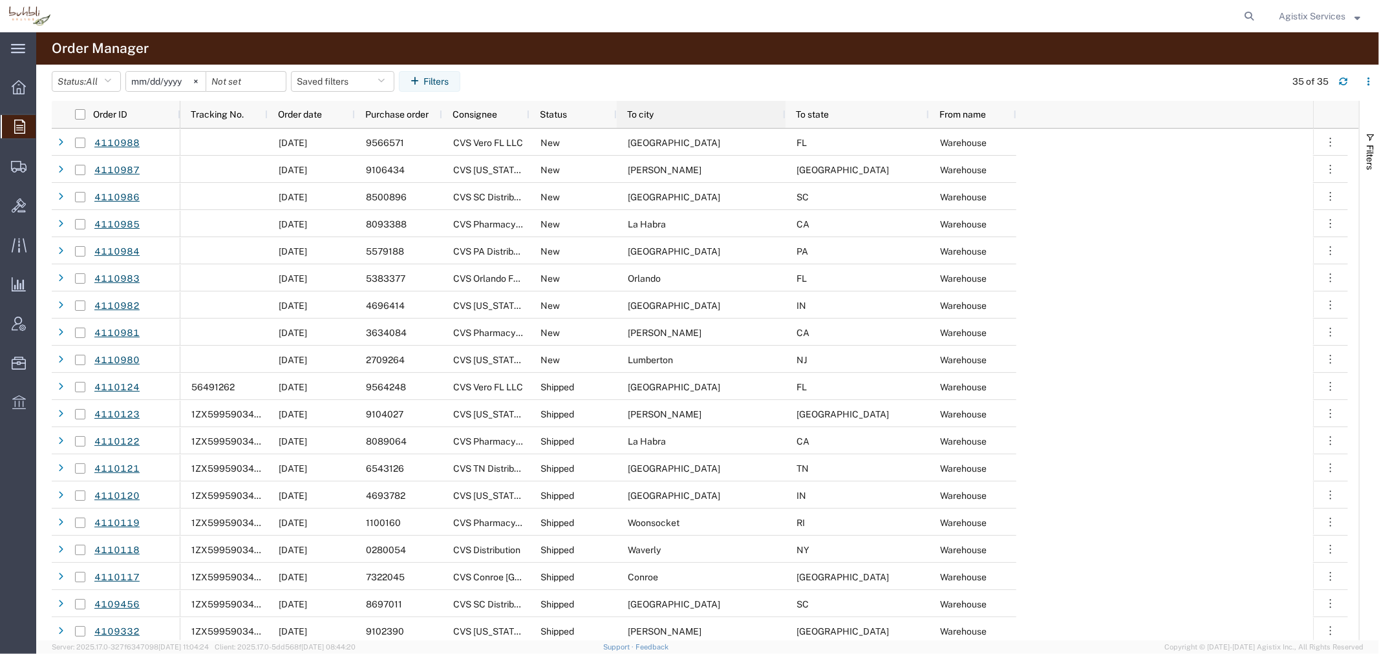
drag, startPoint x: 702, startPoint y: 111, endPoint x: 784, endPoint y: 111, distance: 81.5
click at [784, 111] on div at bounding box center [784, 114] width 5 height 27
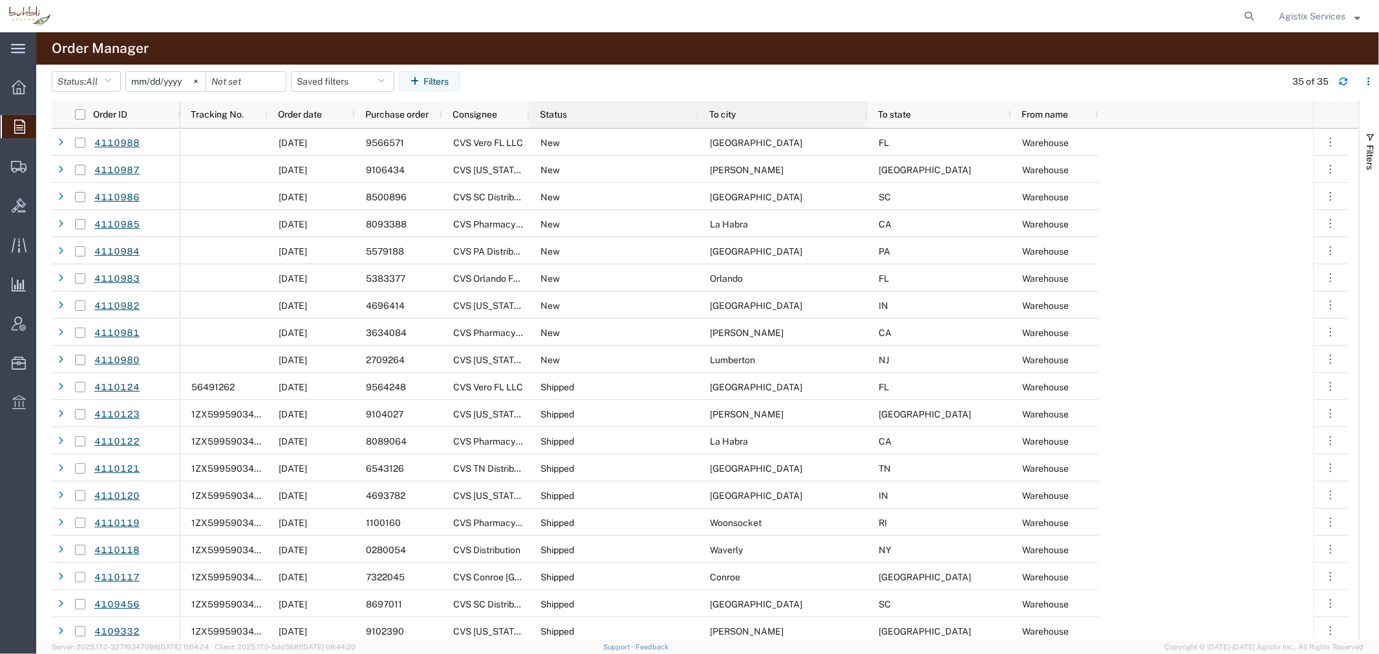
drag, startPoint x: 616, startPoint y: 112, endPoint x: 708, endPoint y: 112, distance: 91.8
click at [701, 112] on div at bounding box center [698, 114] width 5 height 27
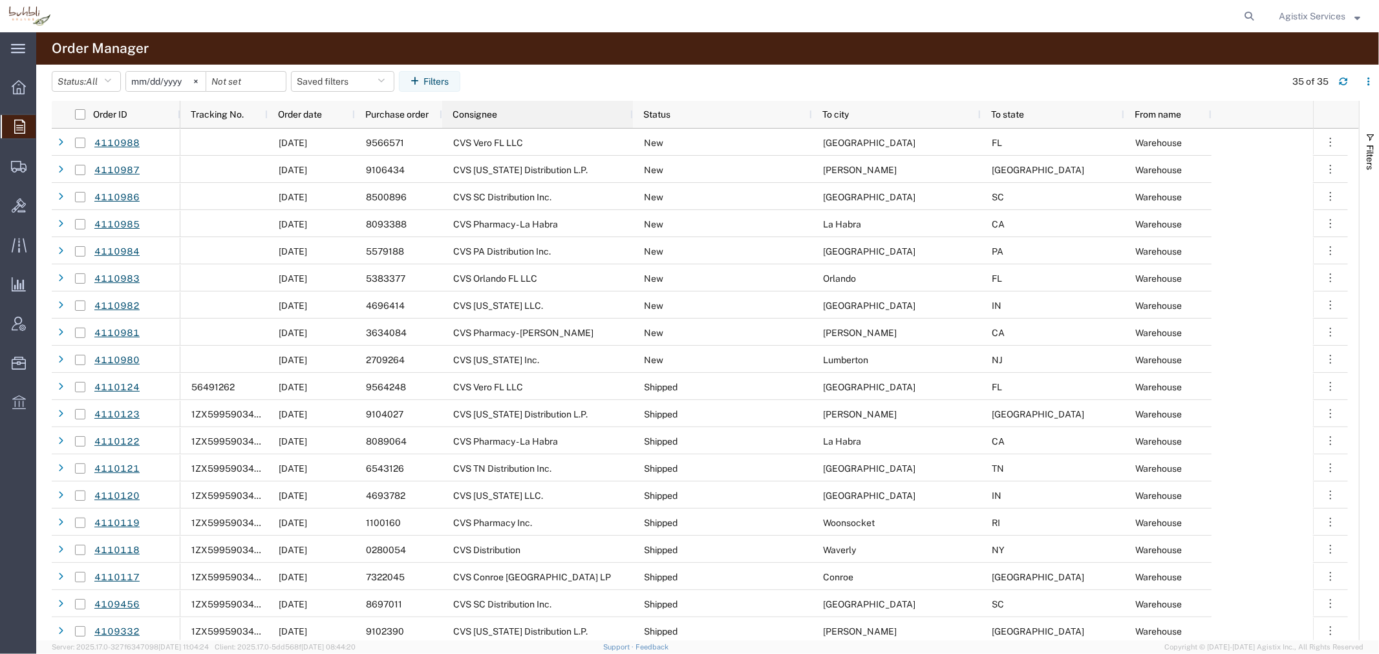
drag, startPoint x: 528, startPoint y: 110, endPoint x: 632, endPoint y: 110, distance: 103.4
click at [632, 110] on div at bounding box center [632, 114] width 5 height 27
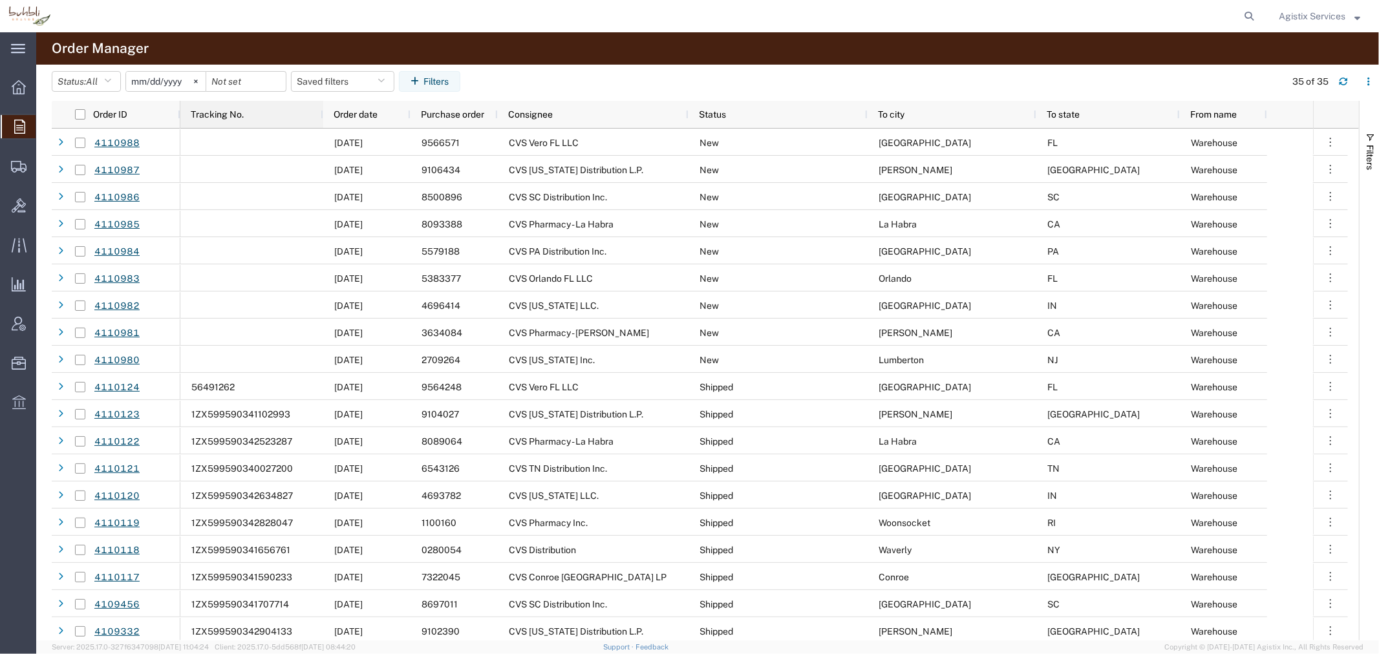
drag, startPoint x: 266, startPoint y: 112, endPoint x: 322, endPoint y: 113, distance: 55.6
click at [322, 113] on div at bounding box center [322, 114] width 5 height 27
click at [1303, 22] on span "Agistix Services" at bounding box center [1312, 16] width 67 height 14
click at [1330, 93] on link "Logout" at bounding box center [1319, 91] width 101 height 22
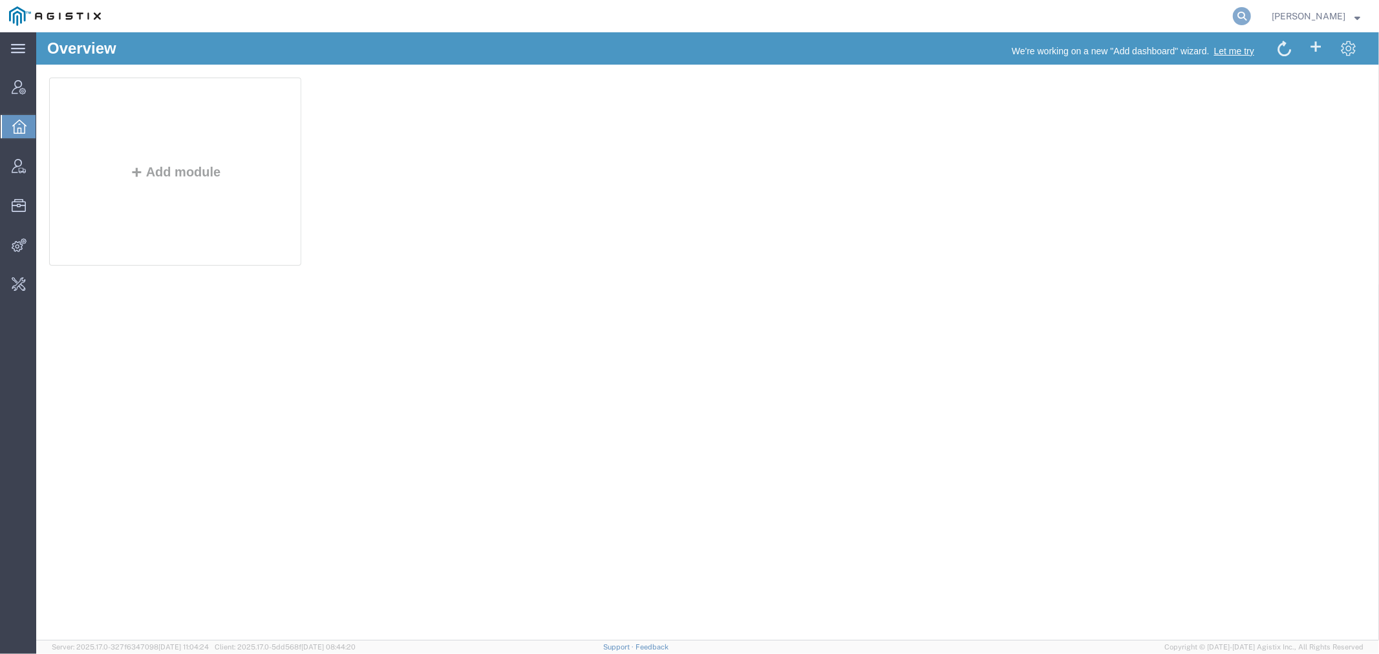
click at [1251, 14] on icon at bounding box center [1242, 16] width 18 height 18
paste input "S02402835"
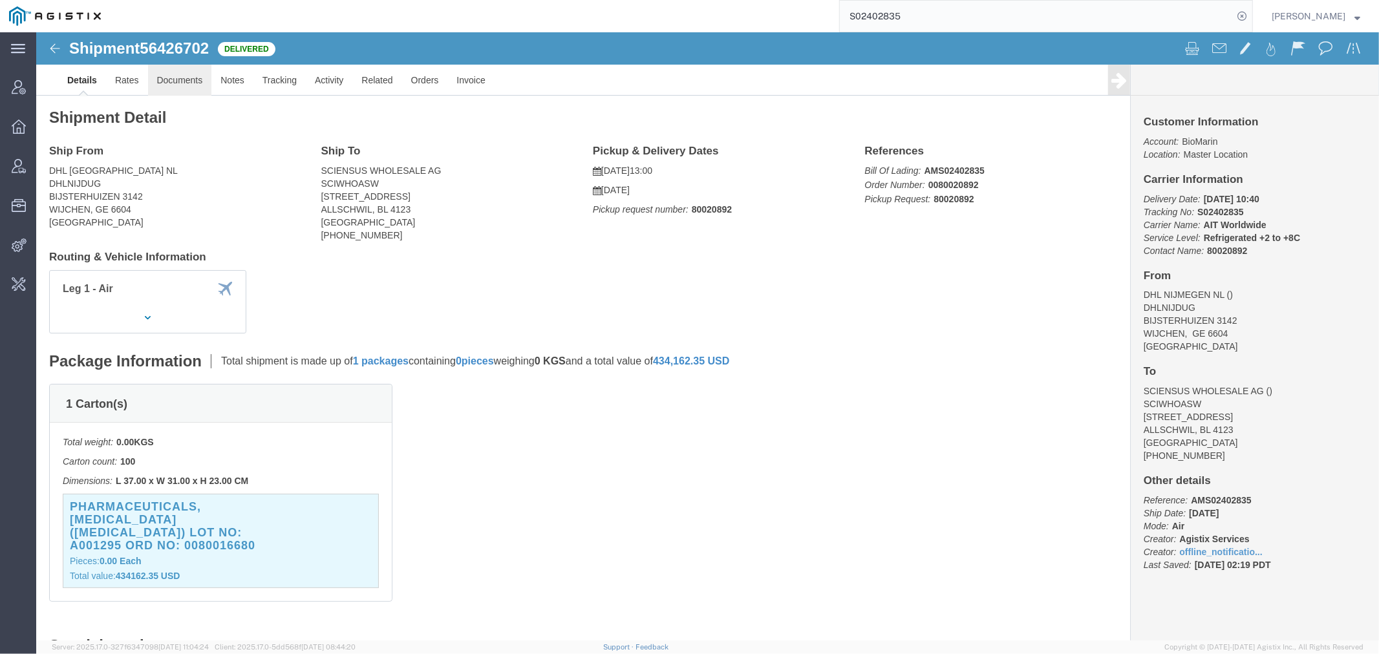
click link "Documents"
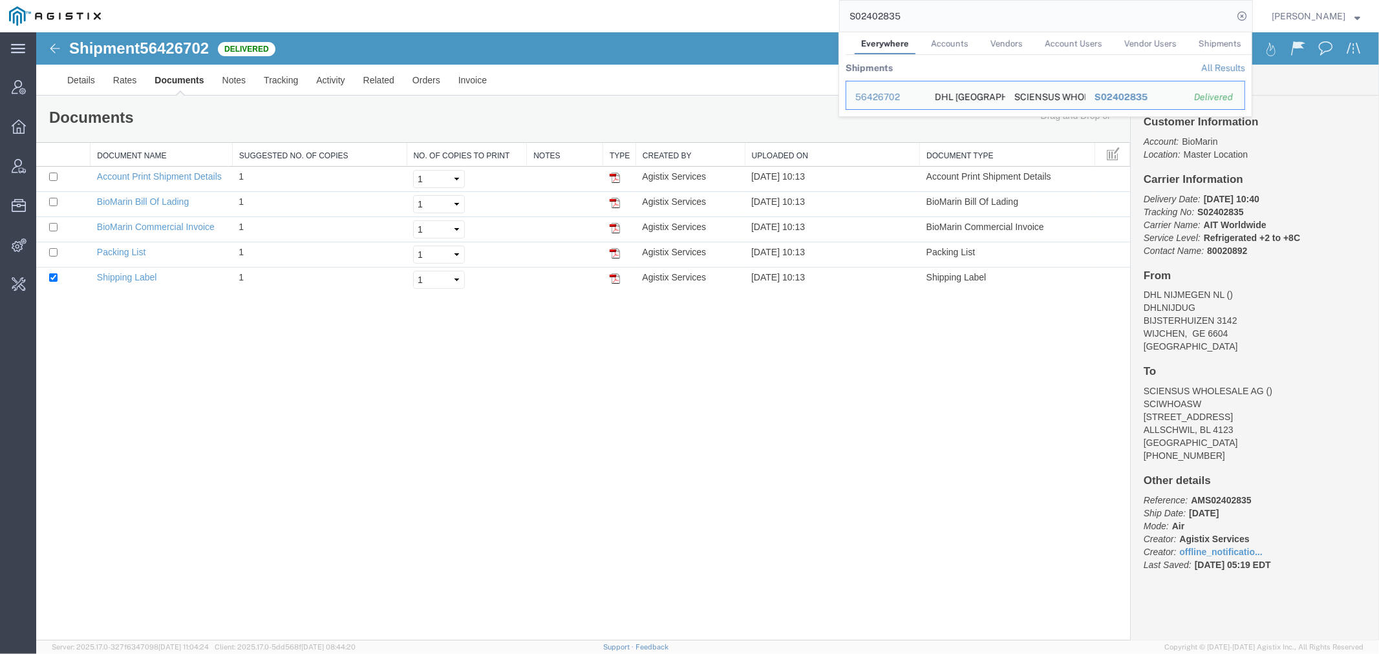
drag, startPoint x: 837, startPoint y: 18, endPoint x: 699, endPoint y: 28, distance: 138.7
click at [699, 28] on div "S02402835 Everywhere Accounts Vendors Account Users Vendor Users Shipments Ship…" at bounding box center [681, 16] width 1143 height 32
paste input "56522423"
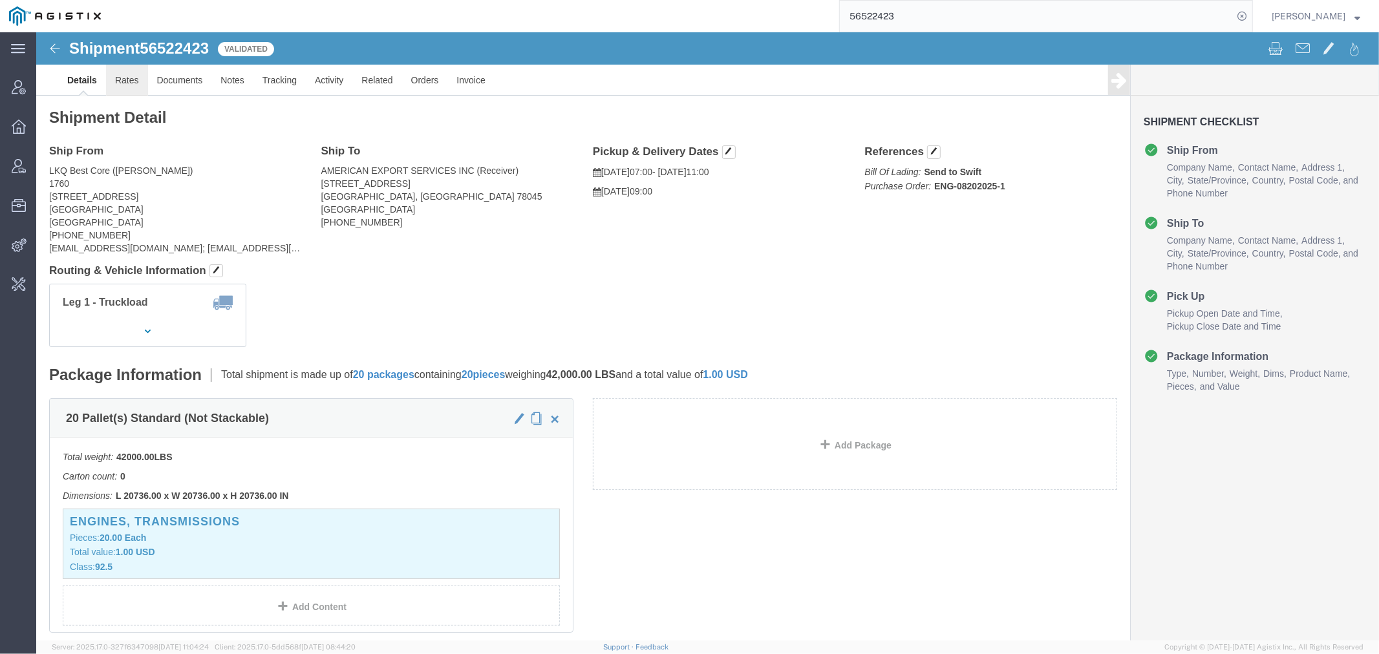
click link "Rates"
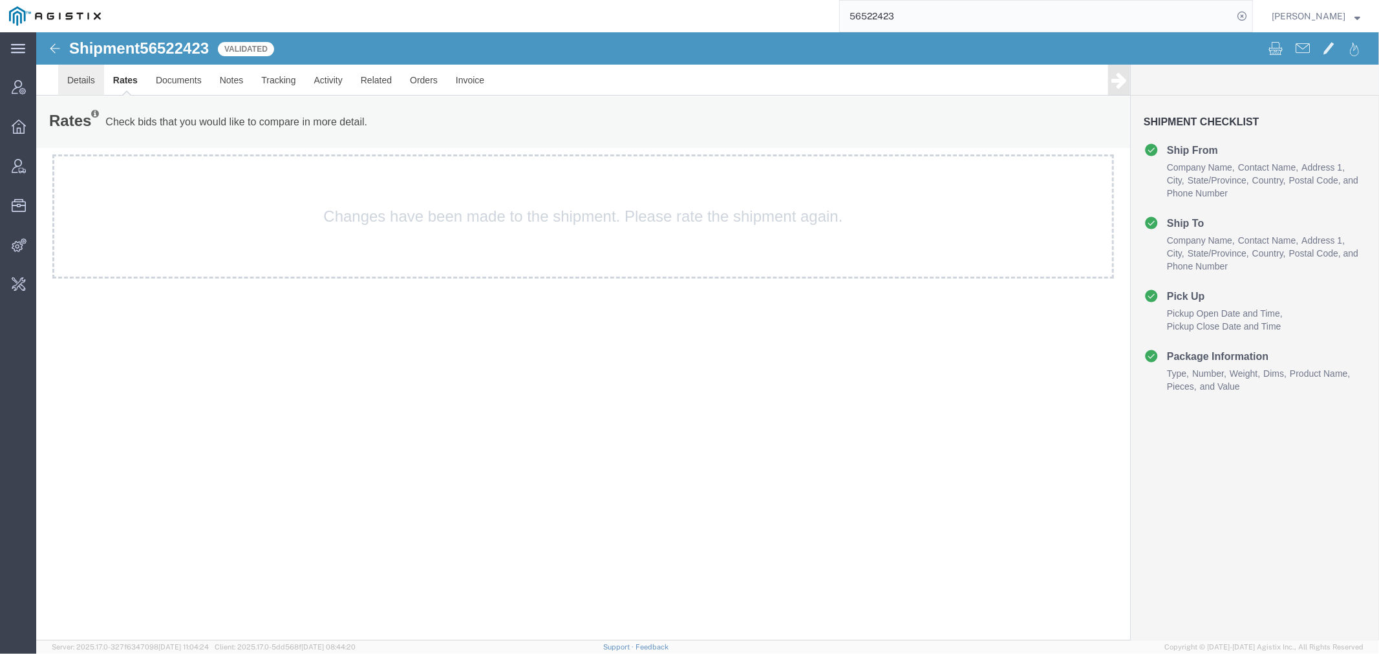
click at [84, 77] on link "Details" at bounding box center [81, 79] width 46 height 31
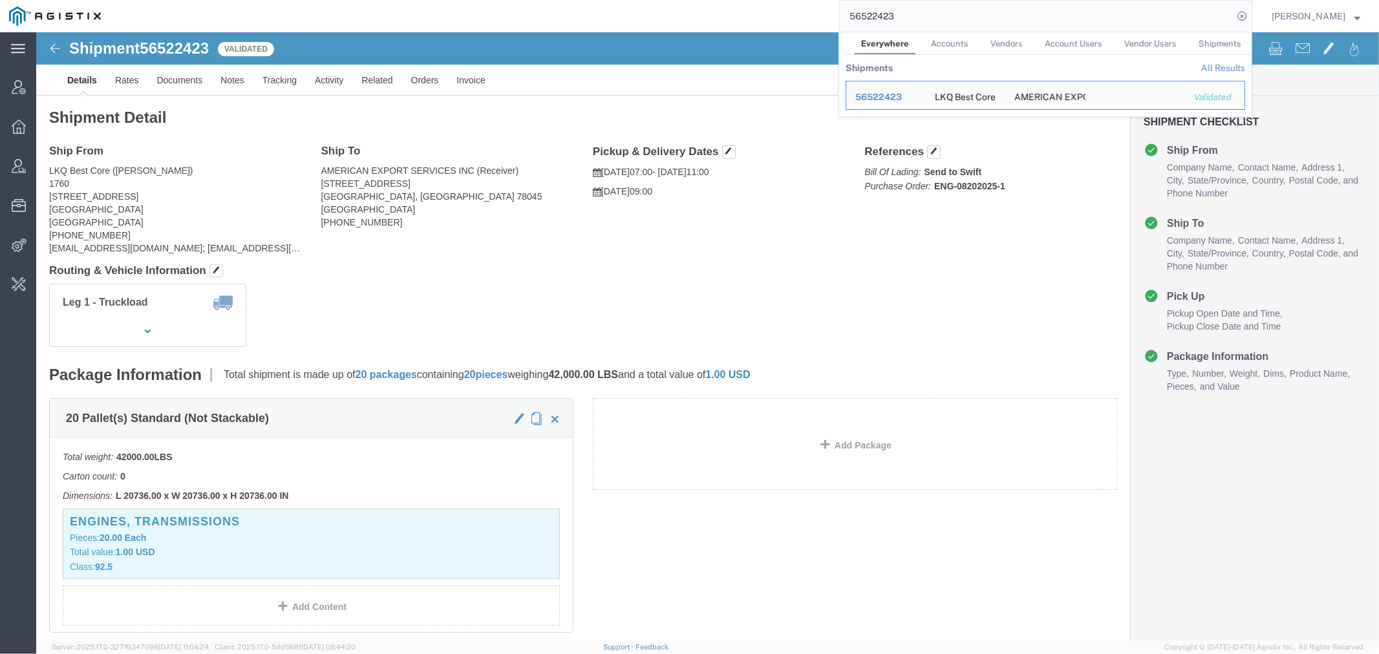
drag, startPoint x: 1020, startPoint y: 20, endPoint x: 721, endPoint y: 6, distance: 299.0
click at [734, 6] on div "56522423 Everywhere Accounts Vendors Account Users Vendor Users Shipments Shipm…" at bounding box center [681, 16] width 1143 height 32
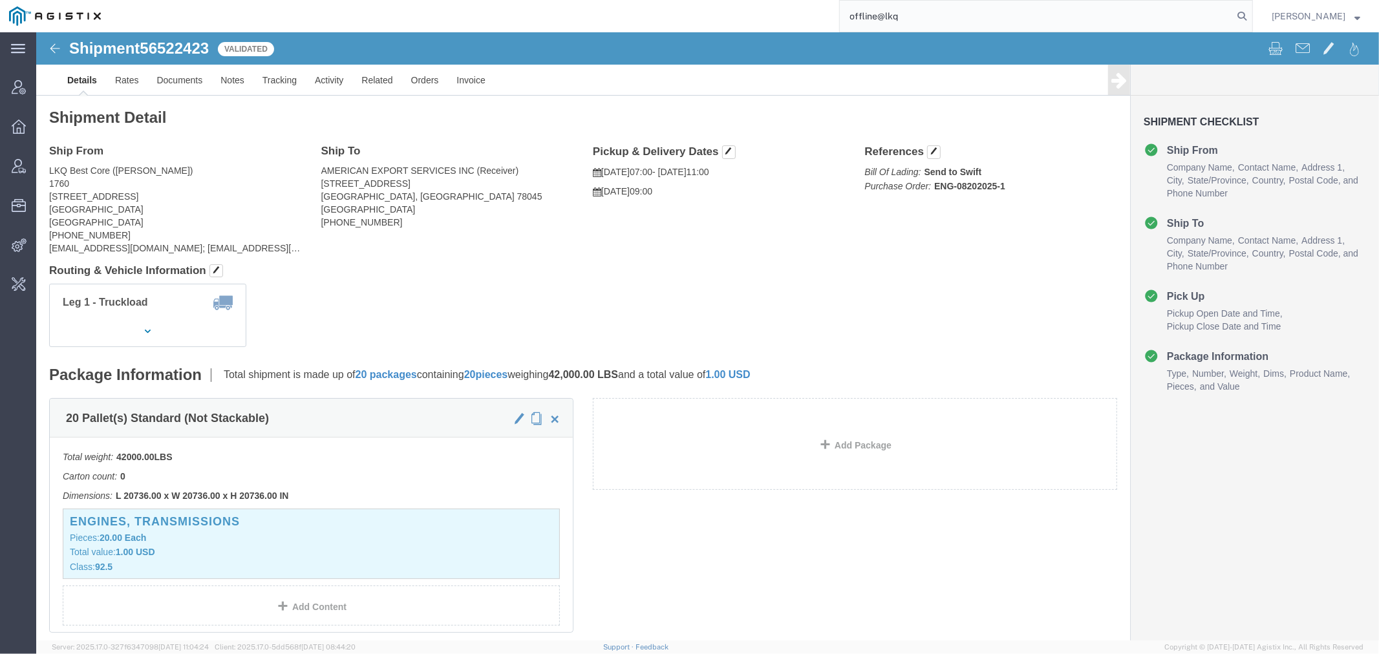
type input "offline@lkq"
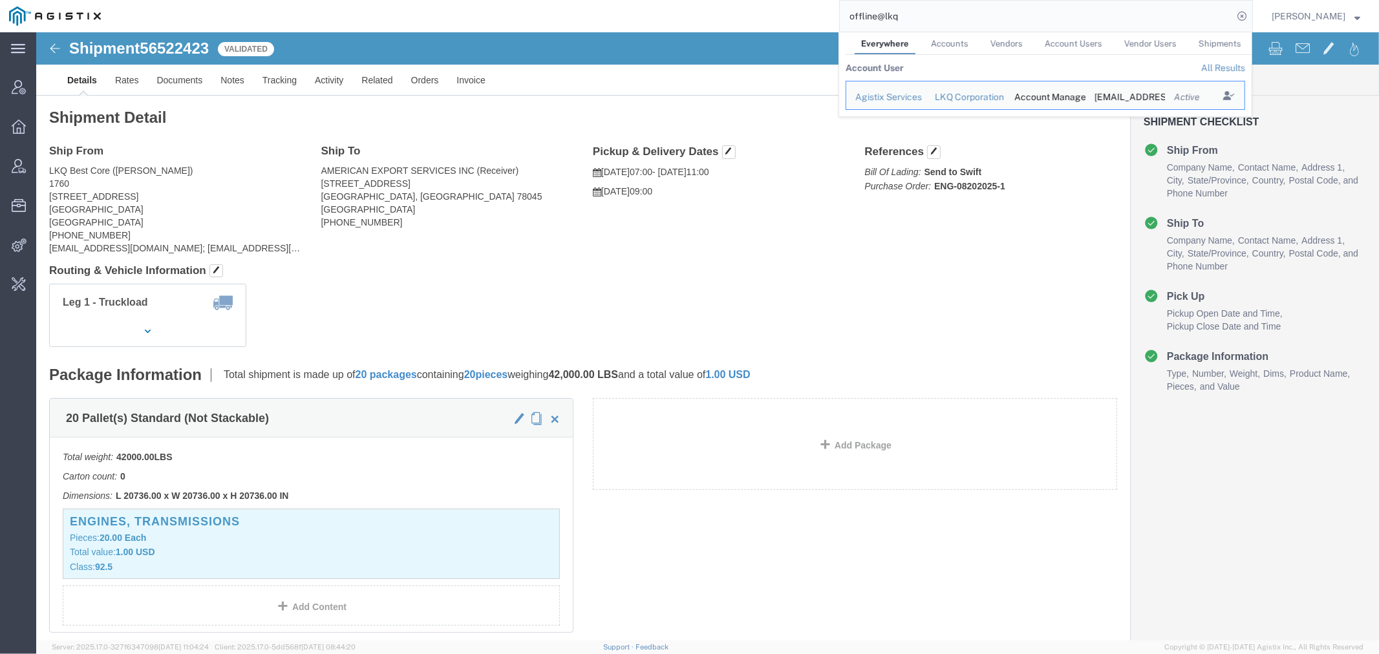
click div "Shipment Detail Ship From LKQ Best Core (Alfredo Canales) 1760 1714 West Mount …"
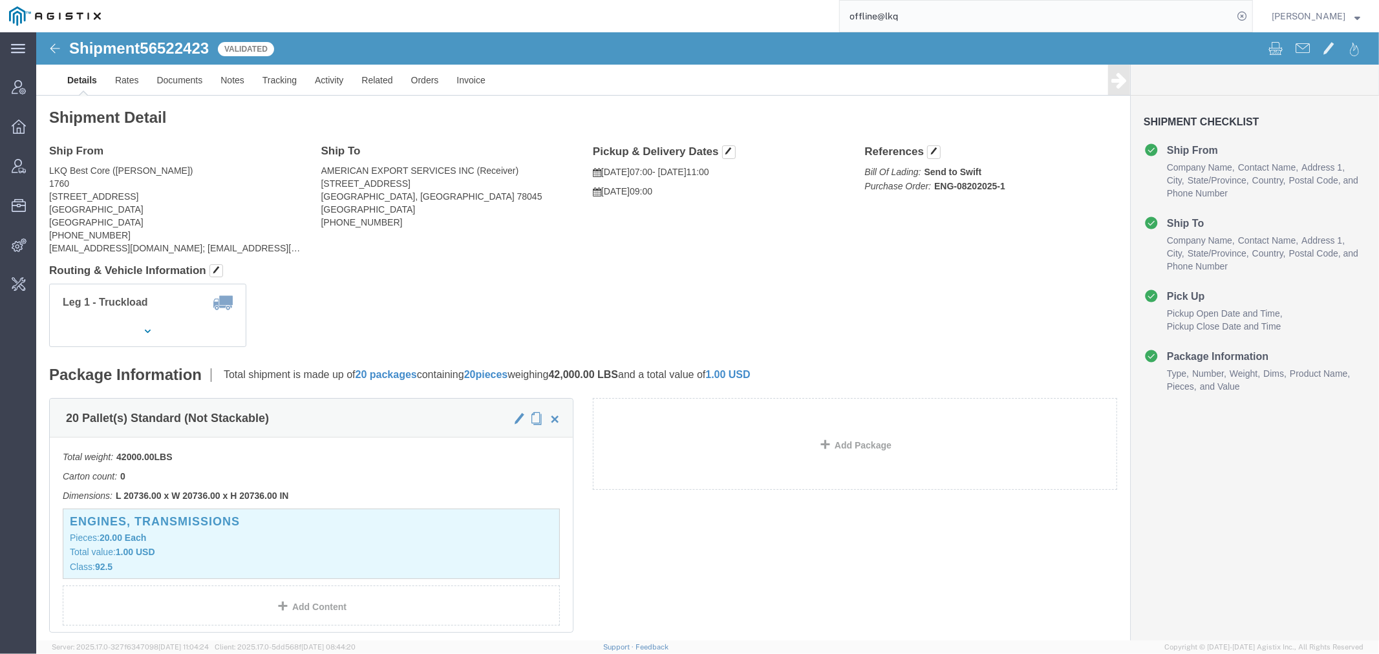
click at [972, 16] on input "offline@lkq" at bounding box center [1036, 16] width 393 height 31
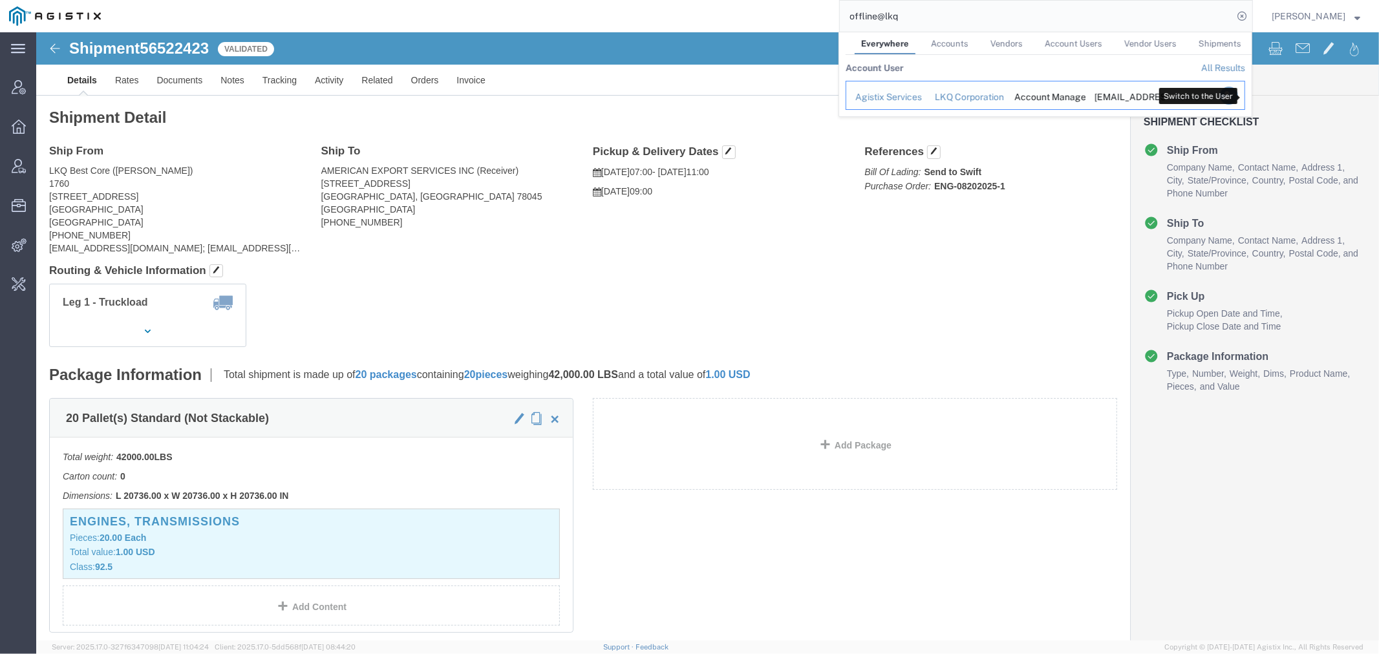
click at [1238, 99] on icon "Search Results" at bounding box center [1229, 96] width 18 height 18
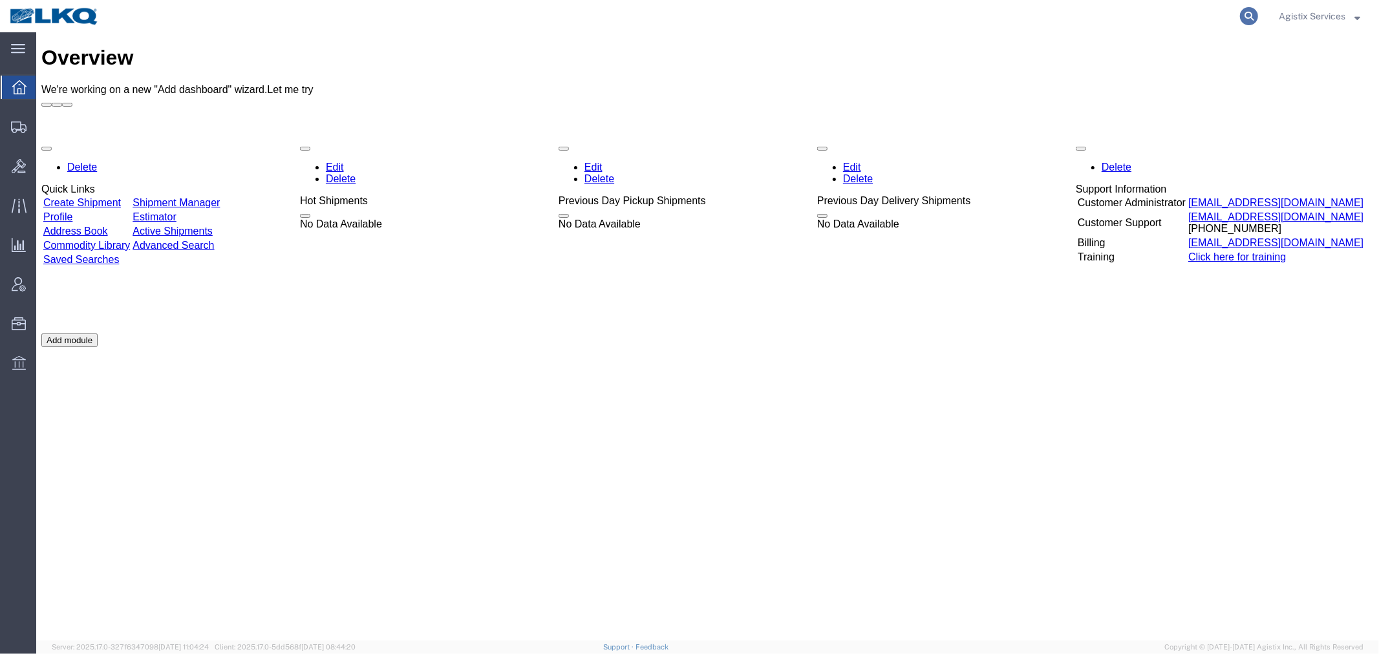
click at [1241, 16] on icon at bounding box center [1249, 16] width 18 height 18
paste input "56522423"
type input "56522423"
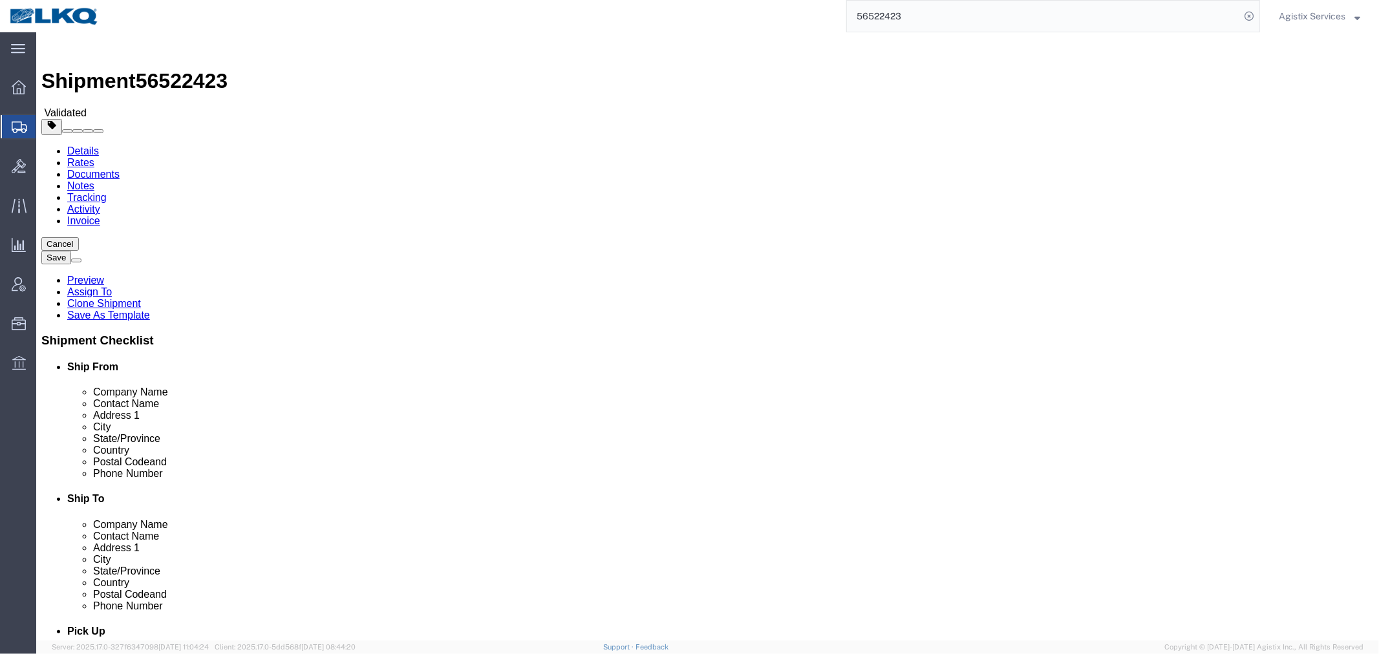
click button "Rate Shipment"
select select "27634"
select select
click at [67, 145] on link "Details" at bounding box center [83, 150] width 32 height 11
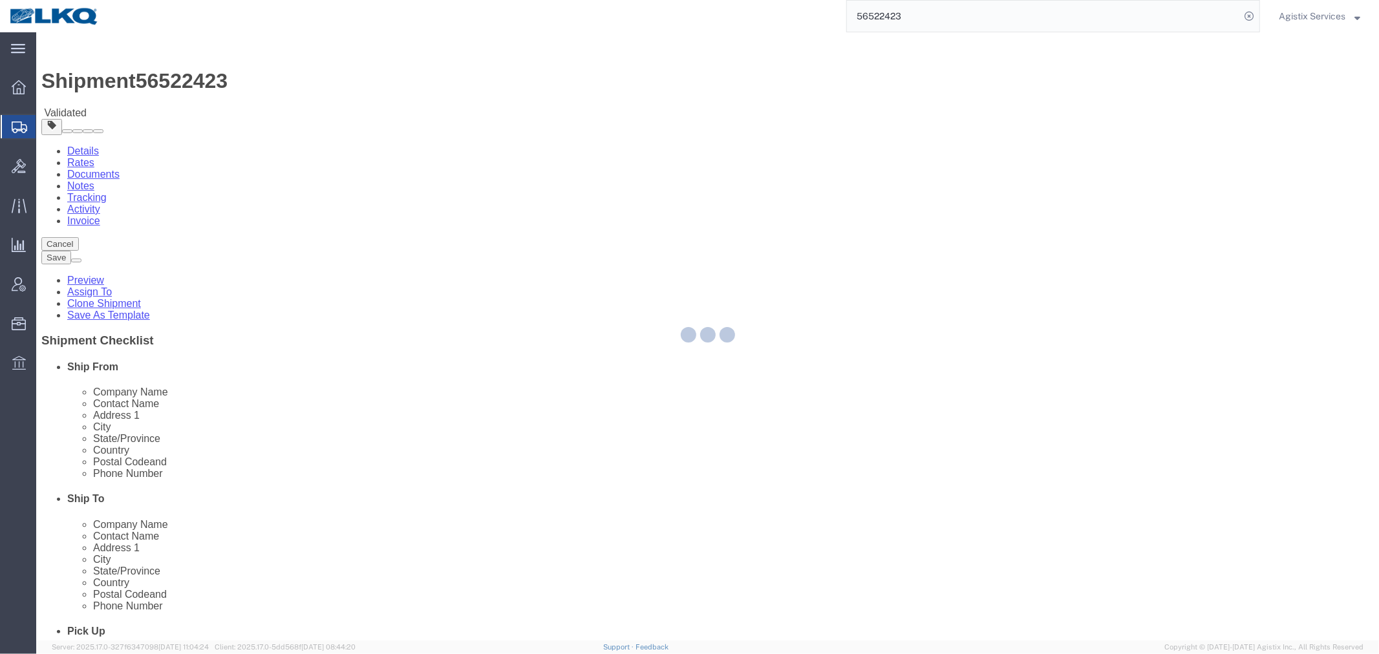
select select "27634"
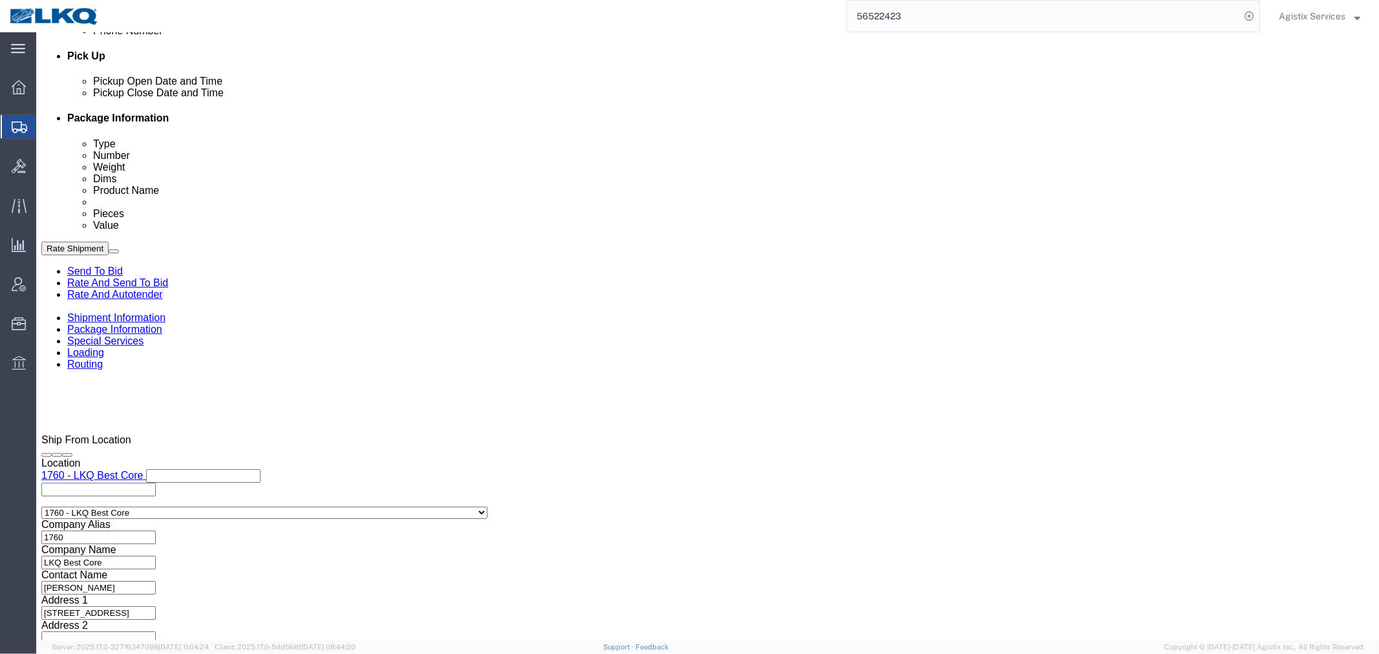
scroll to position [711, 0]
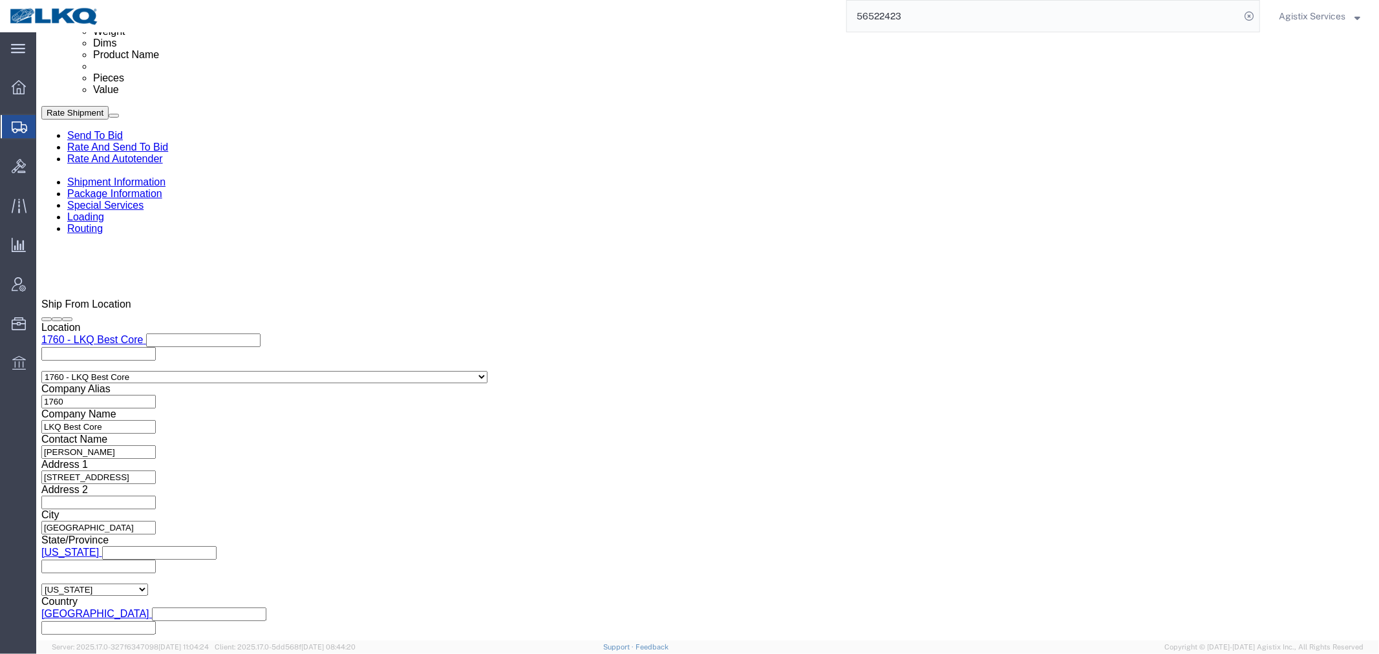
click select "Select 1-Ton (PSS) 10 Wheel 10 Yard Dump Truck 20 Yard Dump Truck Bobtail Botto…"
click icon "button"
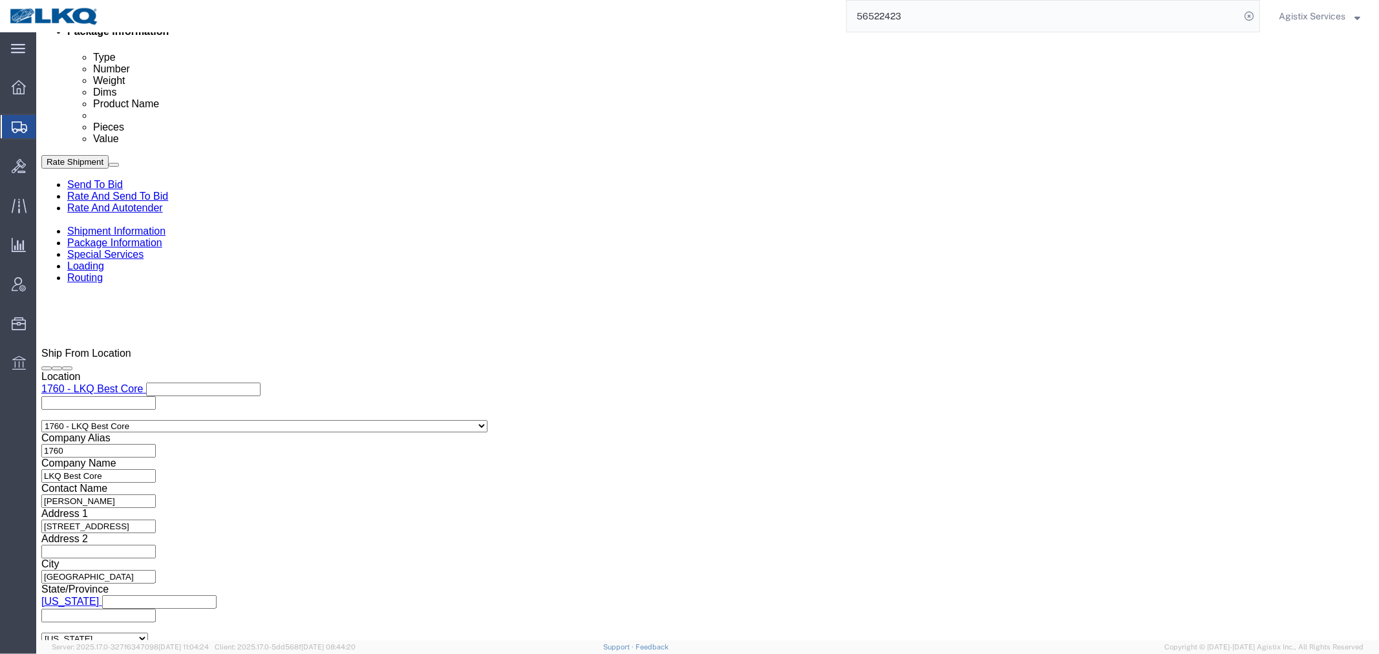
click button "Rate Shipment"
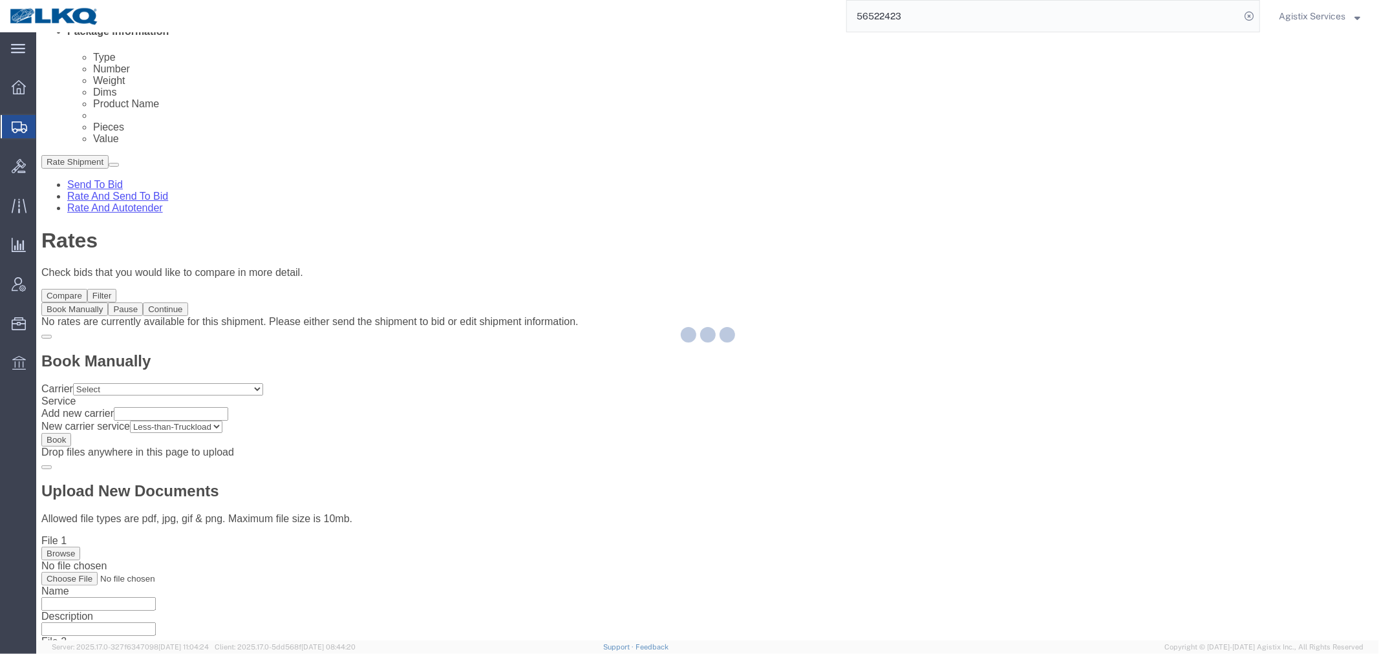
scroll to position [0, 0]
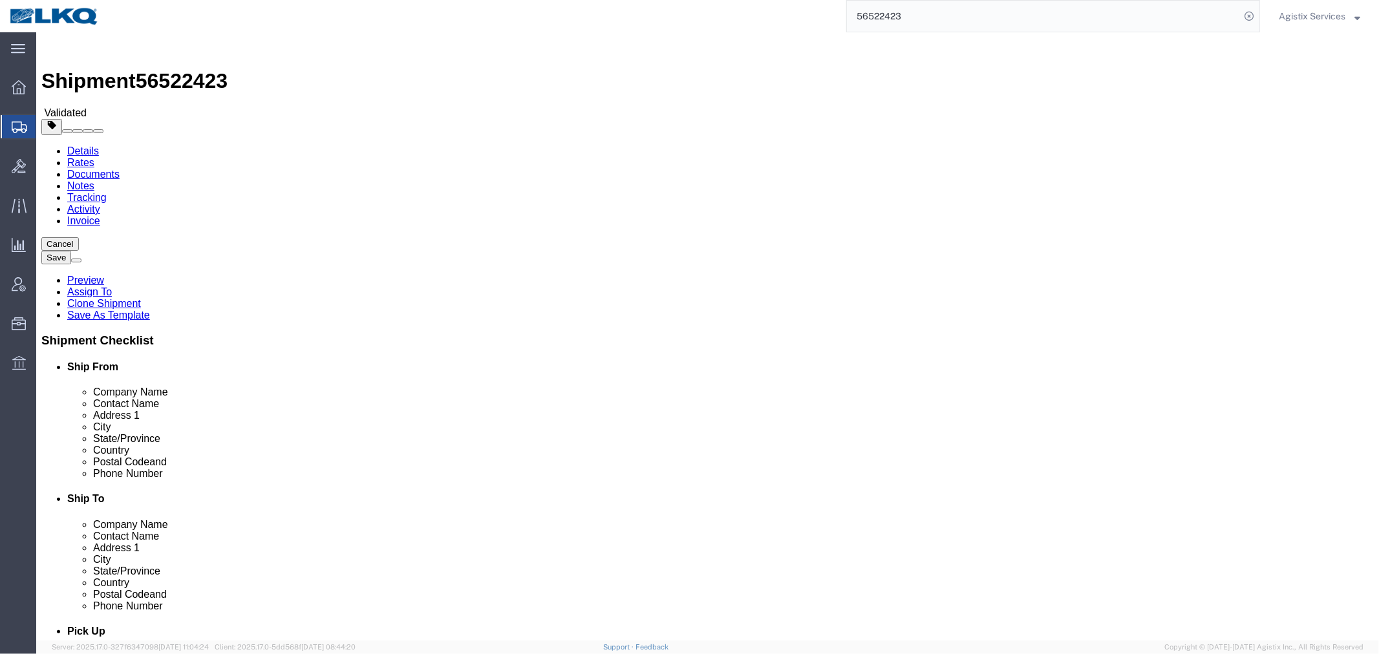
click at [87, 145] on link "Details" at bounding box center [83, 150] width 32 height 11
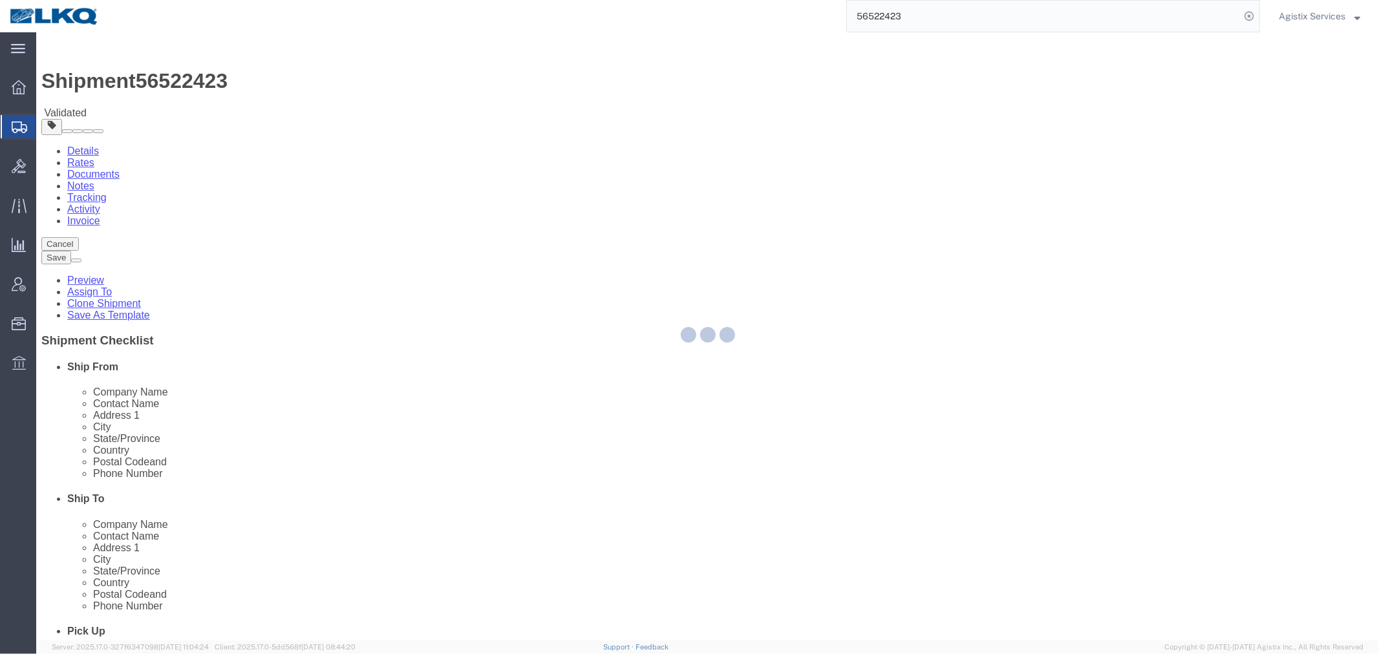
select select "27634"
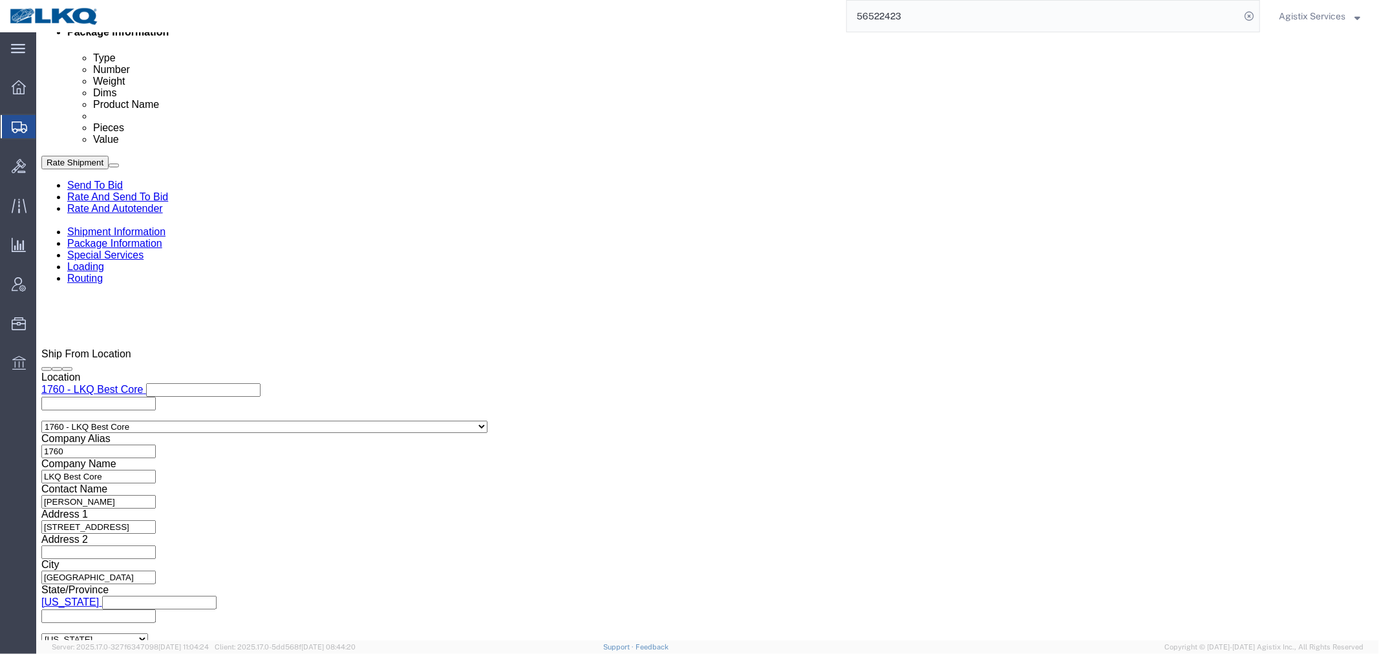
scroll to position [711, 0]
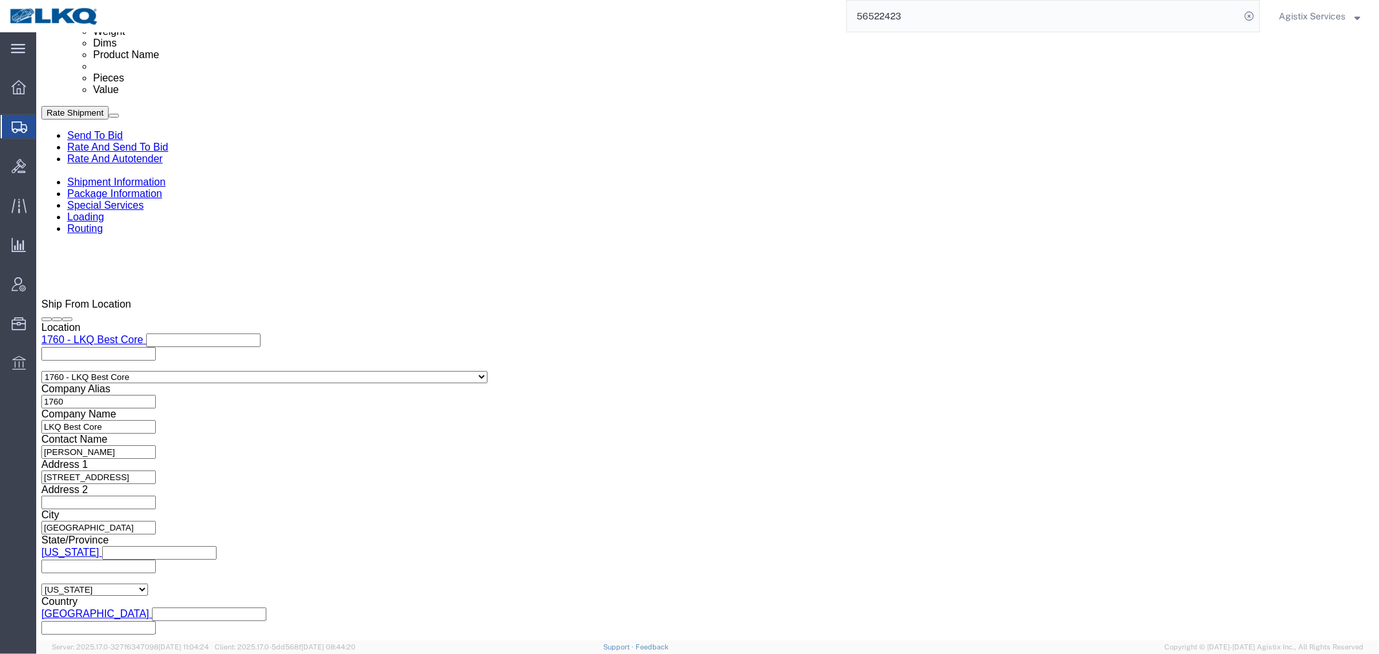
click select "Select 1-Ton (PSS) 10 Wheel 10 Yard Dump Truck 20 Yard Dump Truck Bobtail Botto…"
select select "STDV"
click select "Select 1-Ton (PSS) 10 Wheel 10 Yard Dump Truck 20 Yard Dump Truck Bobtail Botto…"
click select "Select 53 Feet 20 Feet 35 Feet 48 Feet"
select select "53FT"
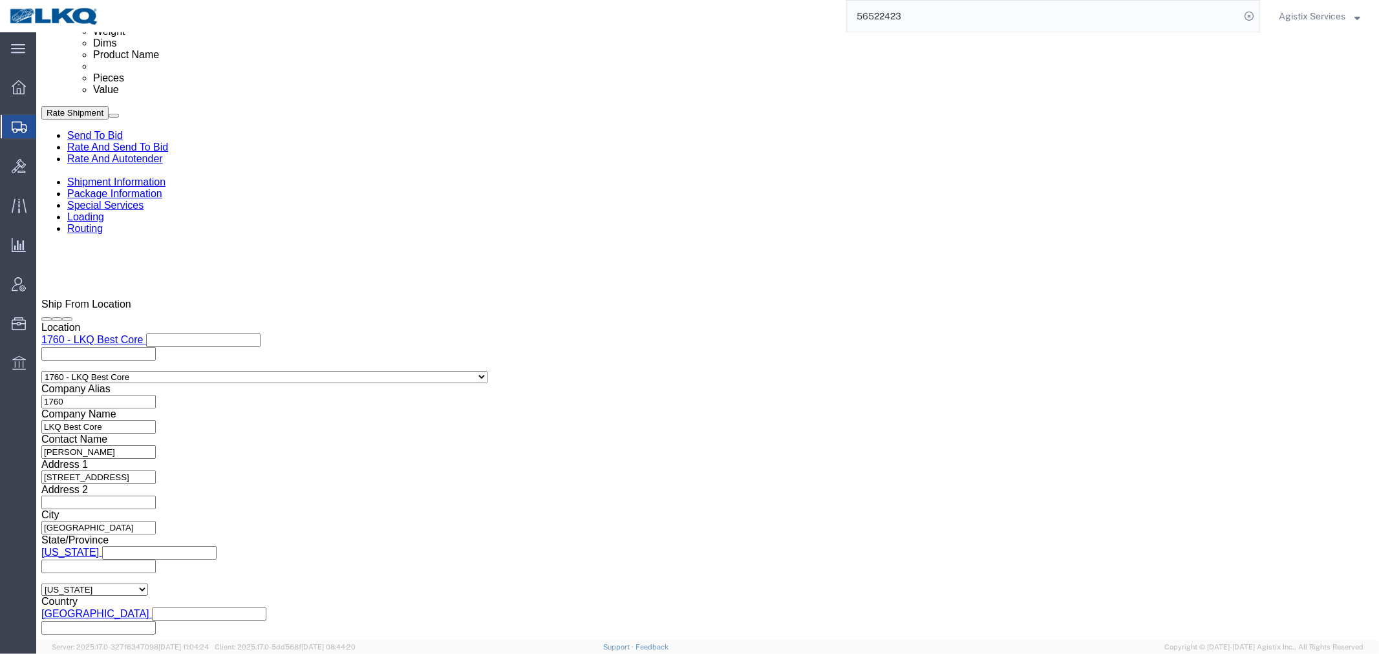
click select "Select 53 Feet 20 Feet 35 Feet 48 Feet"
click button "Rate Shipment"
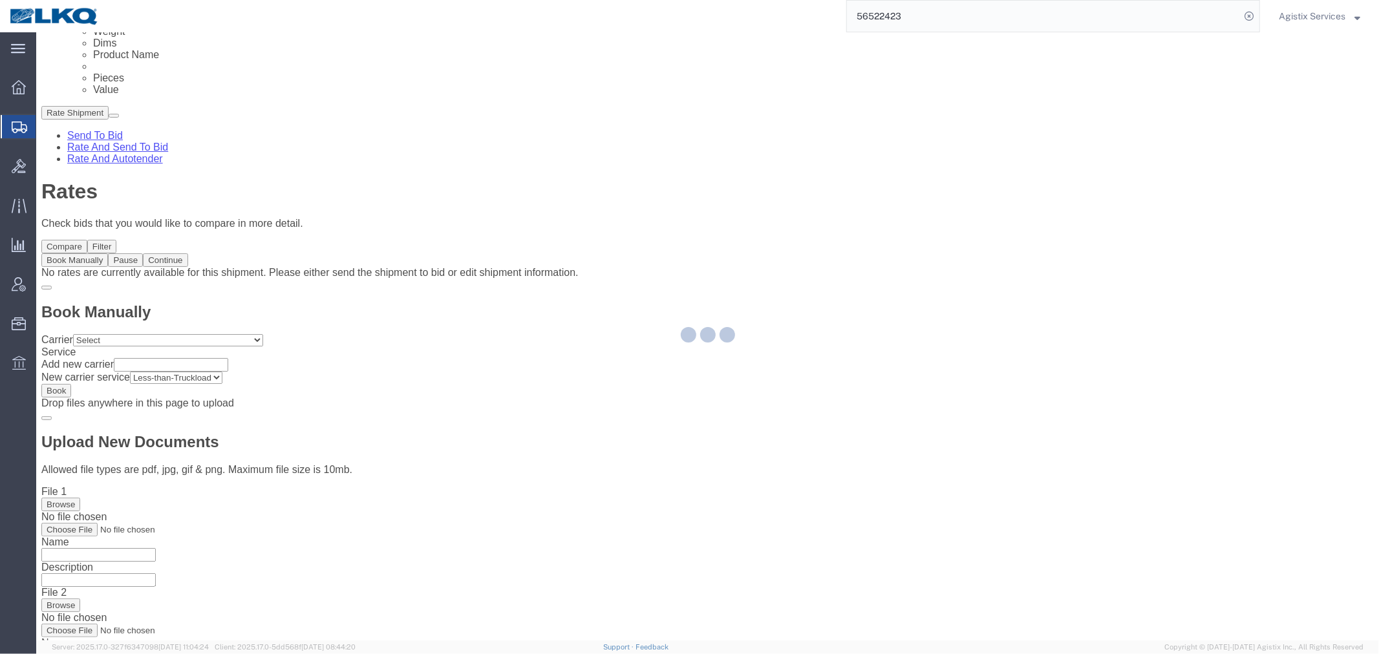
scroll to position [0, 0]
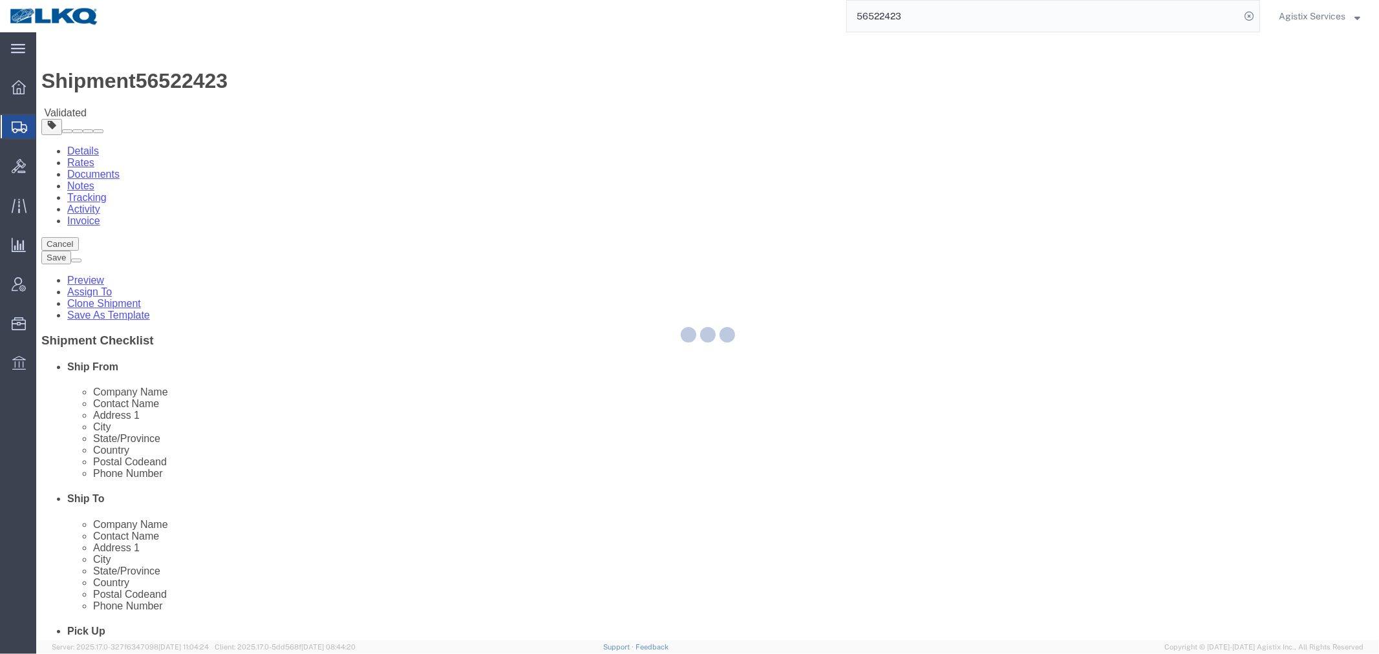
select select "27634"
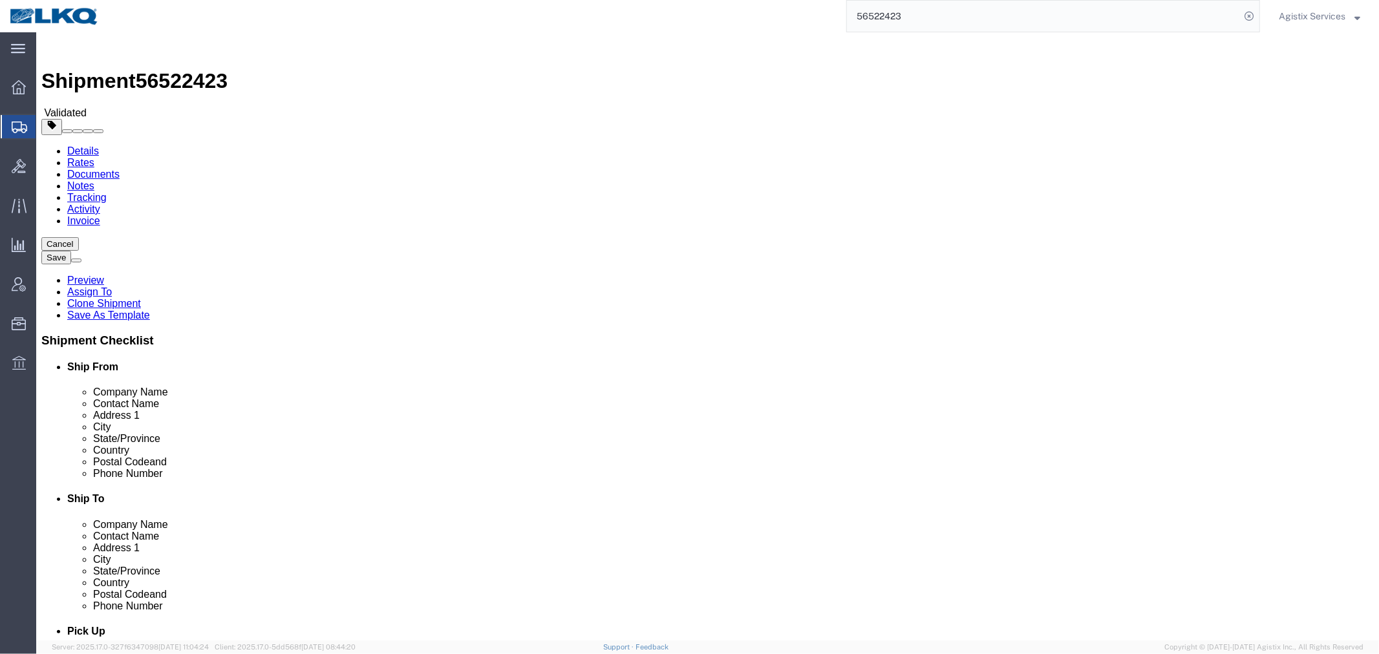
click at [78, 145] on link "Details" at bounding box center [83, 150] width 32 height 11
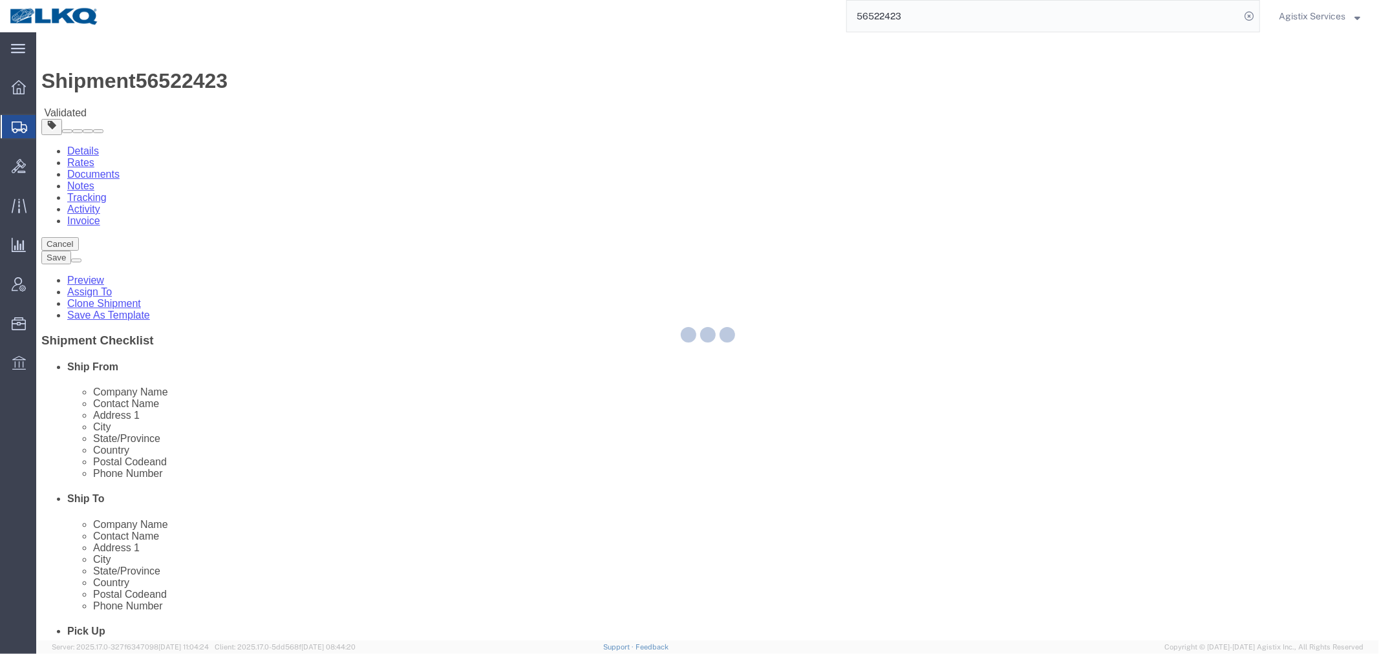
select select "27634"
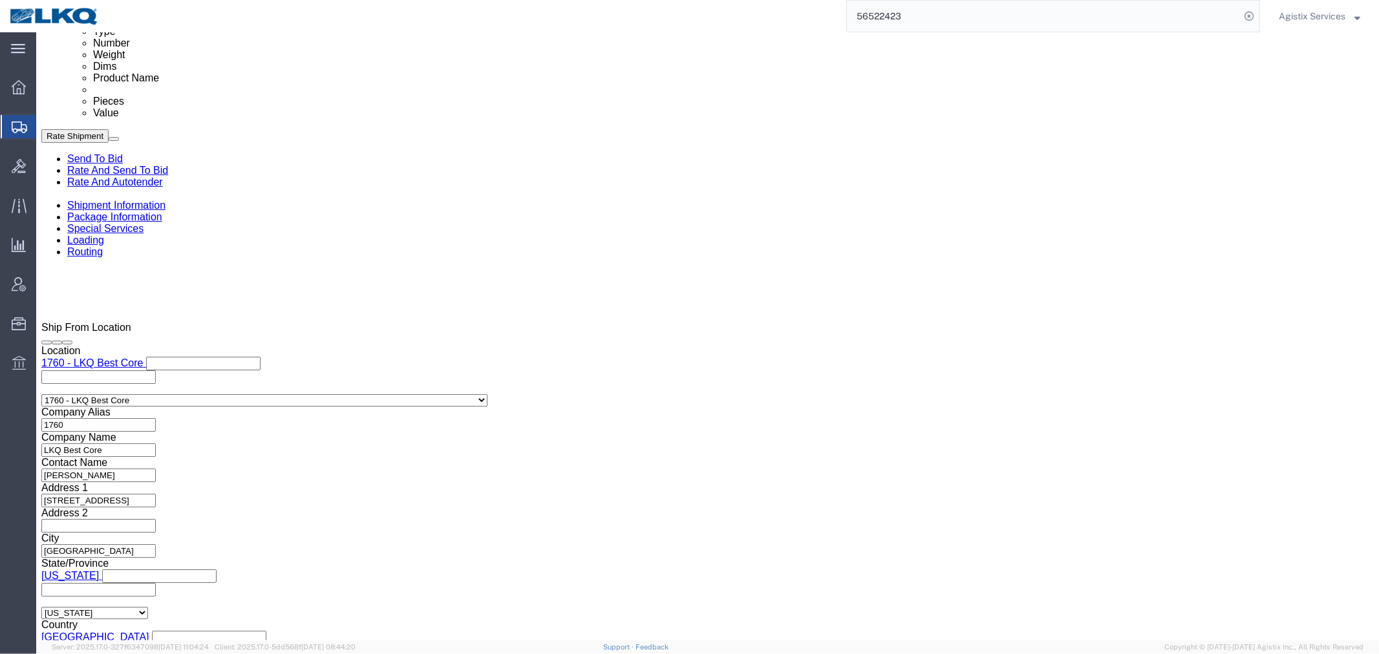
scroll to position [711, 0]
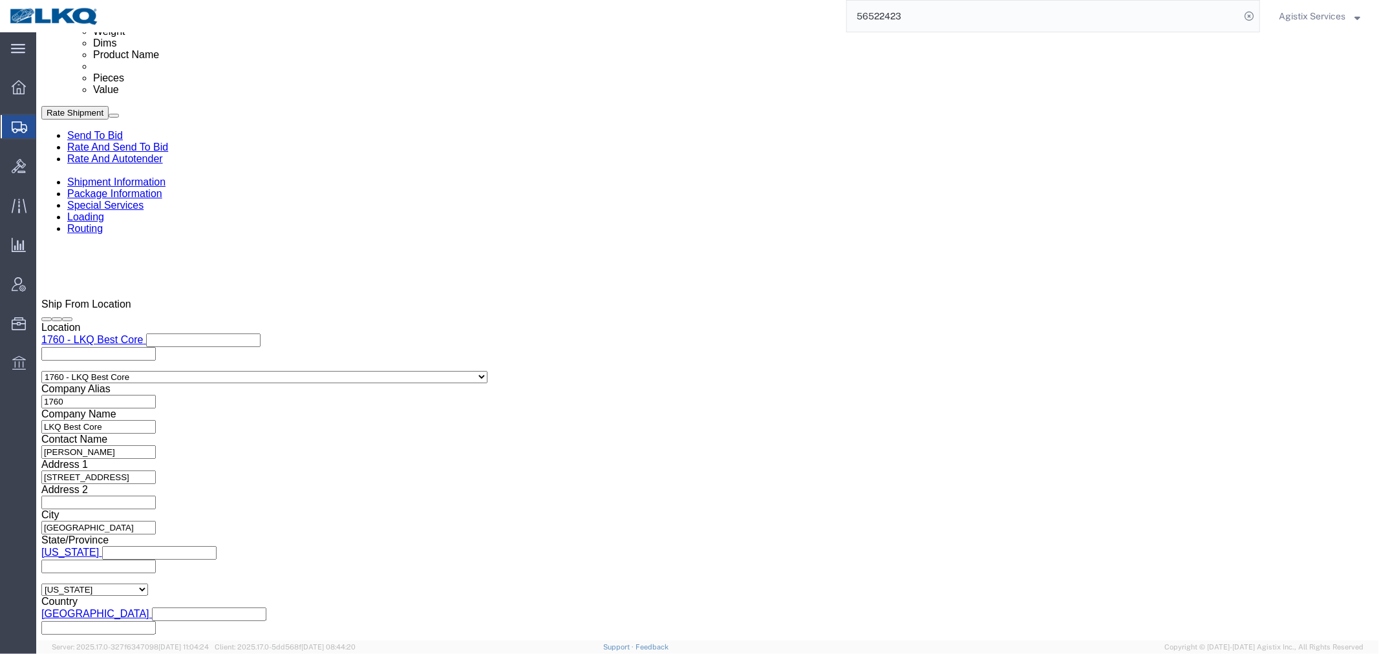
click select "Select Air Less than Truckload Multi-Leg Ocean Freight Rail Small Parcel Truckl…"
select select
click select "Select Air Less than Truckload Multi-Leg Ocean Freight Rail Small Parcel Truckl…"
click button "Rate Shipment"
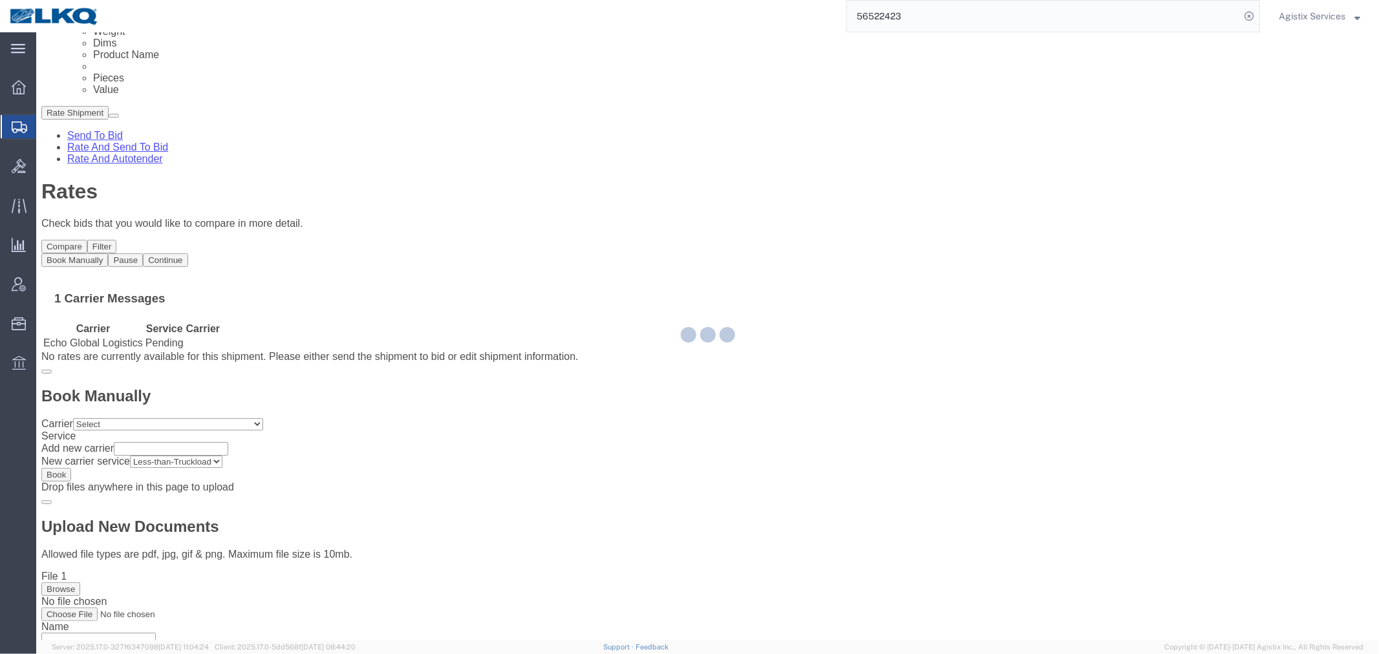
scroll to position [0, 0]
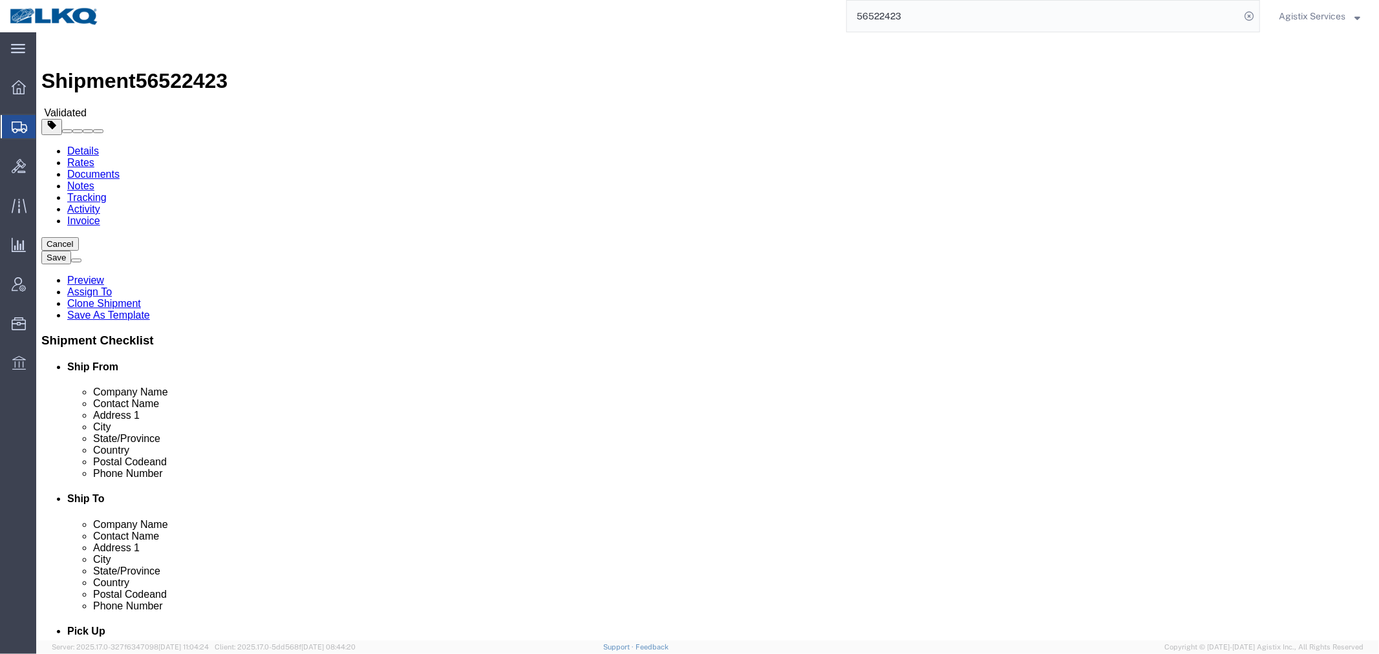
click at [81, 145] on link "Details" at bounding box center [83, 150] width 32 height 11
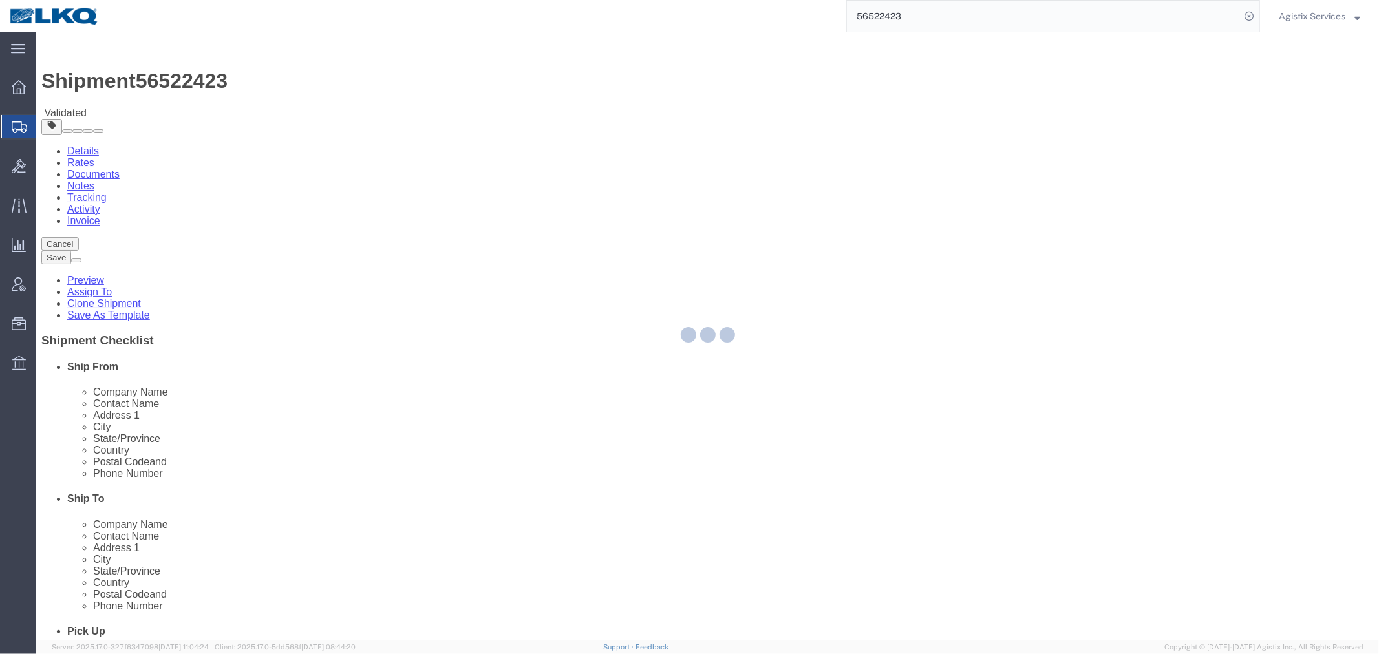
select select "27634"
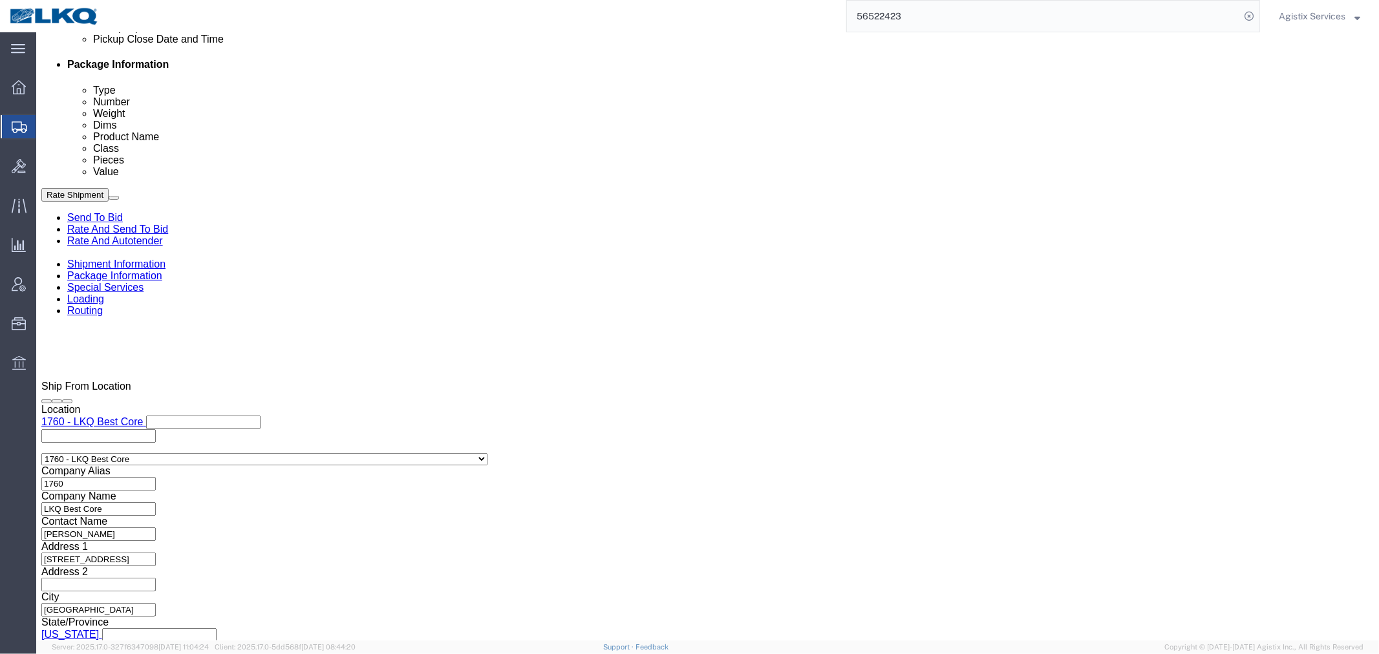
scroll to position [711, 0]
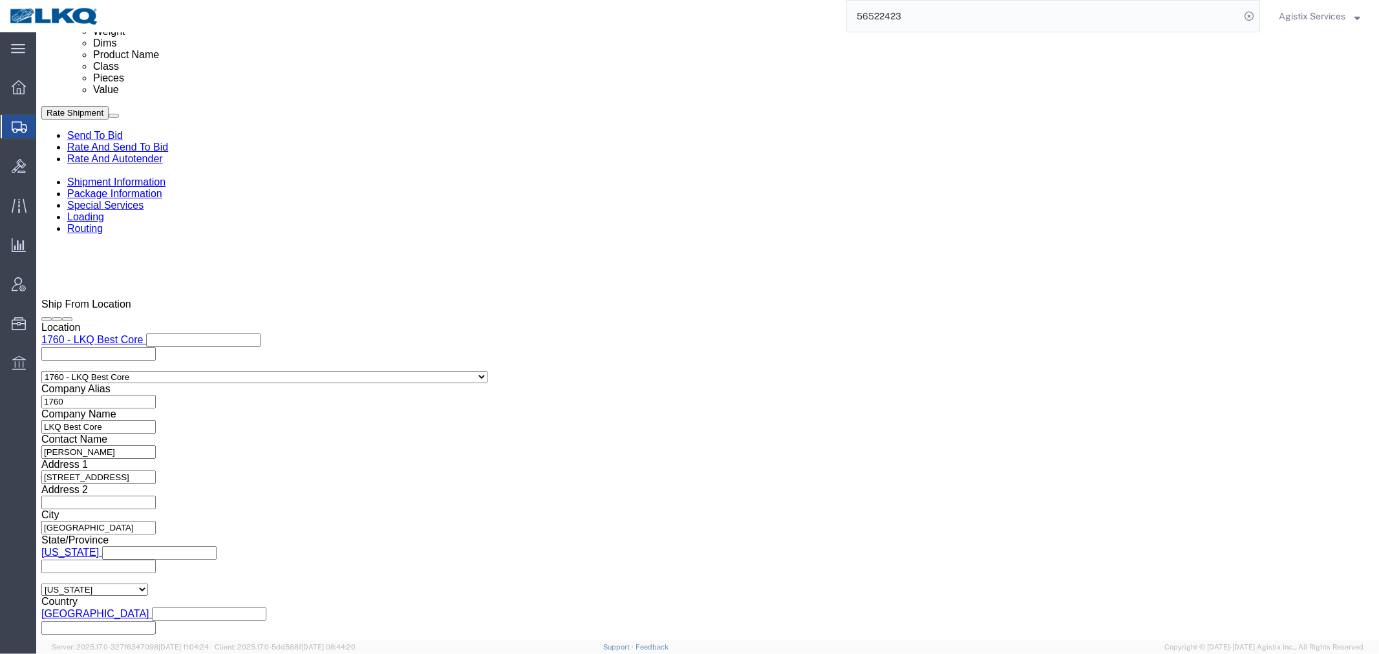
click select "Select Air Less than Truckload Multi-Leg Ocean Freight Rail Small Parcel Truckl…"
select select "TL"
click select "Select Air Less than Truckload Multi-Leg Ocean Freight Rail Small Parcel Truckl…"
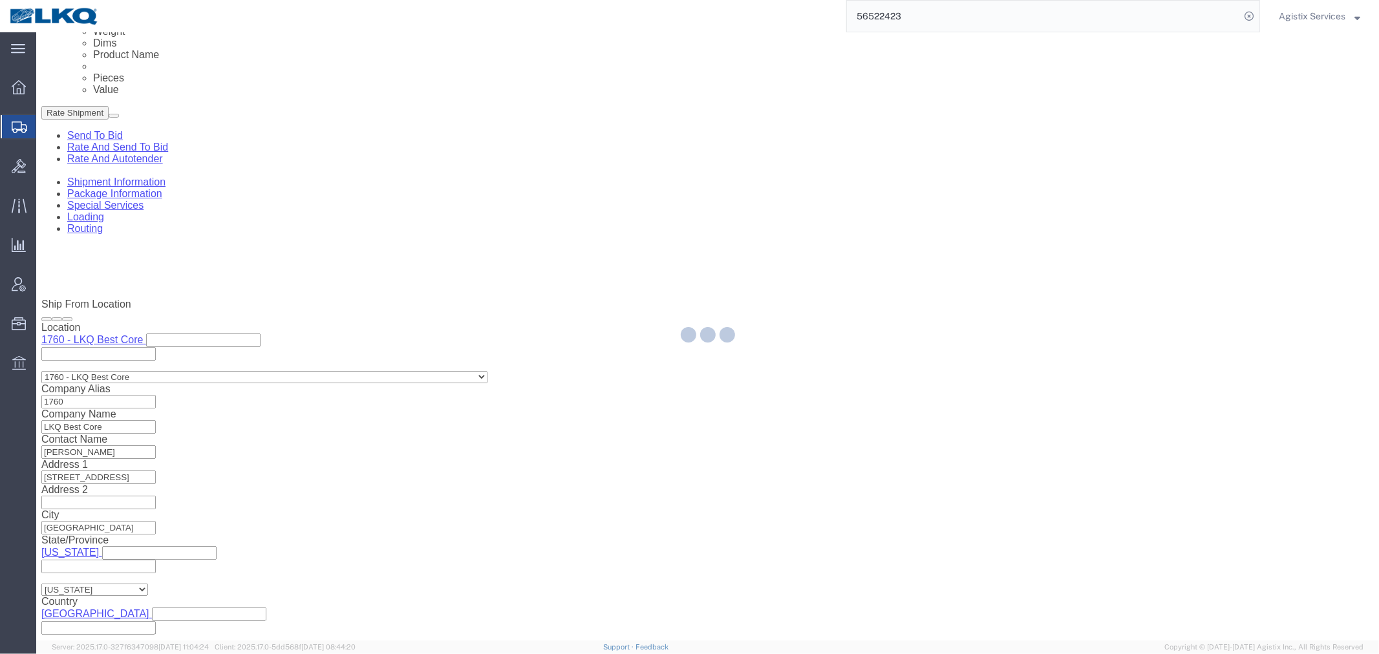
select select
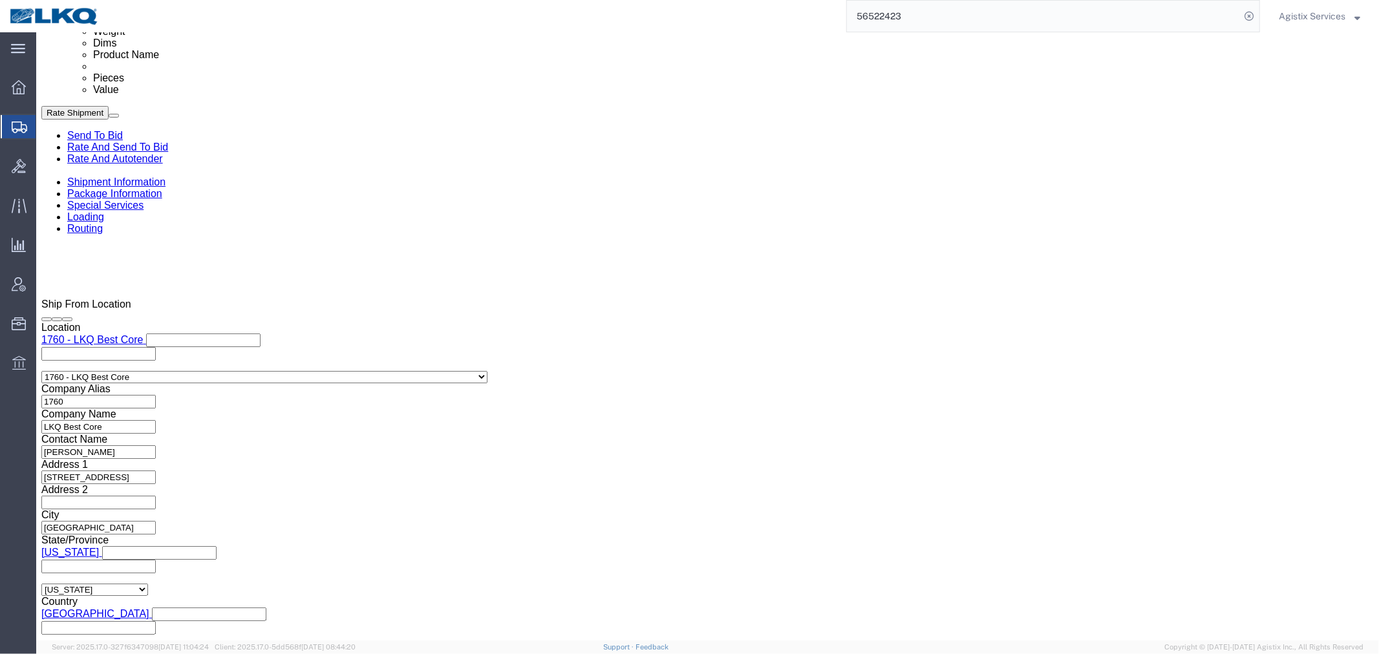
click select "Select 1-Ton (PSS) 10 Wheel 10 Yard Dump Truck 20 Yard Dump Truck Bobtail Botto…"
select select "STDV"
click select "Select 1-Ton (PSS) 10 Wheel 10 Yard Dump Truck 20 Yard Dump Truck Bobtail Botto…"
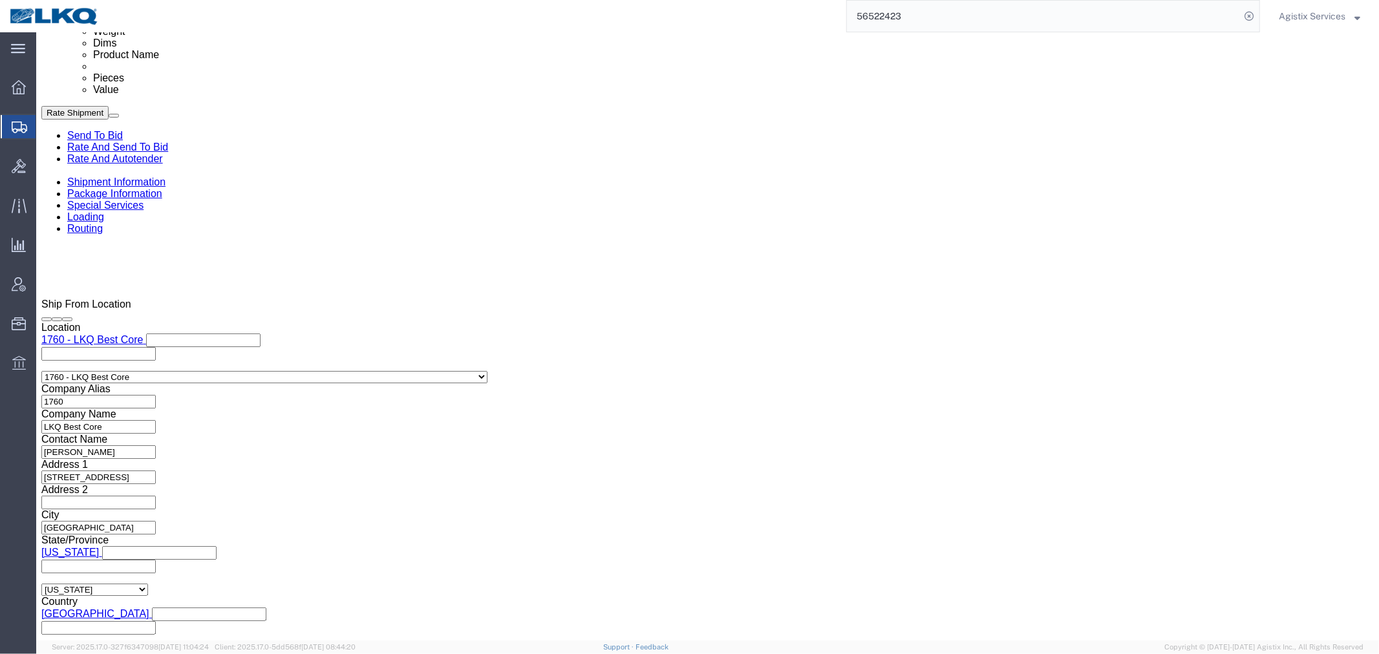
click select "Select 53 Feet 20 Feet 35 Feet 48 Feet"
select select "53FT"
click select "Select 53 Feet 20 Feet 35 Feet 48 Feet"
click button "Save"
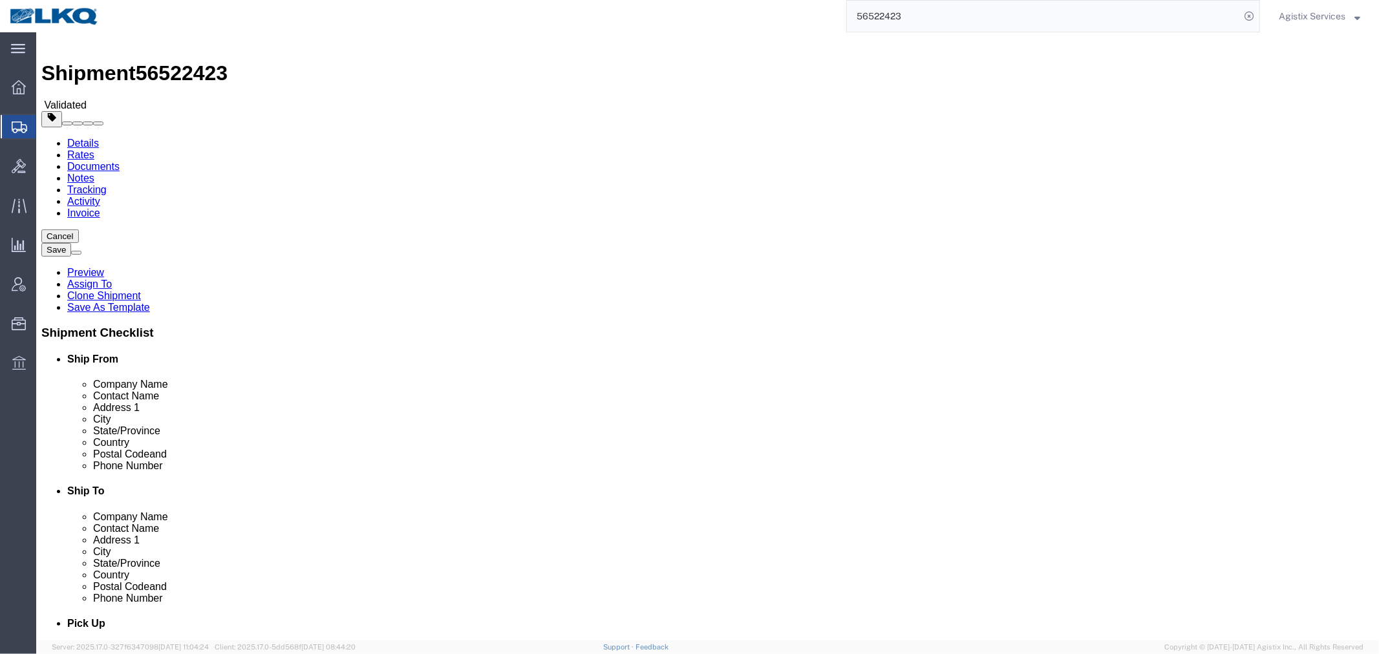
scroll to position [0, 0]
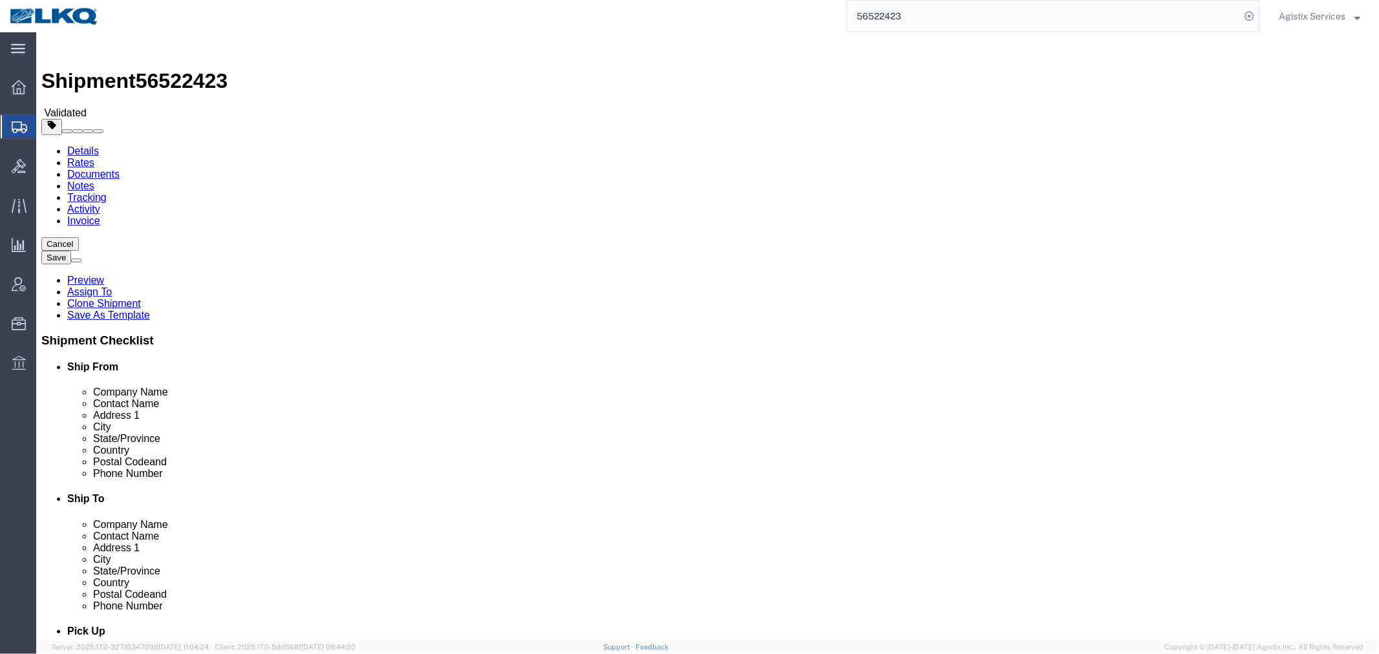
click icon
click at [870, 14] on input "56522423" at bounding box center [1043, 16] width 393 height 31
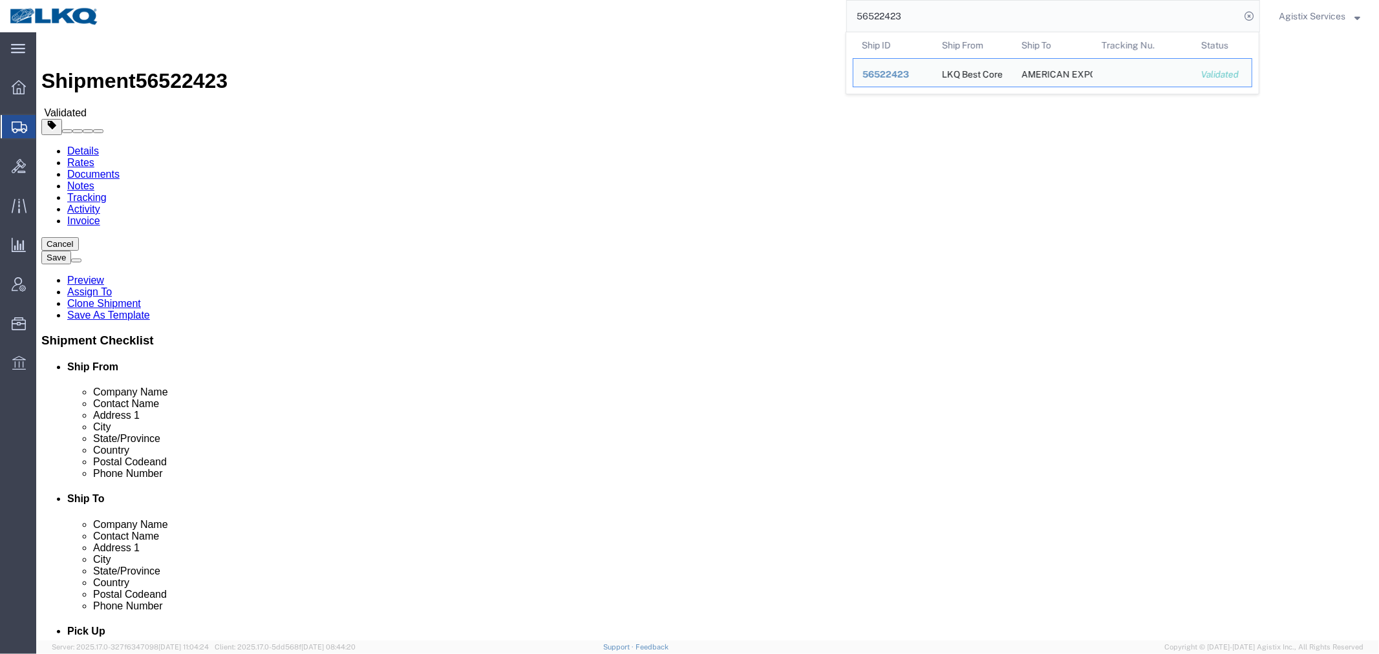
click at [870, 14] on input "56522423" at bounding box center [1043, 16] width 393 height 31
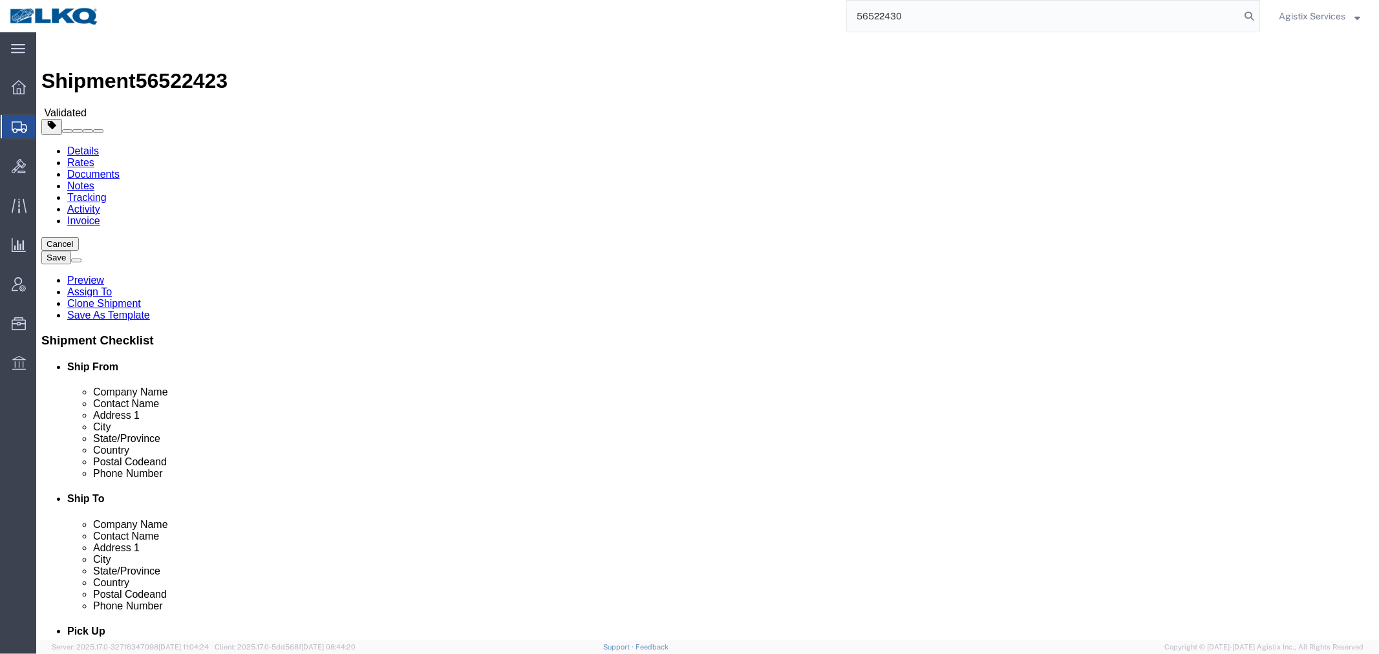
type input "56522430"
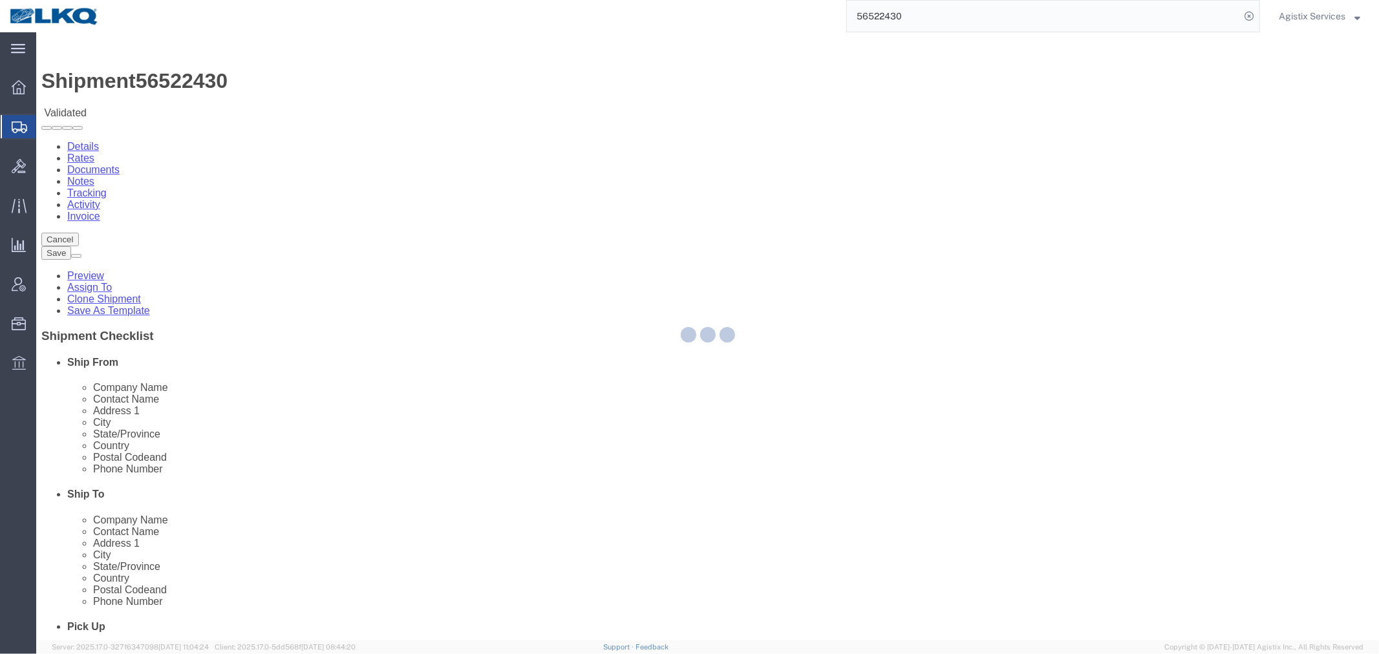
select select "27634"
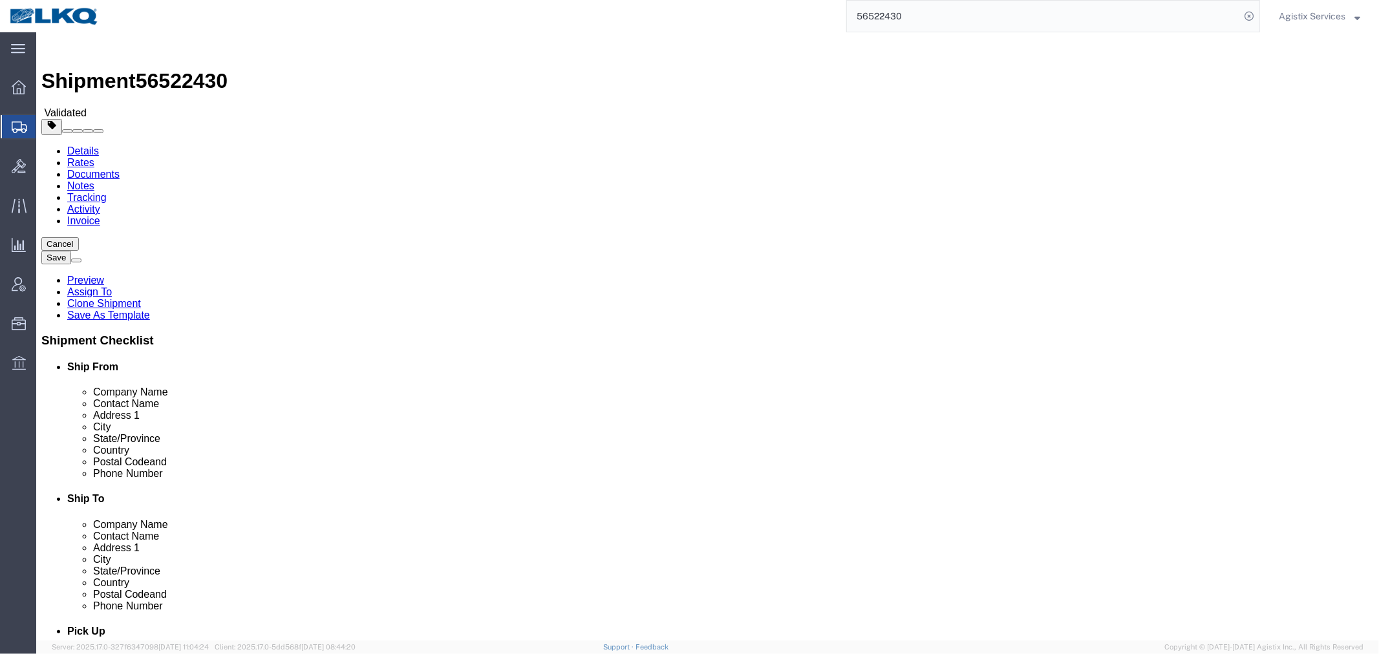
drag, startPoint x: 169, startPoint y: 81, endPoint x: 154, endPoint y: 80, distance: 14.9
click icon
click button "Rate Shipment"
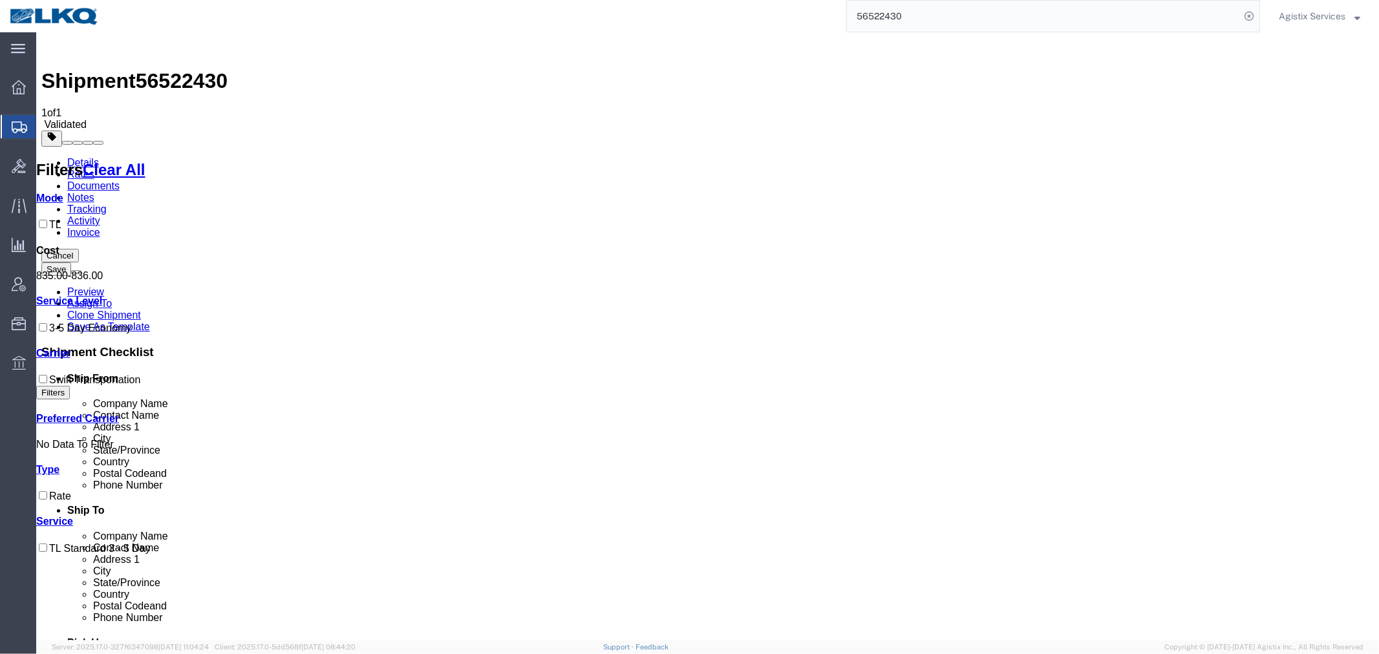
click at [1326, 23] on span "Agistix Services" at bounding box center [1312, 16] width 67 height 14
click at [1303, 92] on link "Logout" at bounding box center [1319, 91] width 101 height 22
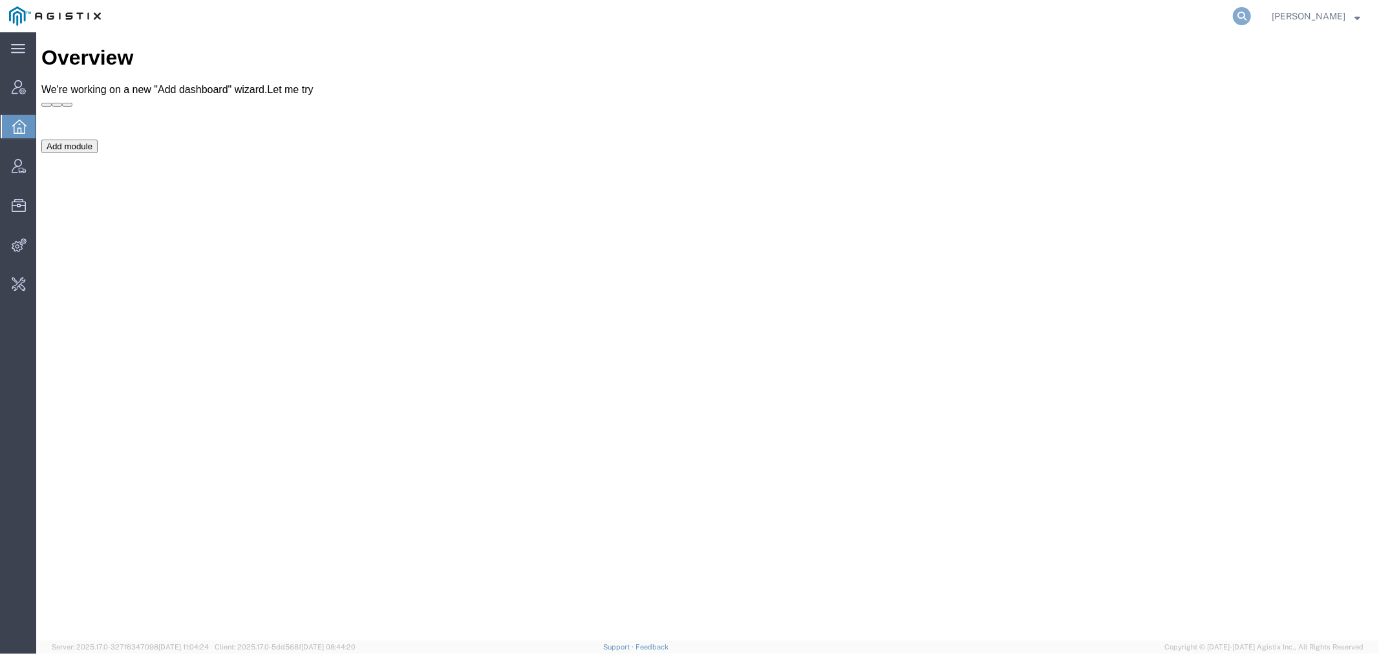
click at [1251, 16] on icon at bounding box center [1242, 16] width 18 height 18
paste input "56523734"
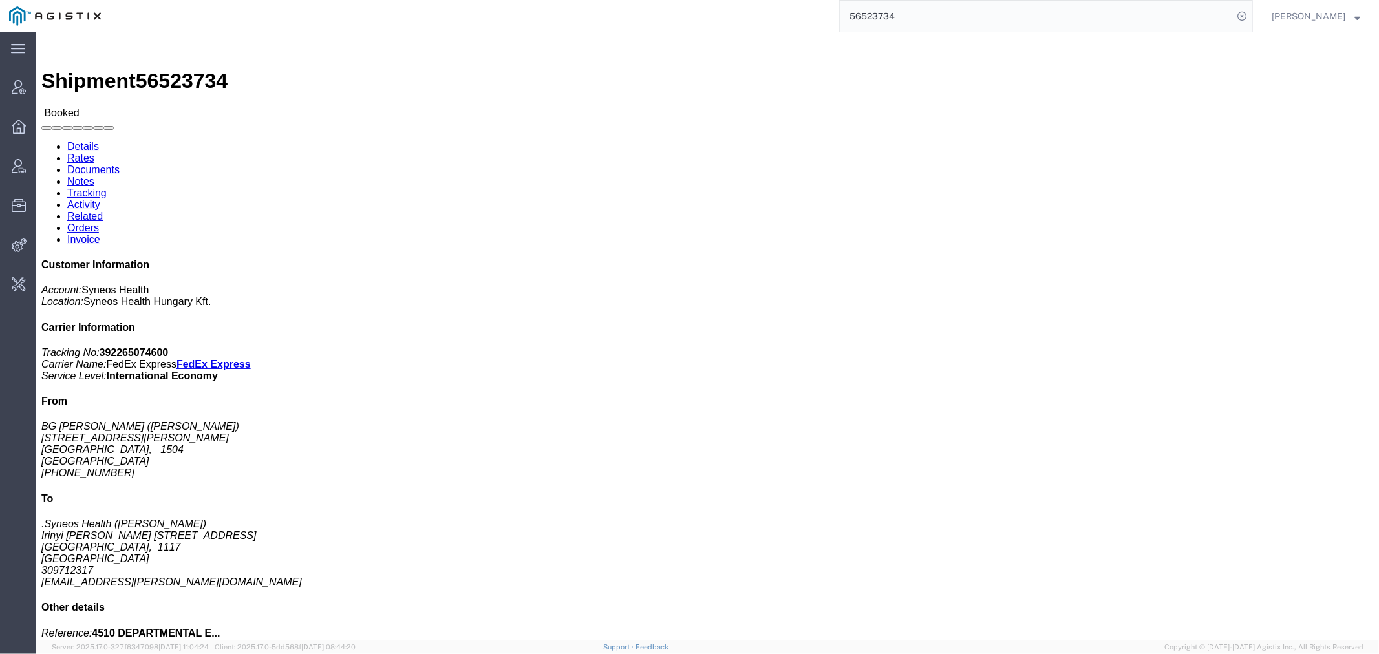
click link "Activity"
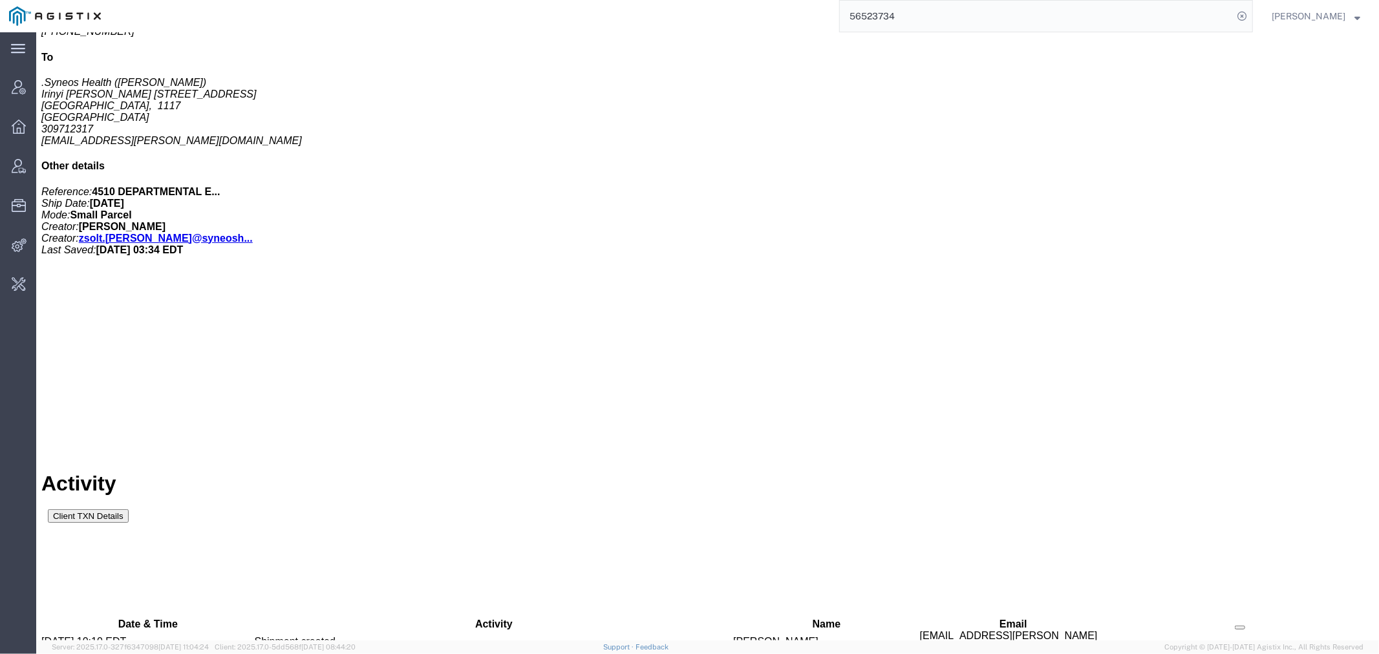
scroll to position [877, 0]
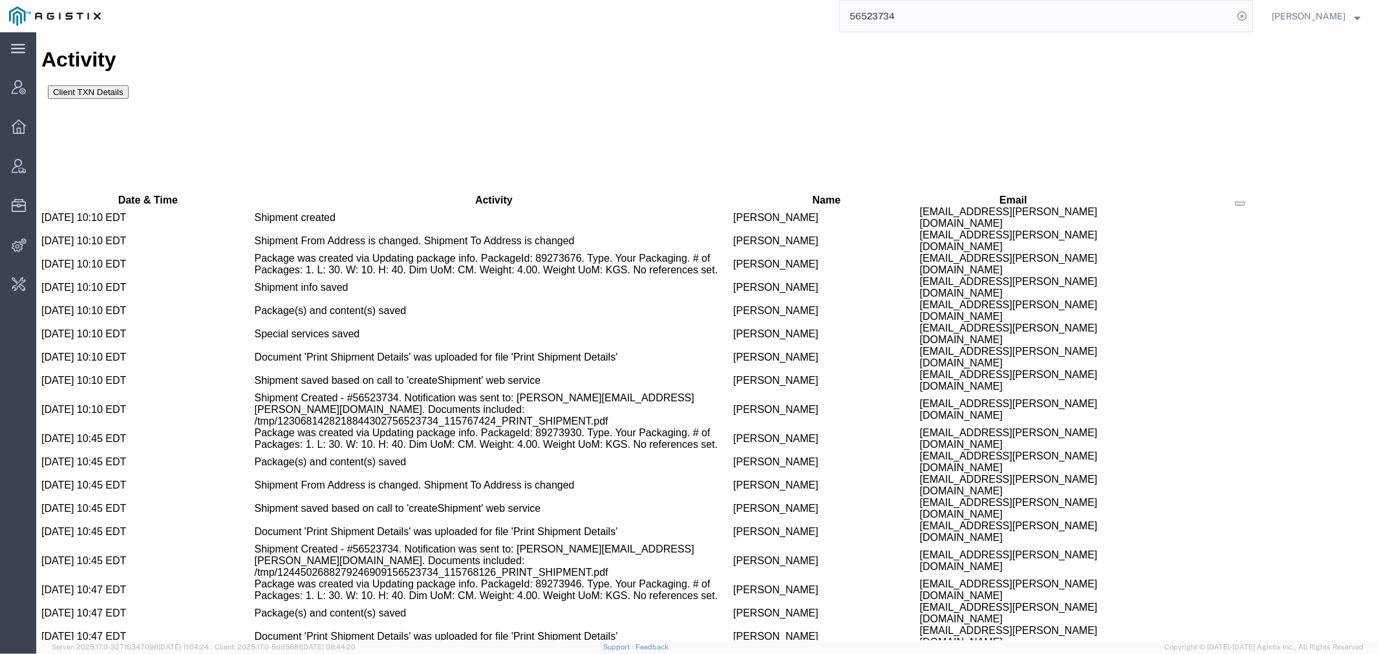
click at [949, 12] on input "56523734" at bounding box center [1036, 16] width 393 height 31
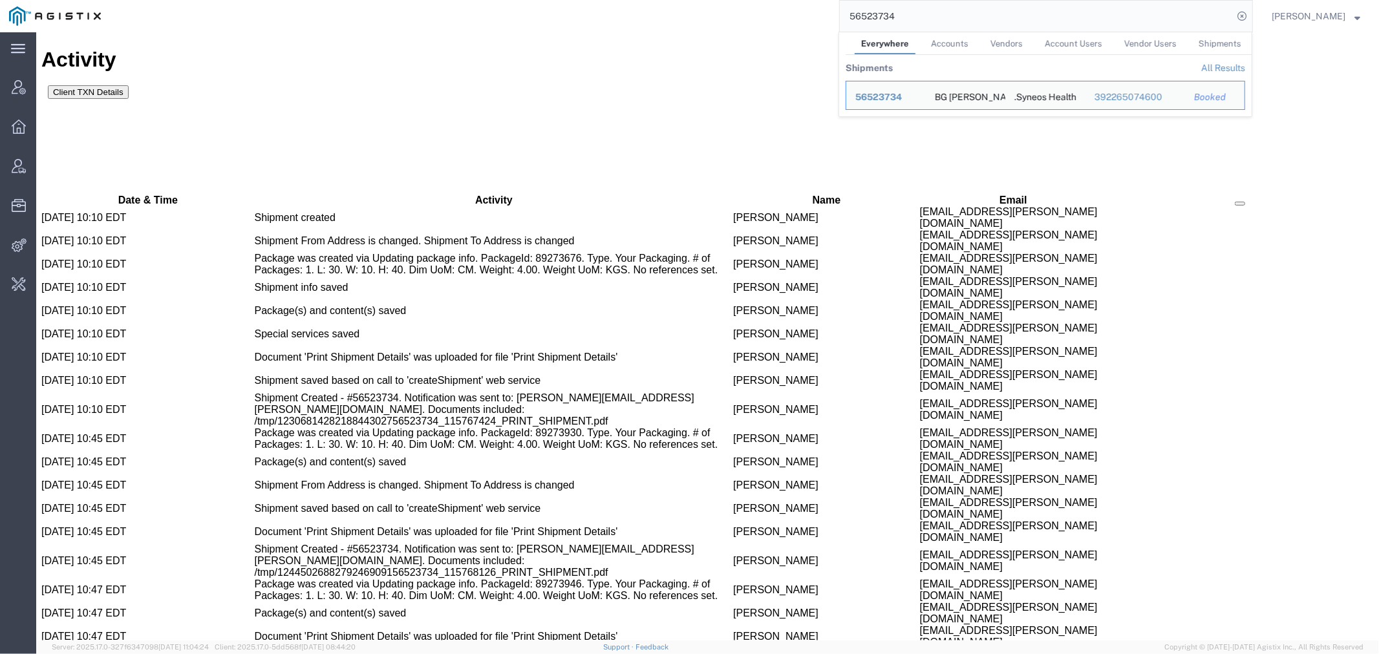
click at [949, 12] on input "56523734" at bounding box center [1036, 16] width 393 height 31
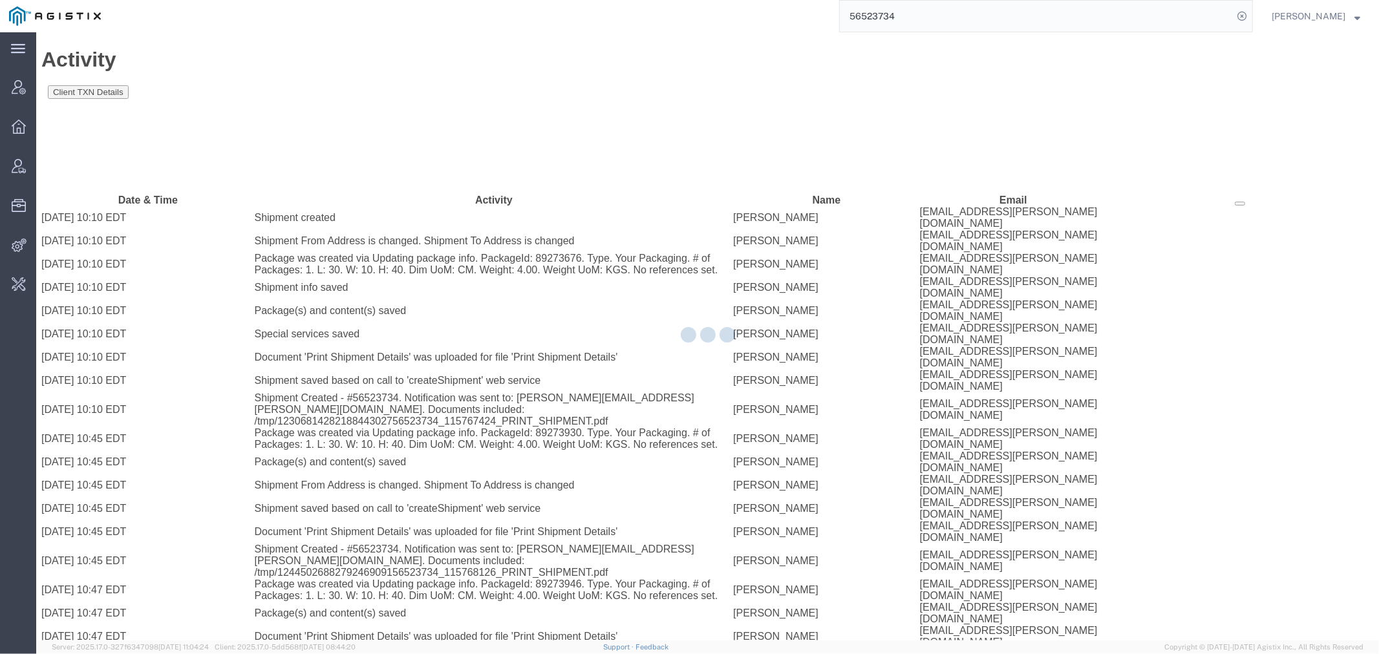
click at [879, 10] on input "56523734" at bounding box center [1036, 16] width 393 height 31
paste input "2462"
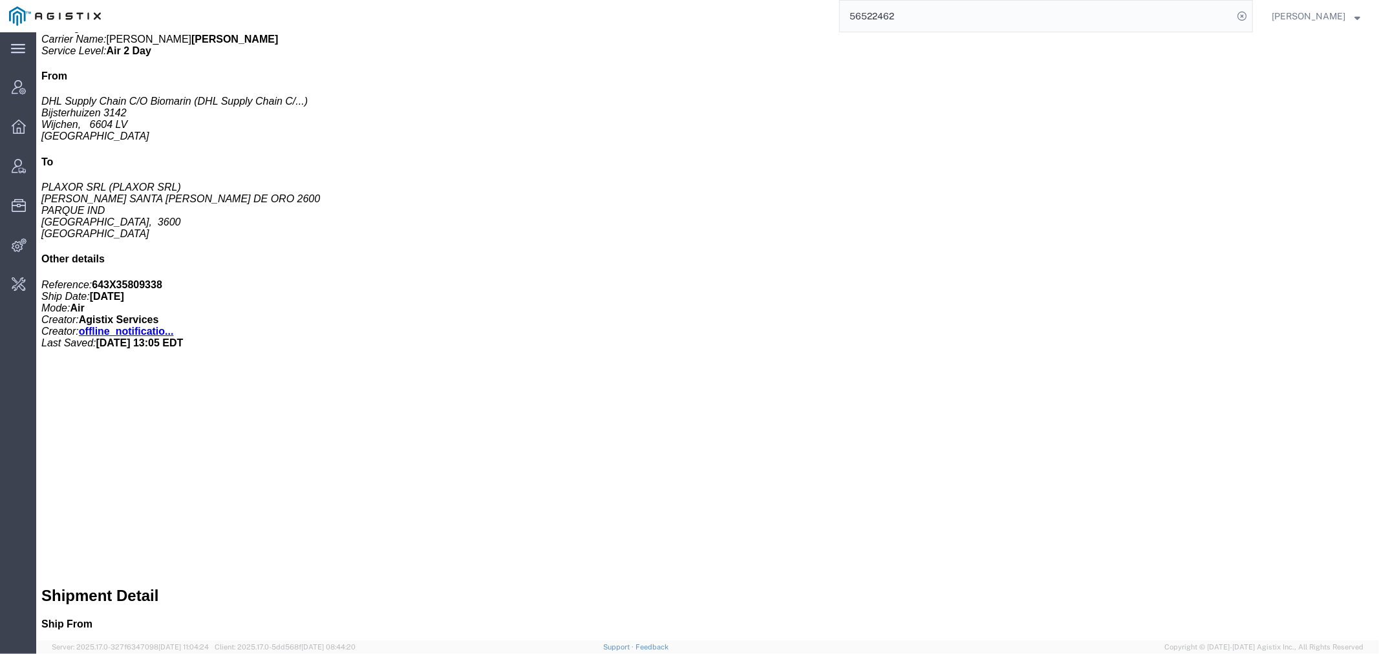
scroll to position [181, 0]
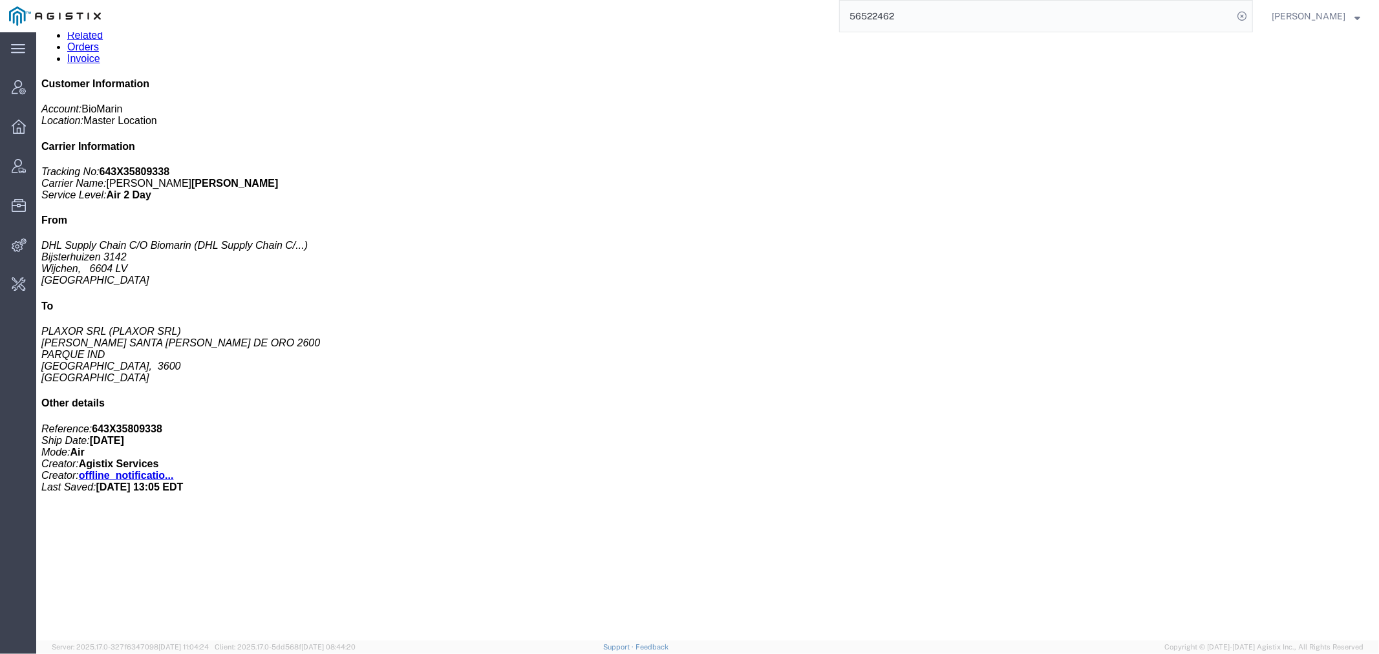
click h3 "VOX 10X 0.56MG/VL 10X 0.7ML /DWS DE Medicaments, consisting, mixed"
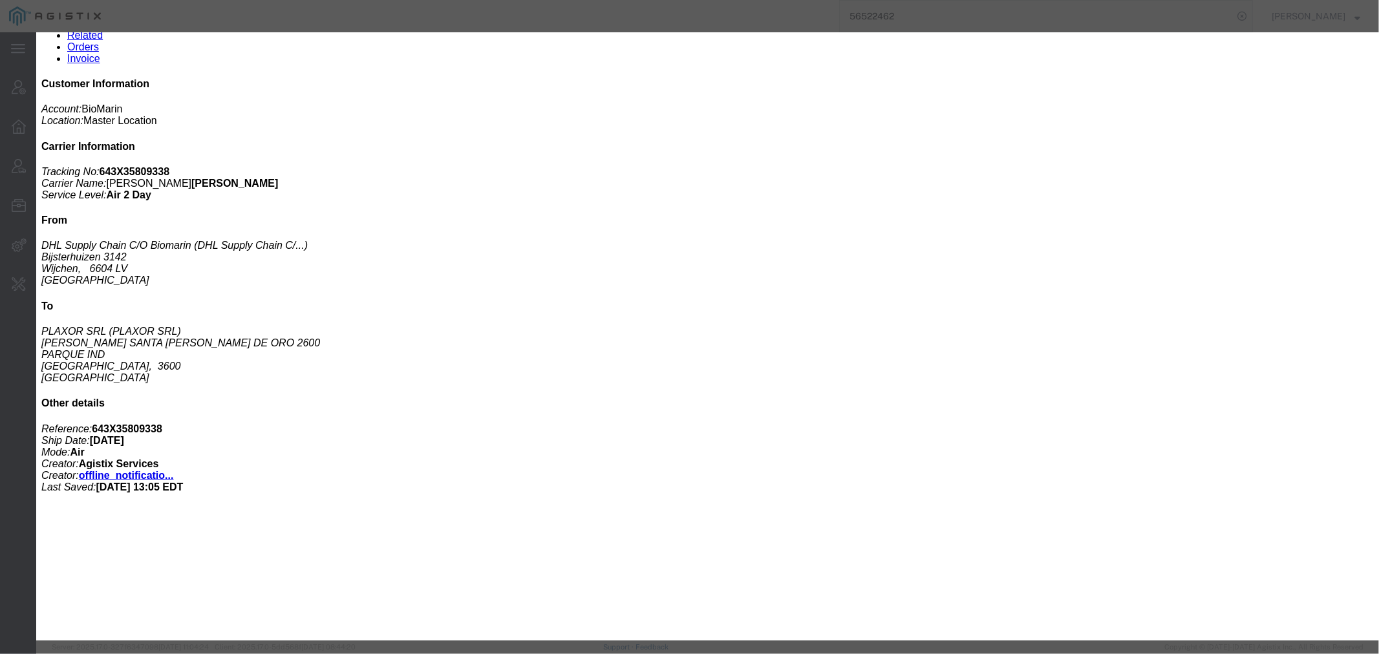
click icon "button"
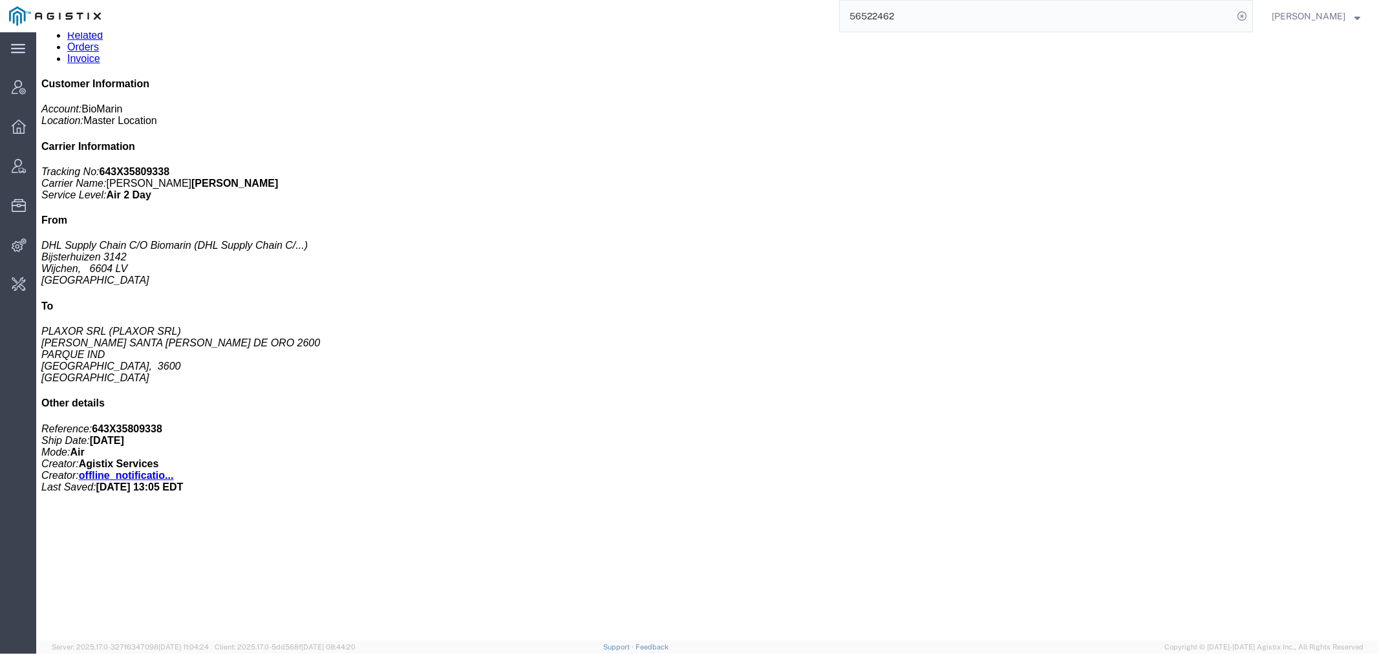
click at [876, 11] on input "56522462" at bounding box center [1036, 16] width 393 height 31
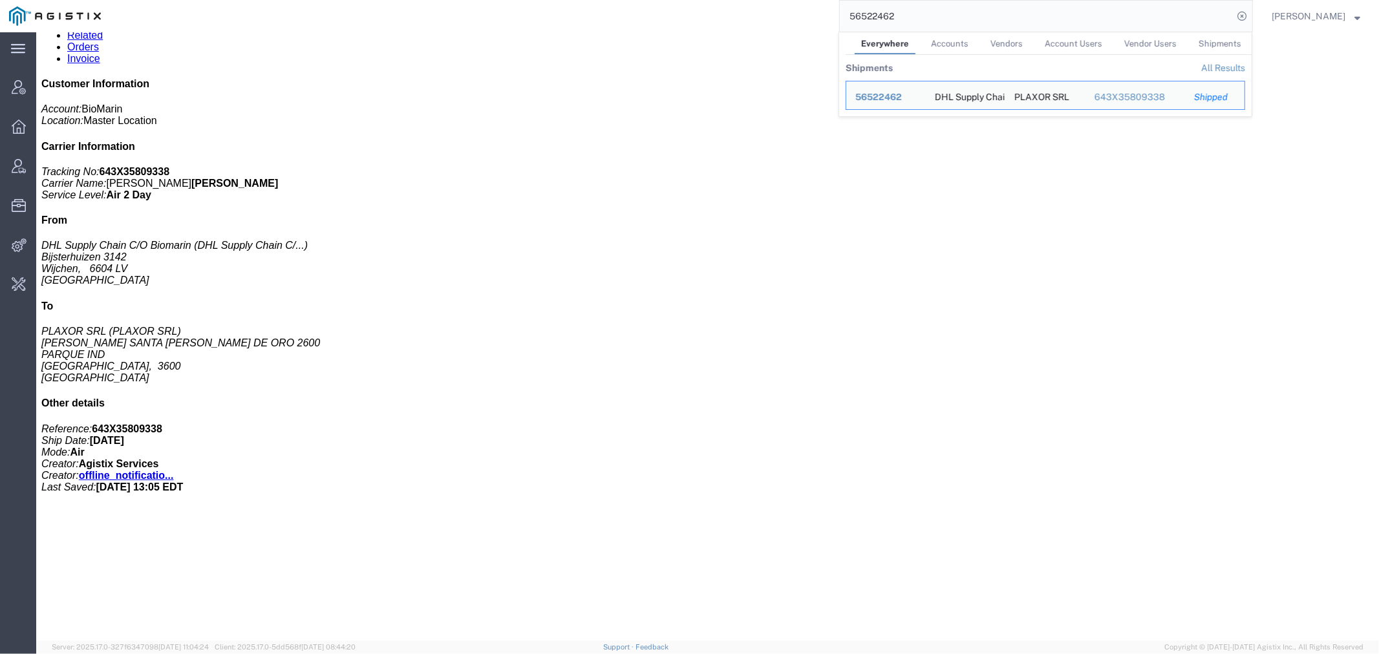
click at [876, 11] on input "56522462" at bounding box center [1036, 16] width 393 height 31
paste input "35505"
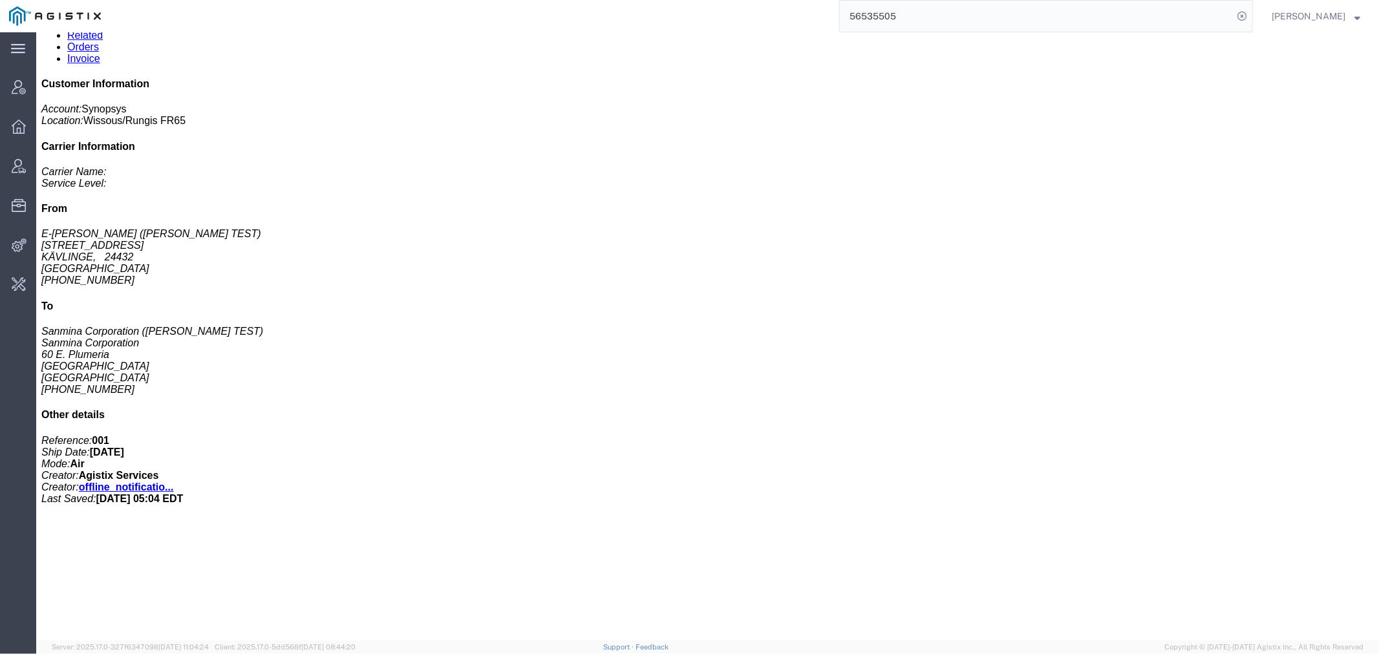
click link "Activity"
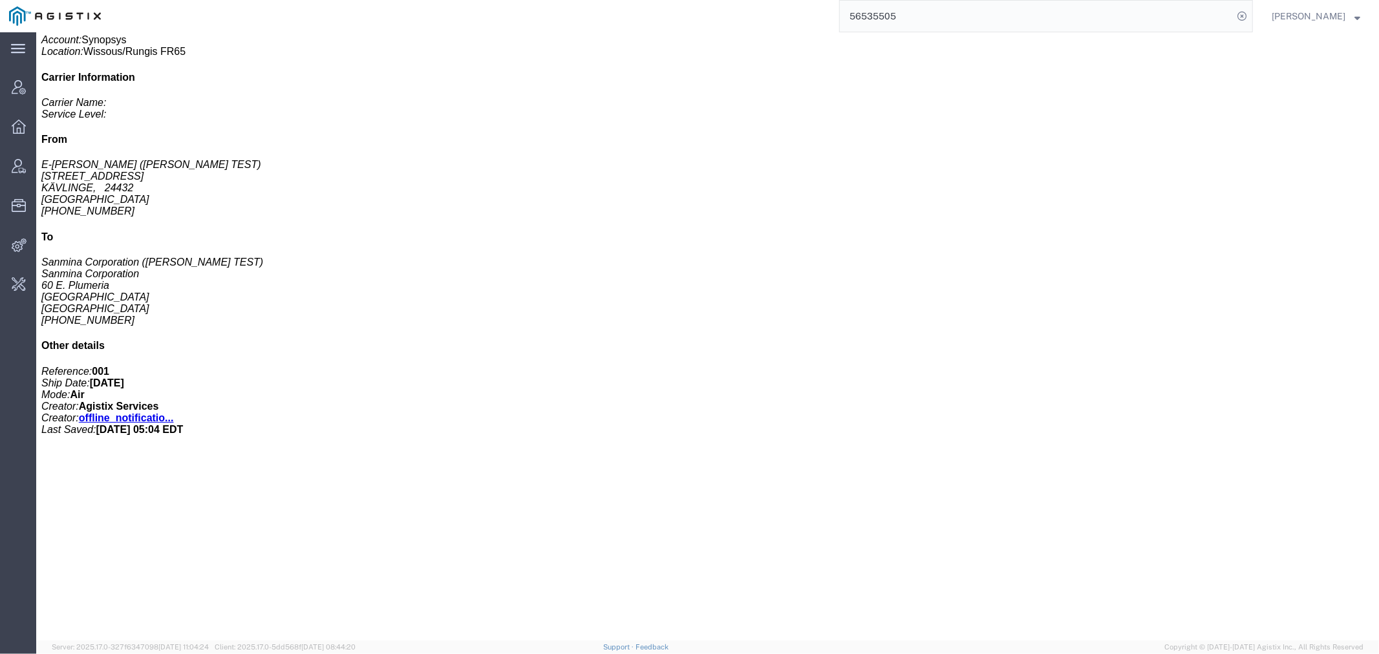
scroll to position [264, 0]
click at [901, 22] on input "56535505" at bounding box center [1036, 16] width 393 height 31
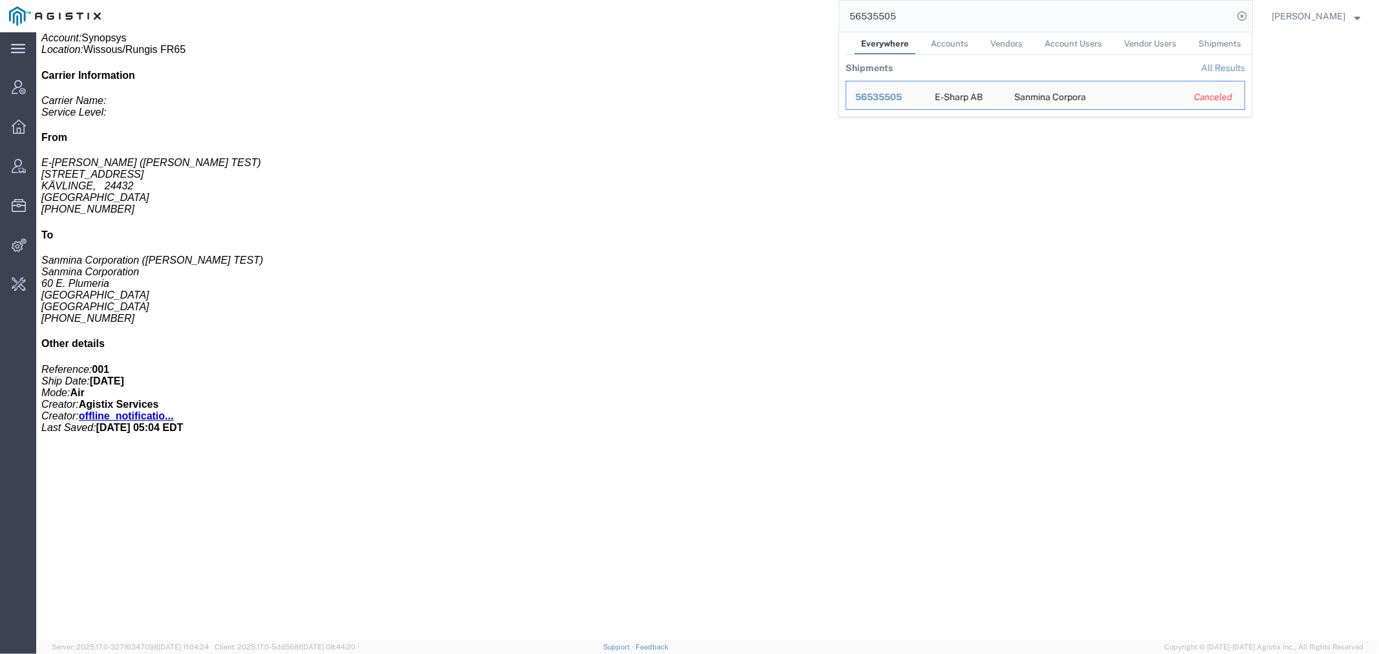
click at [901, 22] on input "56535505" at bounding box center [1036, 16] width 393 height 31
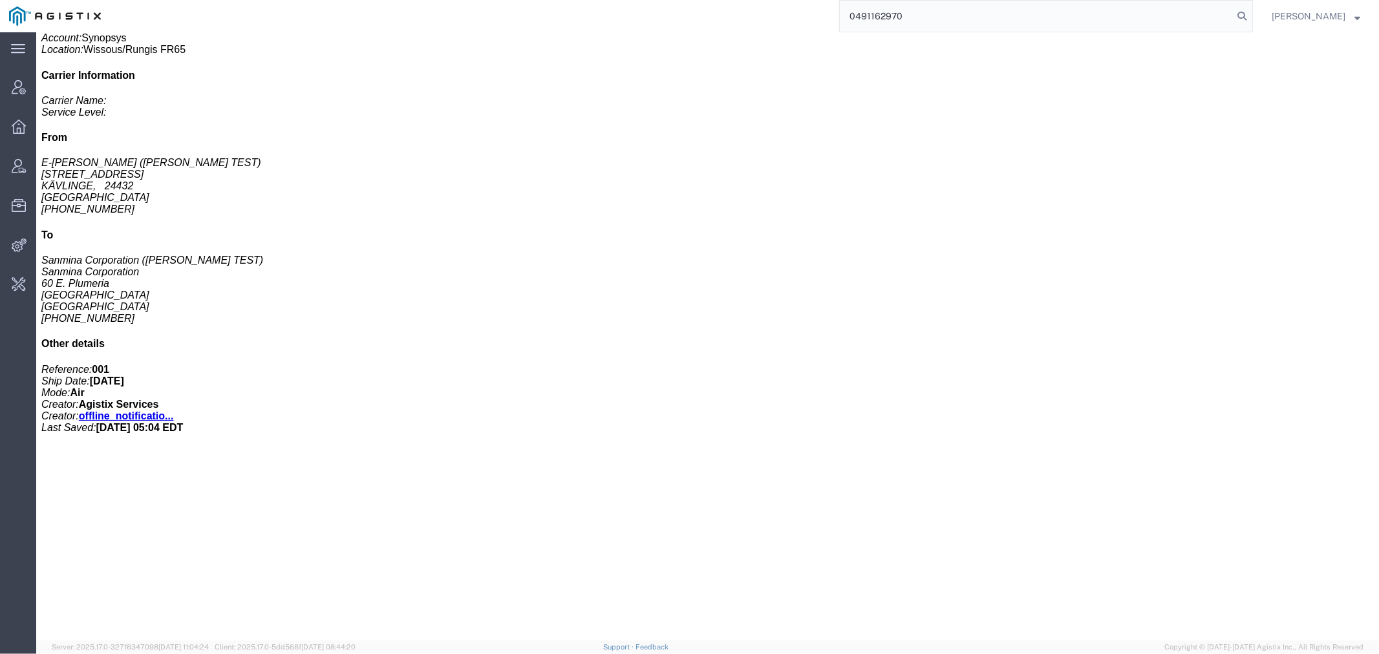
type input "0491162970"
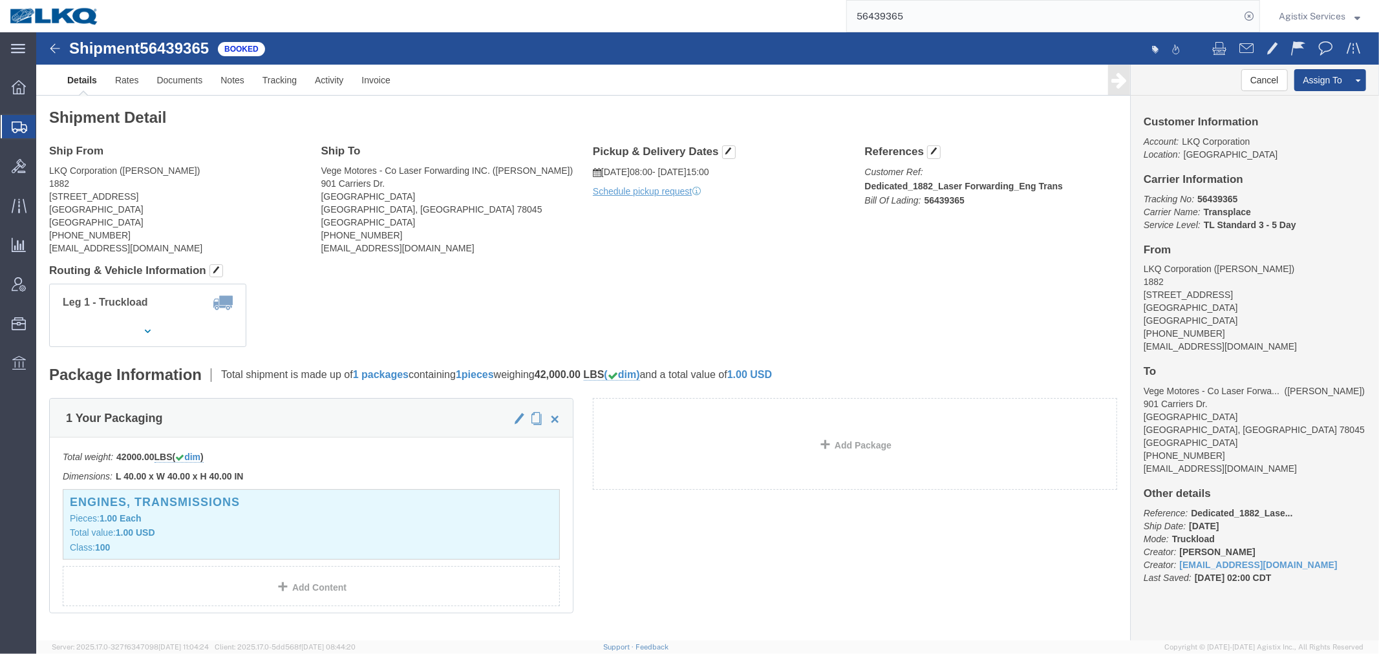
click at [0, 0] on span "Shipment Manager" at bounding box center [0, 0] width 0 height 0
